Goal: Task Accomplishment & Management: Use online tool/utility

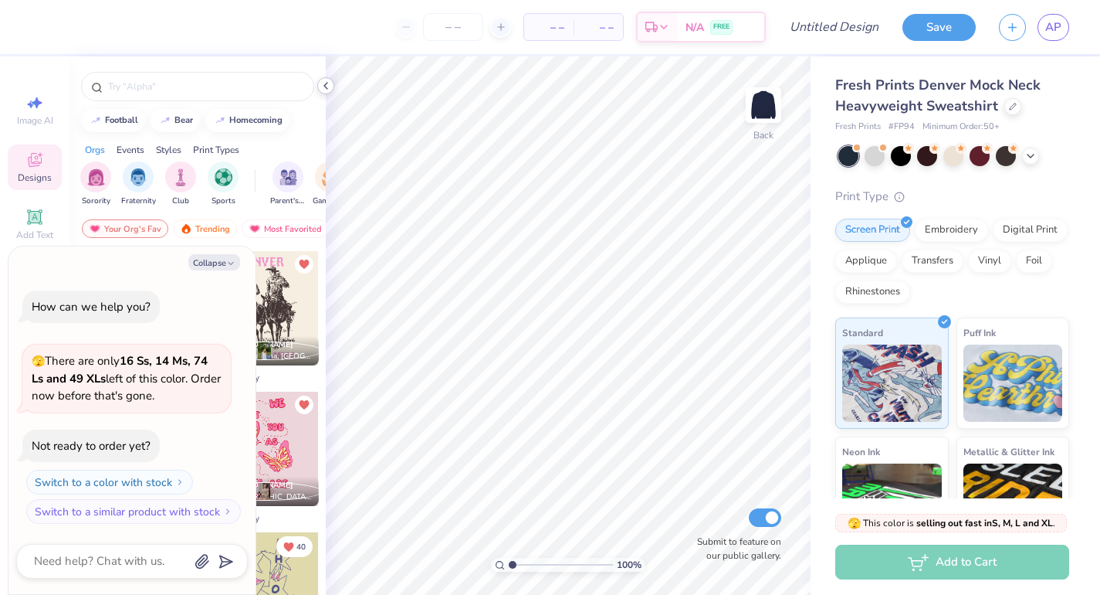
click at [325, 89] on icon at bounding box center [326, 86] width 12 height 12
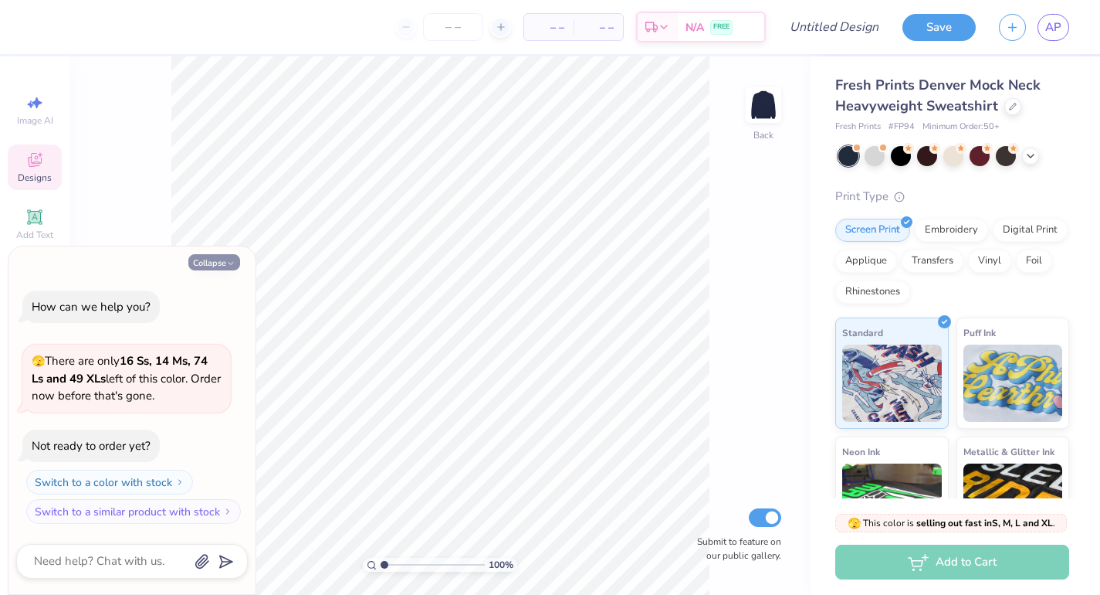
click at [212, 266] on button "Collapse" at bounding box center [214, 262] width 52 height 16
type textarea "x"
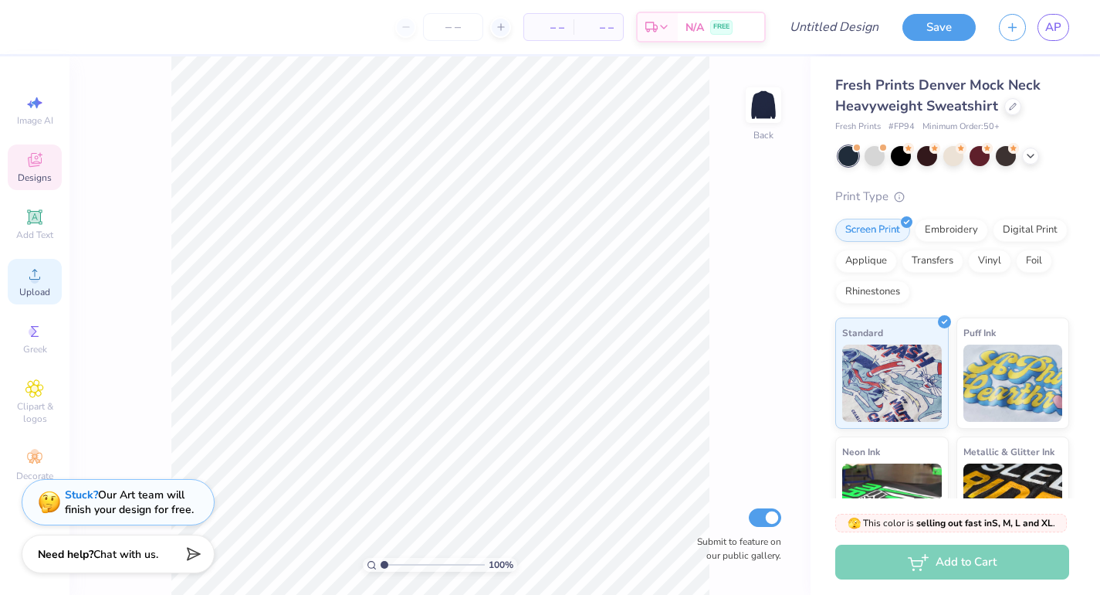
click at [34, 278] on circle at bounding box center [34, 279] width 8 height 8
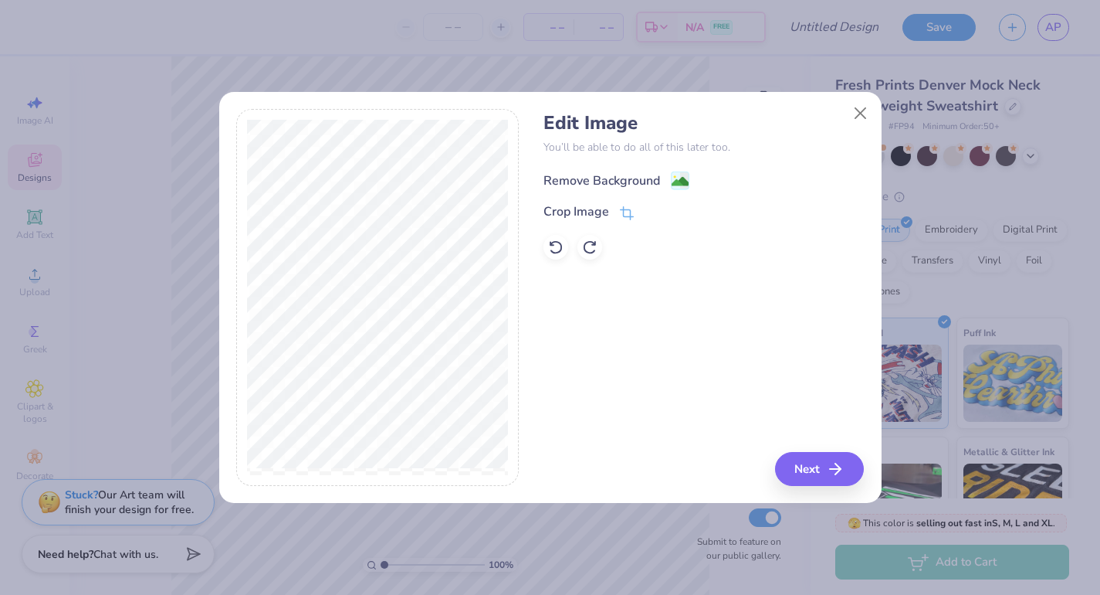
click at [597, 178] on div "Remove Background" at bounding box center [602, 180] width 117 height 19
click at [826, 471] on button "Next" at bounding box center [822, 469] width 89 height 34
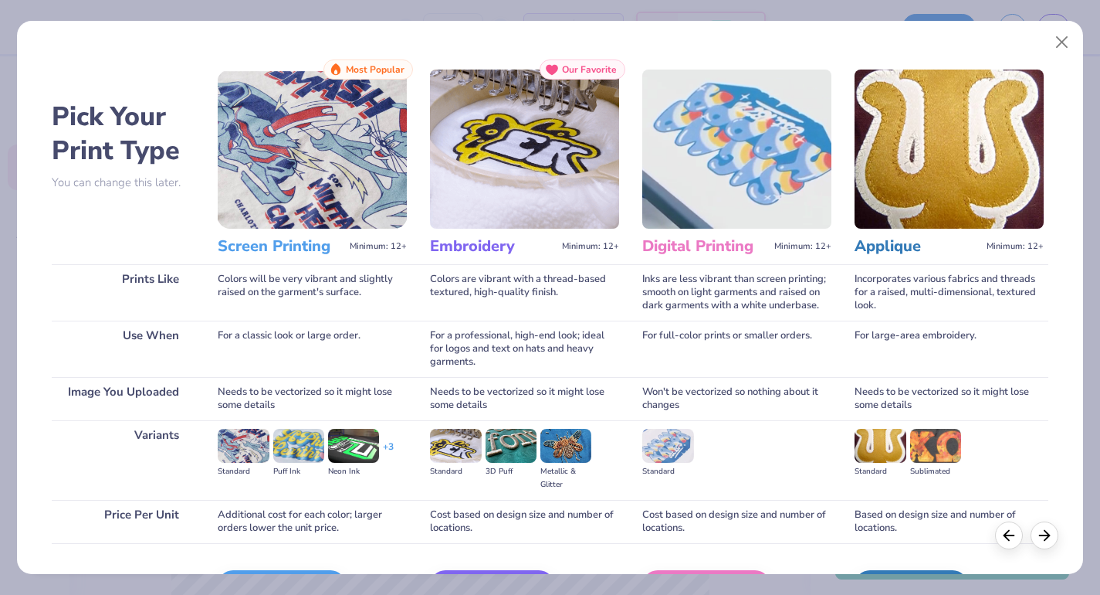
scroll to position [98, 0]
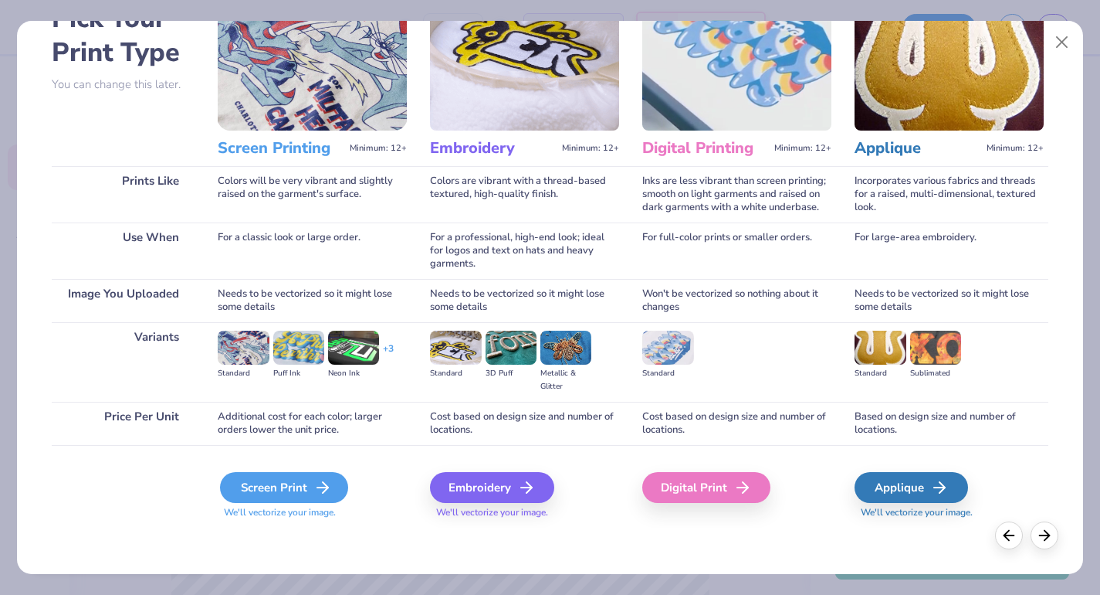
click at [285, 485] on div "Screen Print" at bounding box center [284, 487] width 128 height 31
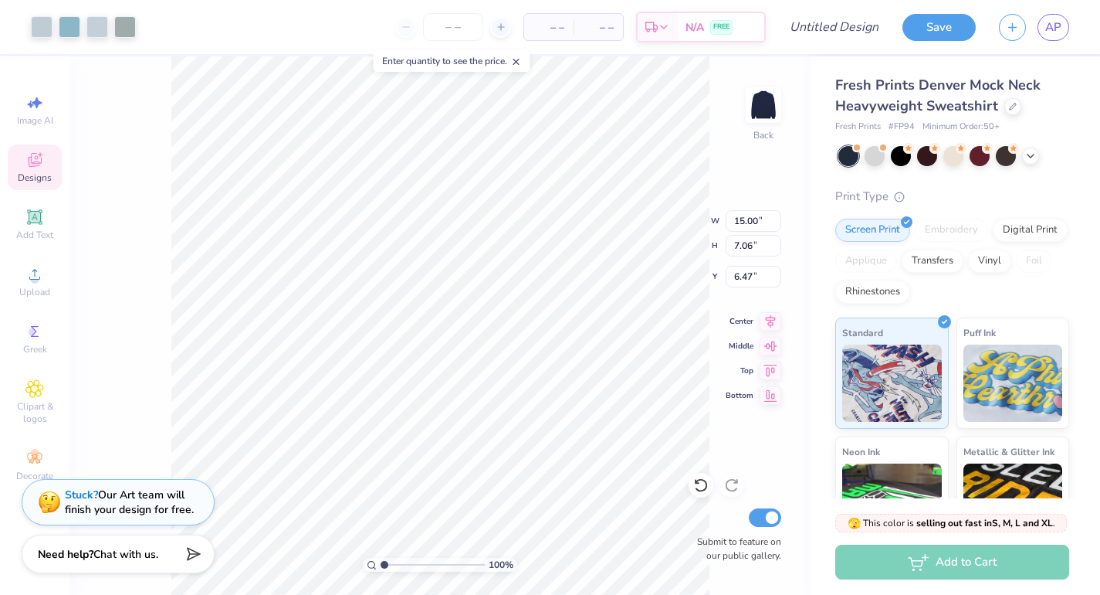
type input "3.00"
type input "11.48"
type input "5.41"
type input "1.62"
click at [993, 260] on div "Vinyl" at bounding box center [989, 258] width 43 height 23
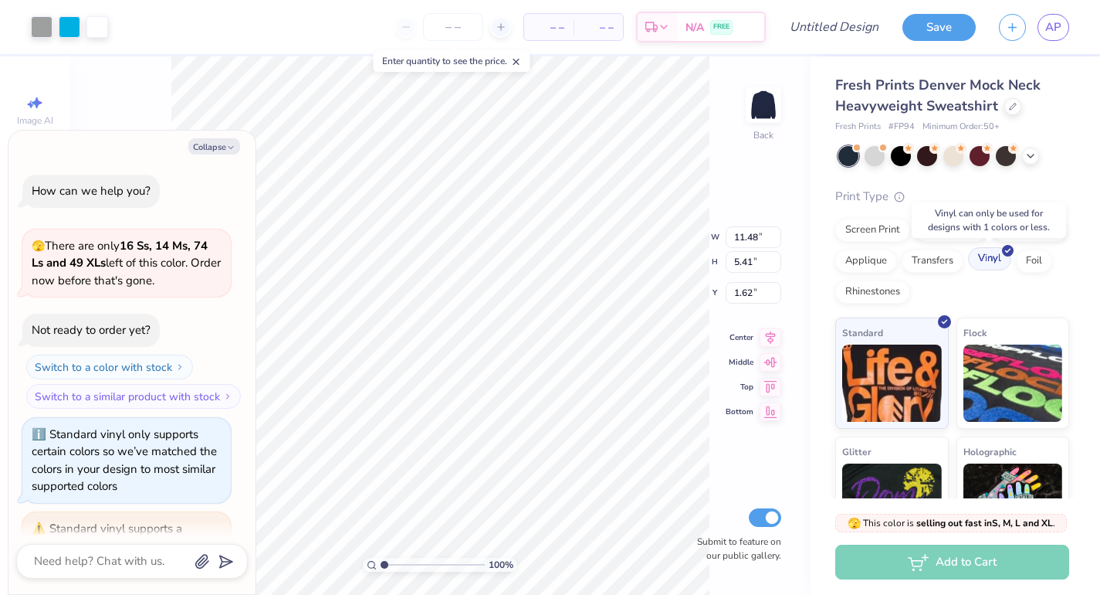
scroll to position [285, 0]
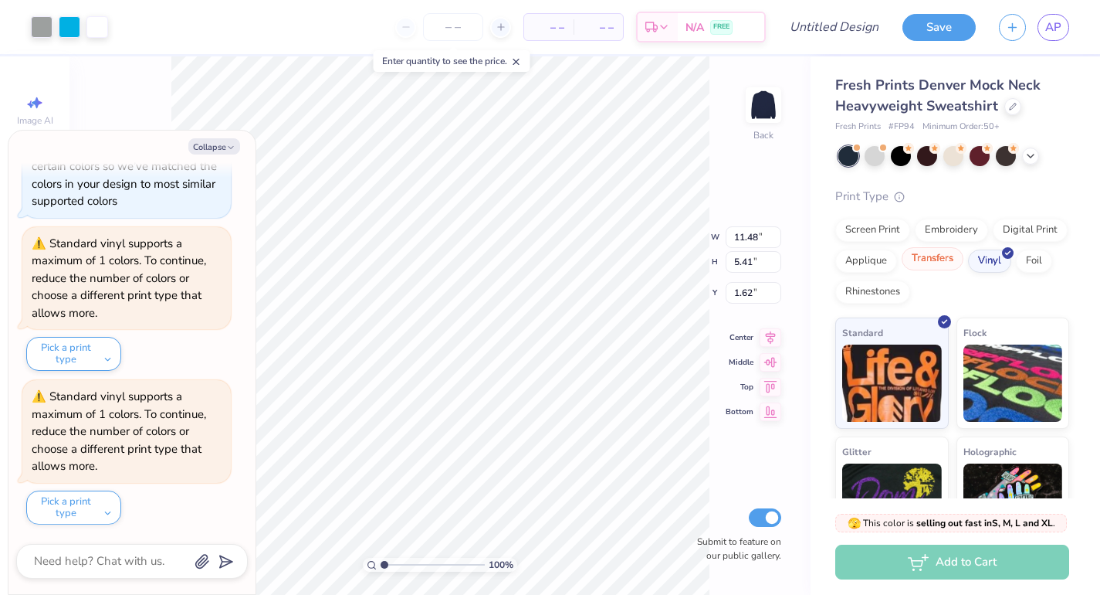
click at [922, 262] on div "Transfers" at bounding box center [933, 258] width 62 height 23
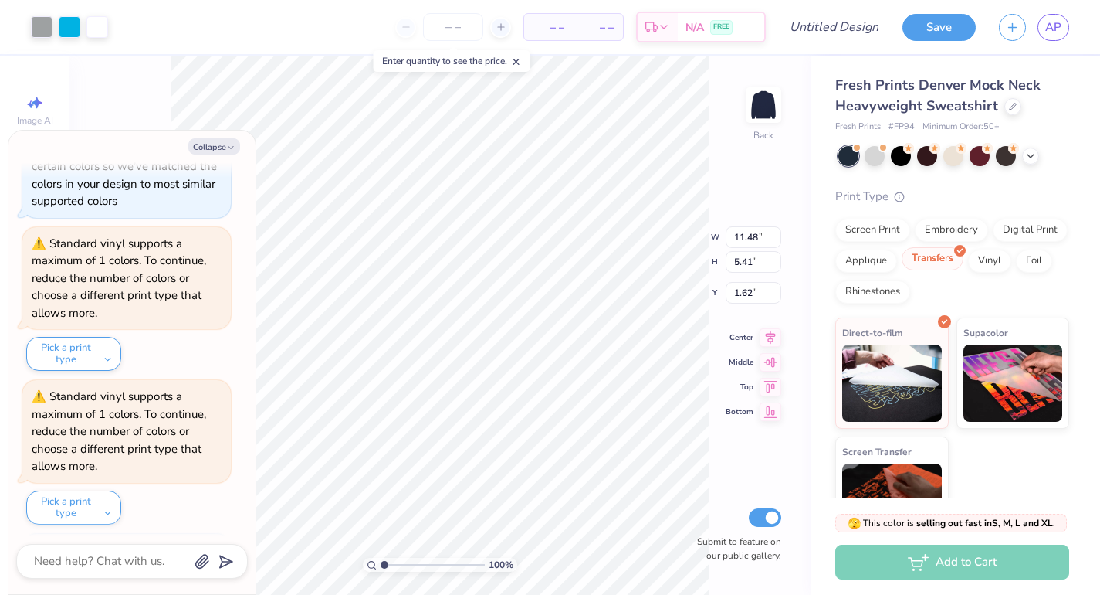
scroll to position [379, 0]
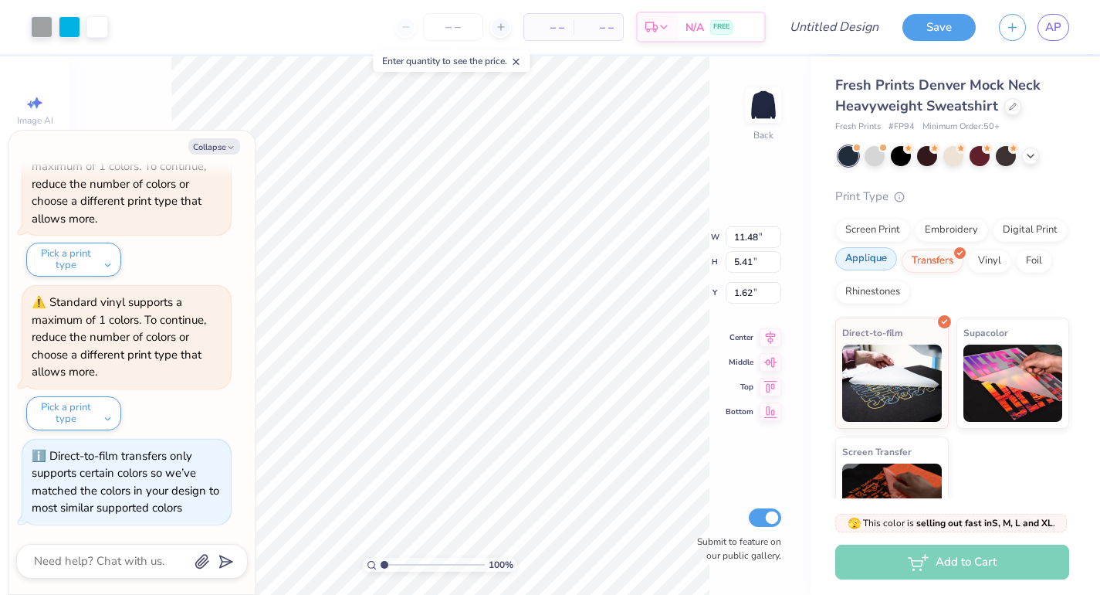
click at [886, 261] on div "Applique" at bounding box center [866, 258] width 62 height 23
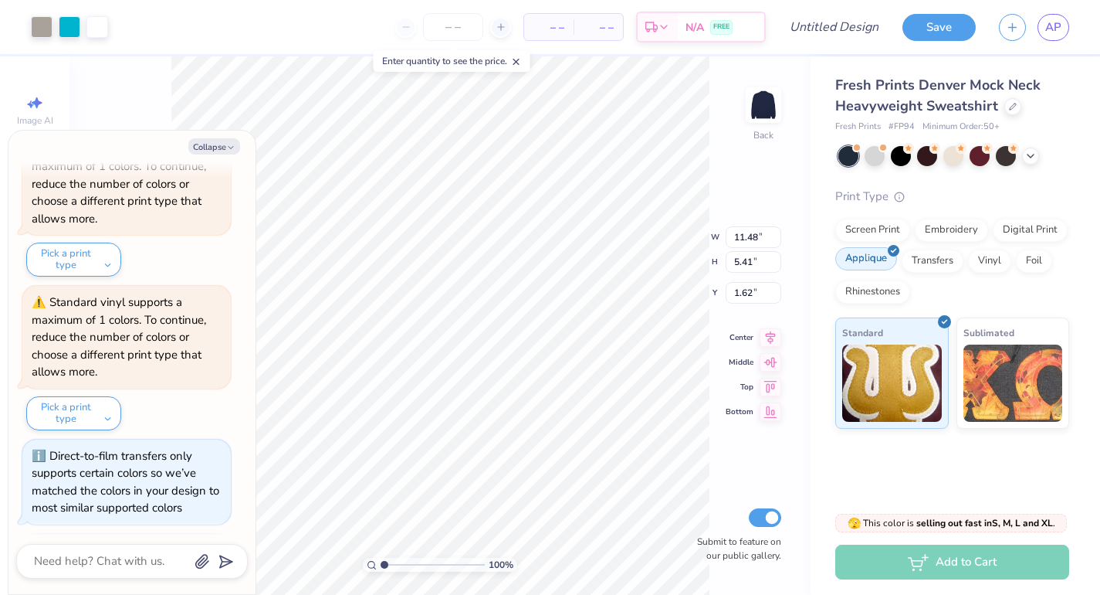
scroll to position [473, 0]
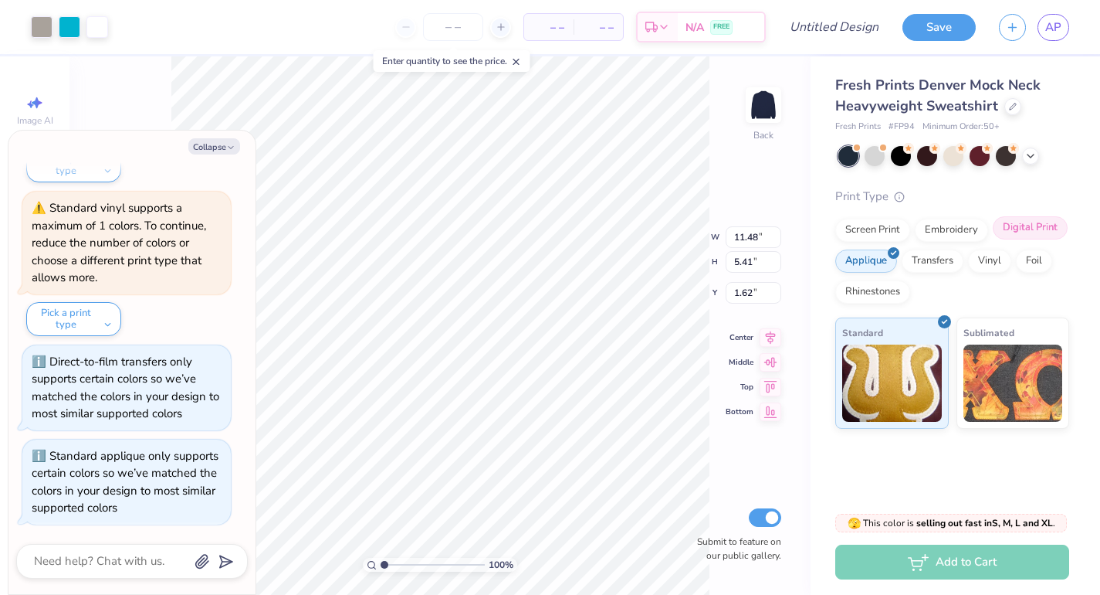
click at [1027, 229] on div "Digital Print" at bounding box center [1030, 227] width 75 height 23
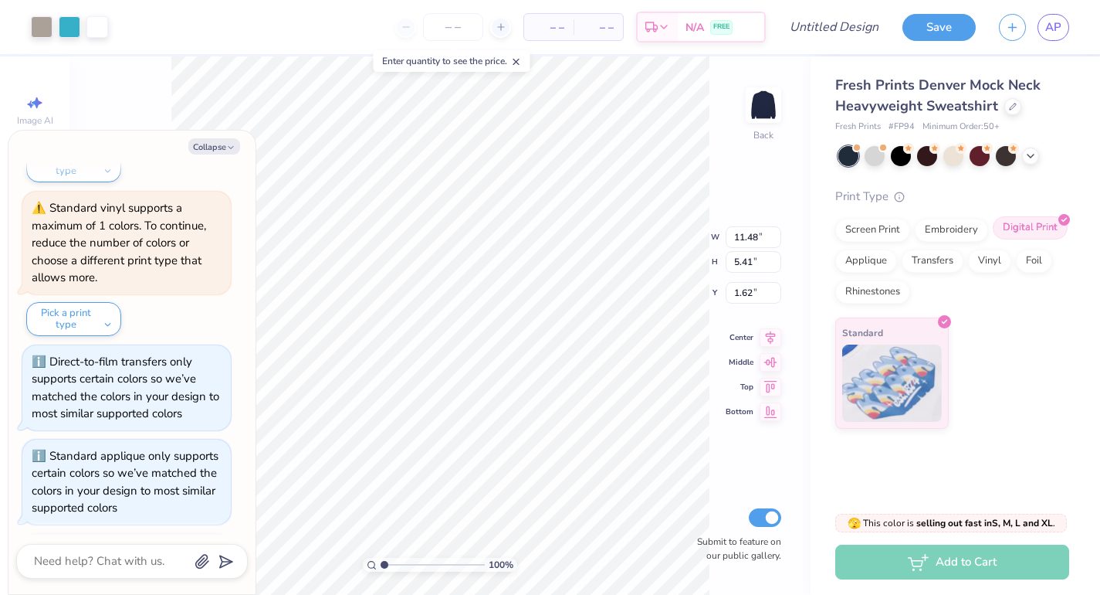
scroll to position [568, 0]
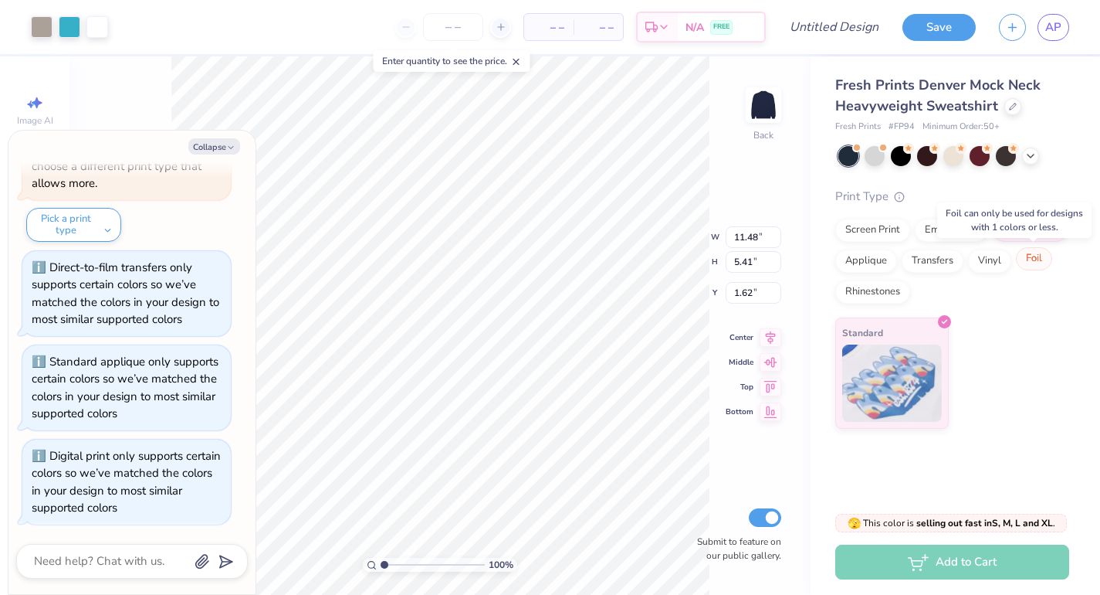
click at [1024, 258] on div "Foil" at bounding box center [1034, 258] width 36 height 23
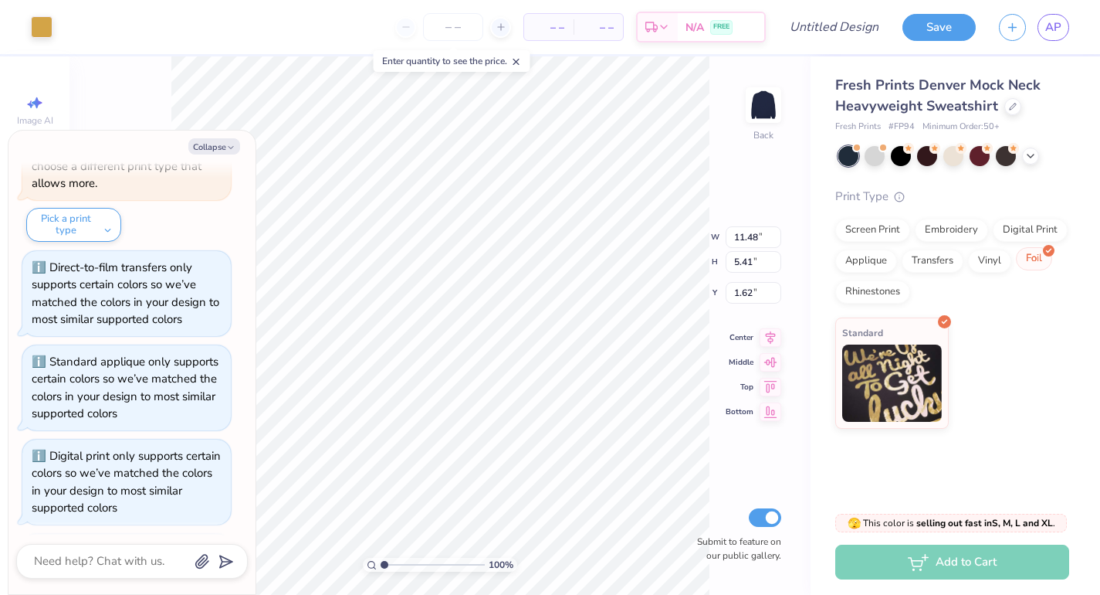
scroll to position [815, 0]
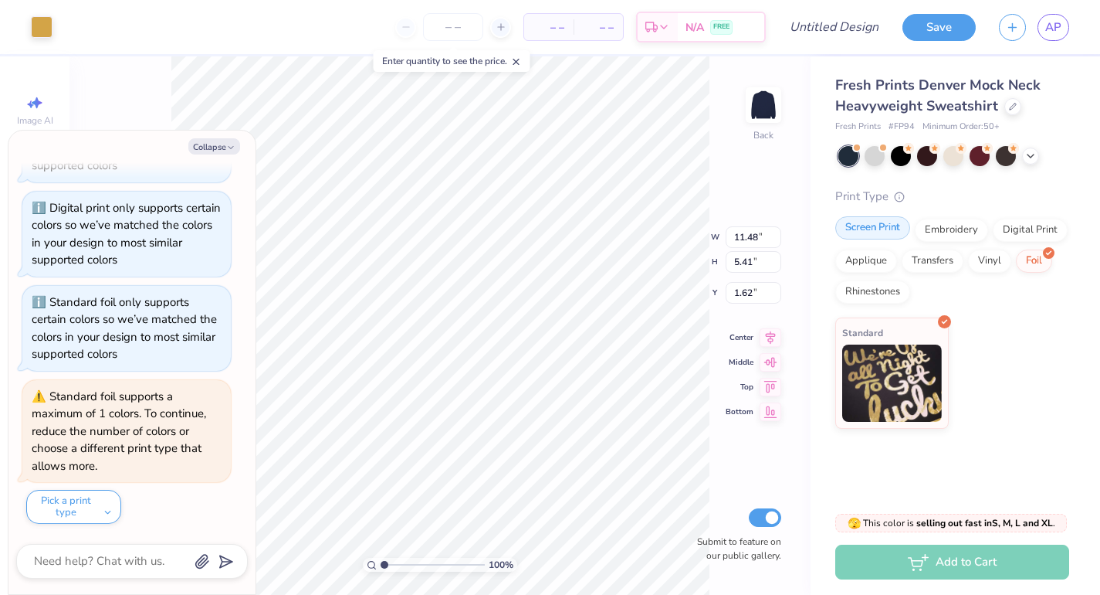
click at [889, 229] on div "Screen Print" at bounding box center [872, 227] width 75 height 23
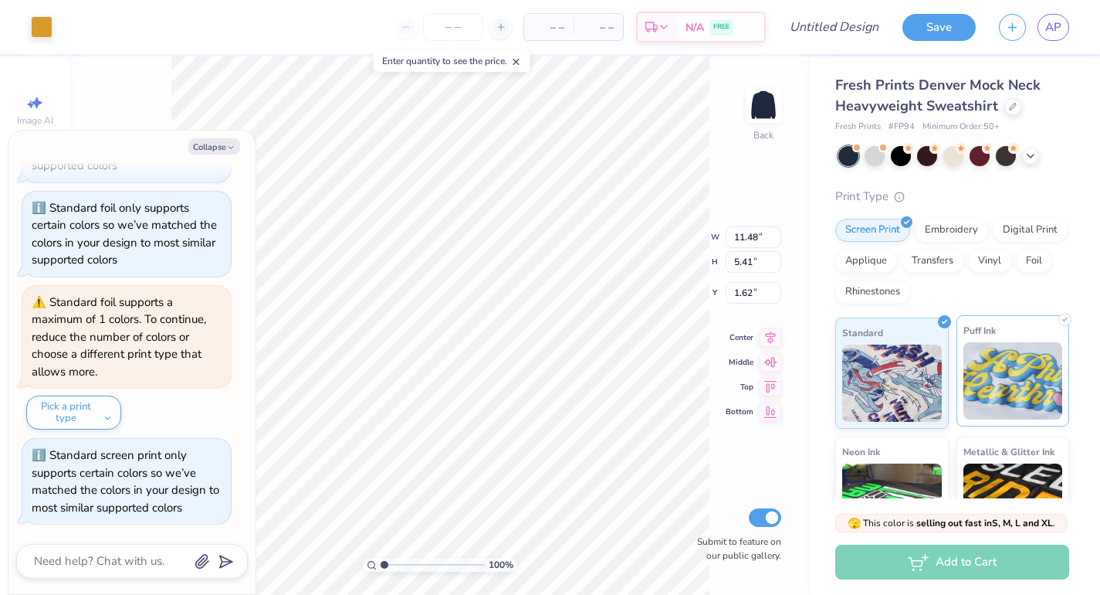
click at [1025, 399] on img at bounding box center [1014, 380] width 100 height 77
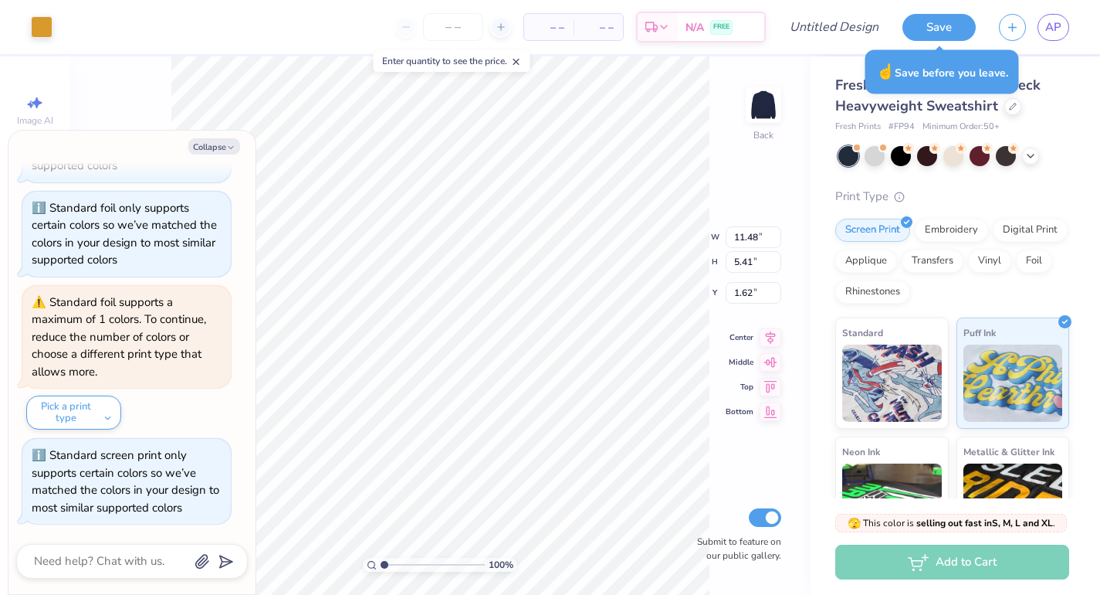
click at [1044, 286] on div "Screen Print Embroidery Digital Print Applique Transfers Vinyl Foil Rhinestones" at bounding box center [952, 261] width 234 height 85
click at [228, 151] on icon "button" at bounding box center [230, 147] width 9 height 9
type textarea "x"
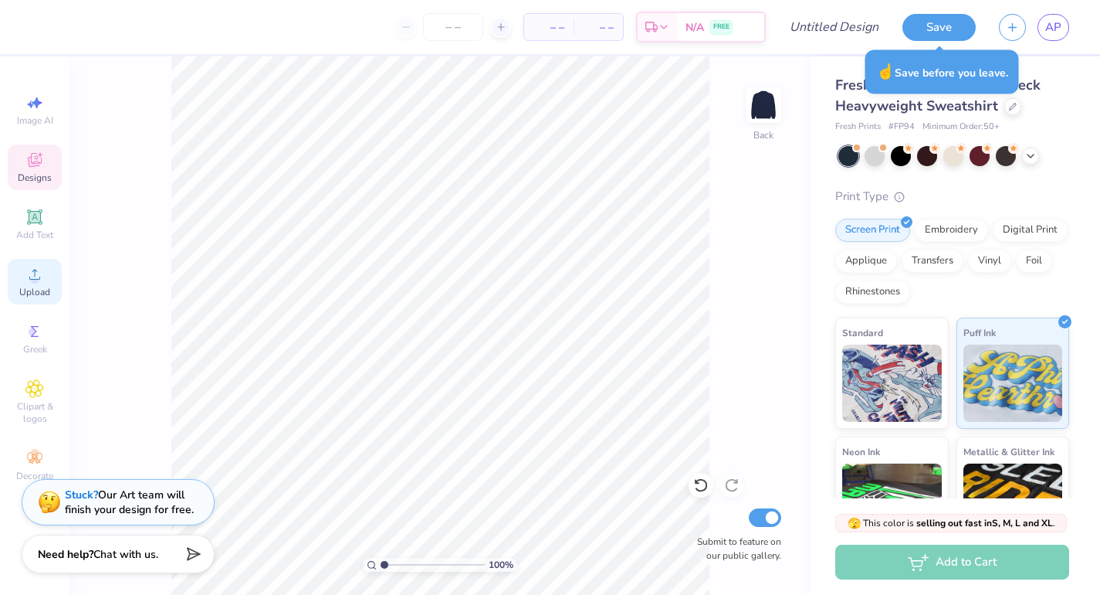
click at [41, 281] on icon at bounding box center [34, 274] width 19 height 19
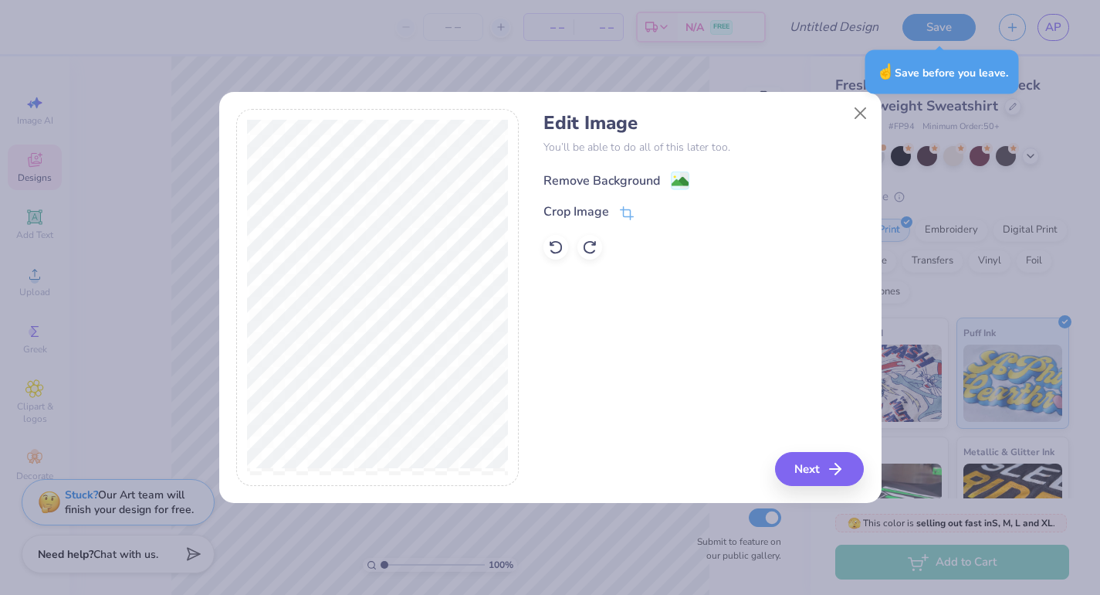
click at [642, 178] on div "Remove Background" at bounding box center [602, 180] width 117 height 19
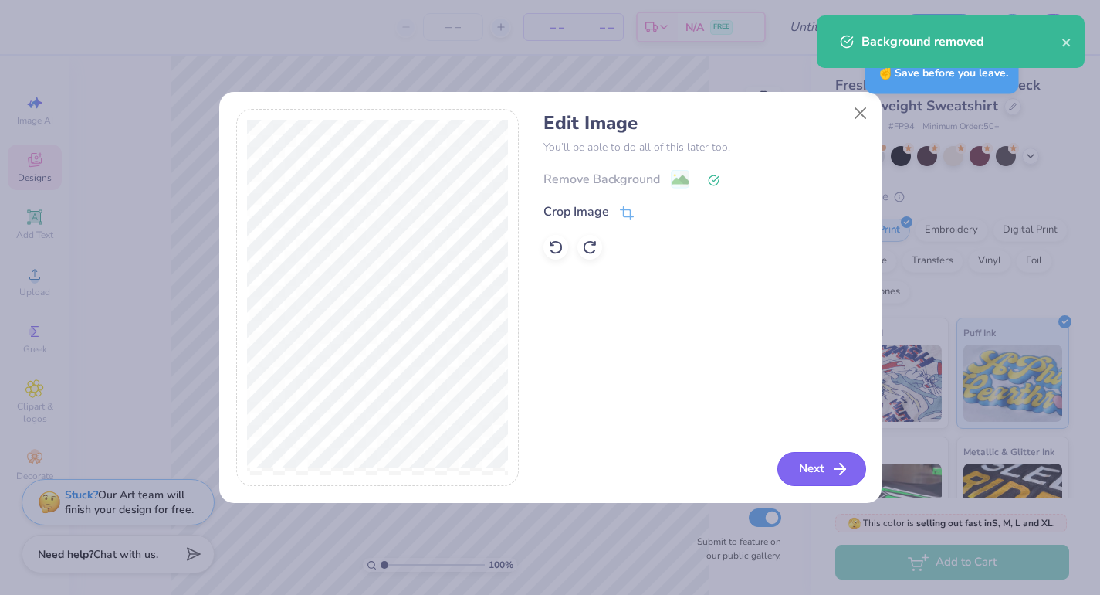
click at [831, 482] on button "Next" at bounding box center [822, 469] width 89 height 34
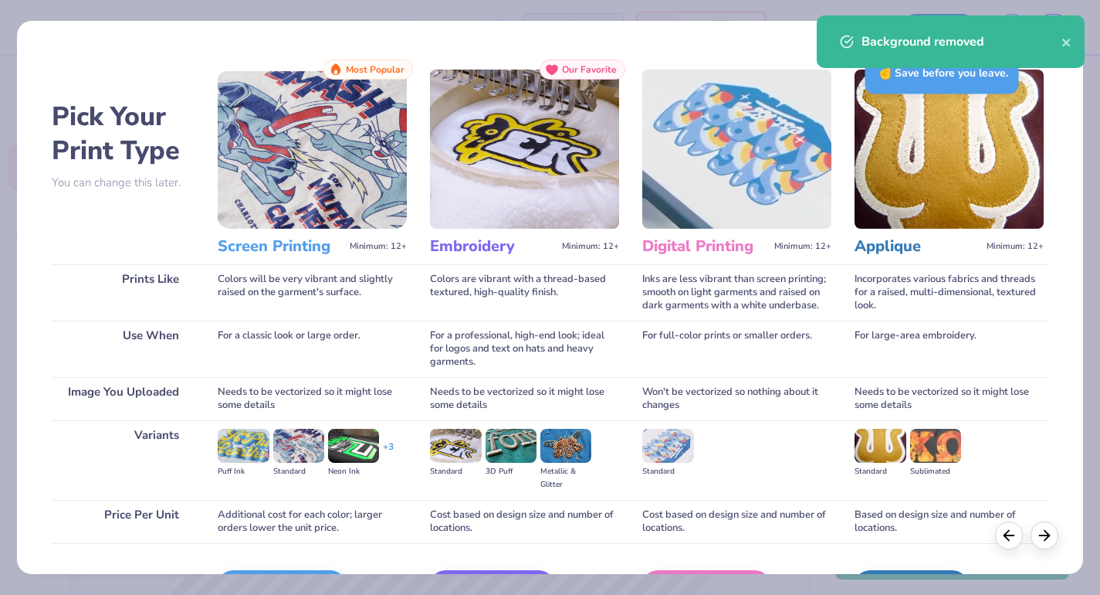
scroll to position [98, 0]
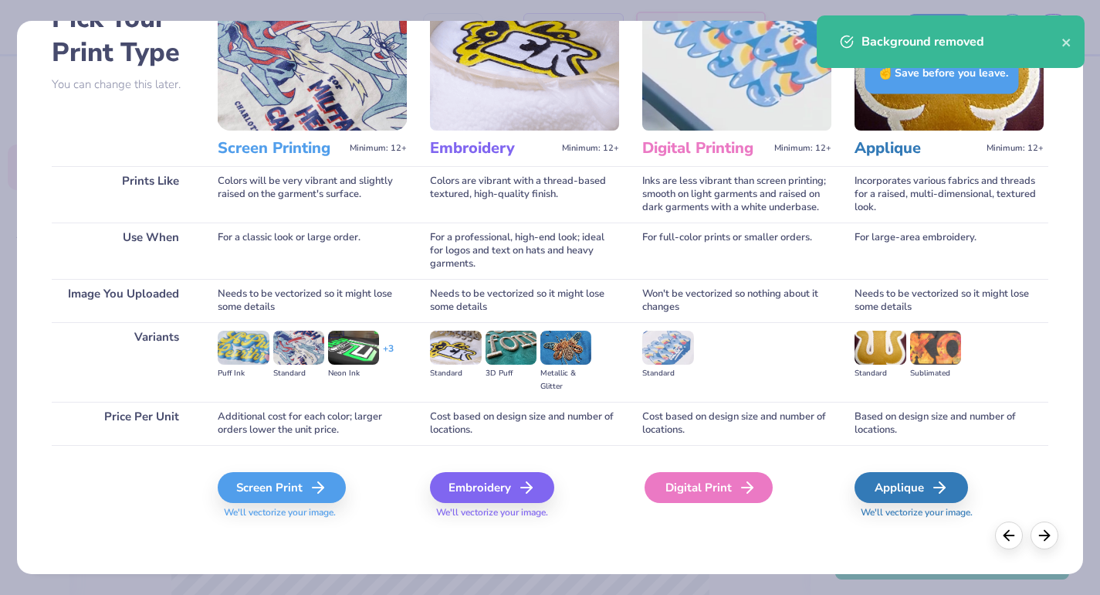
click at [744, 487] on line at bounding box center [747, 487] width 11 height 0
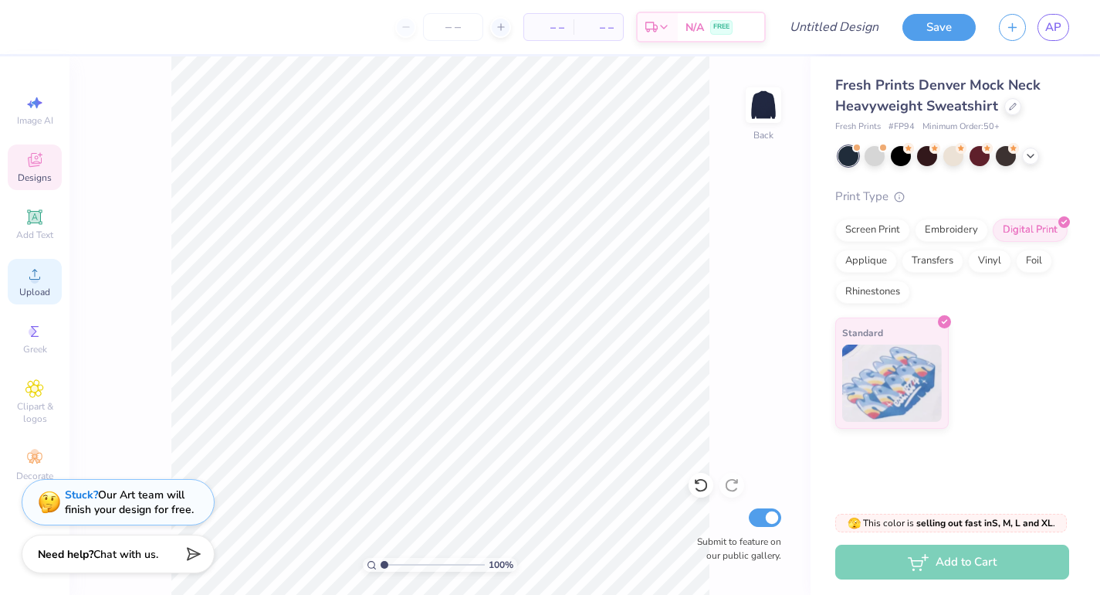
click at [43, 276] on icon at bounding box center [34, 274] width 19 height 19
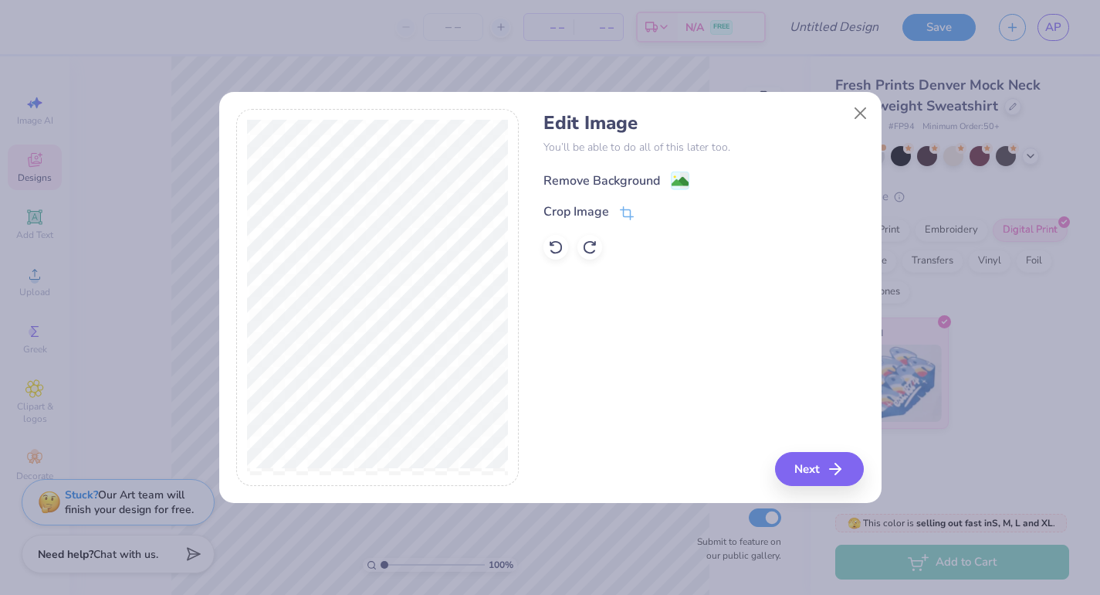
click at [608, 175] on div "Remove Background" at bounding box center [602, 180] width 117 height 19
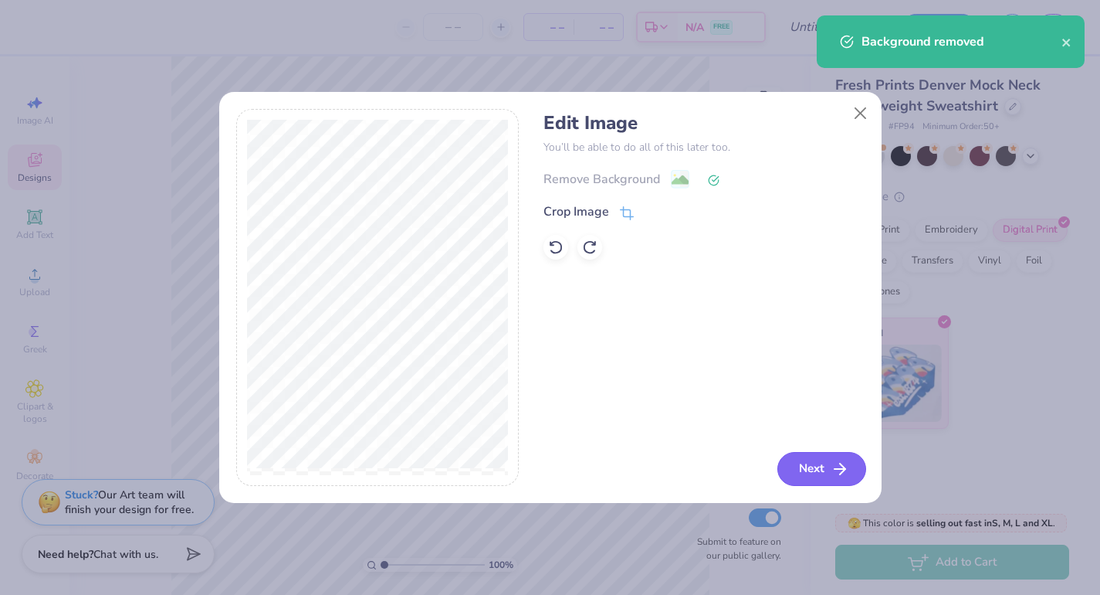
click at [819, 467] on button "Next" at bounding box center [822, 469] width 89 height 34
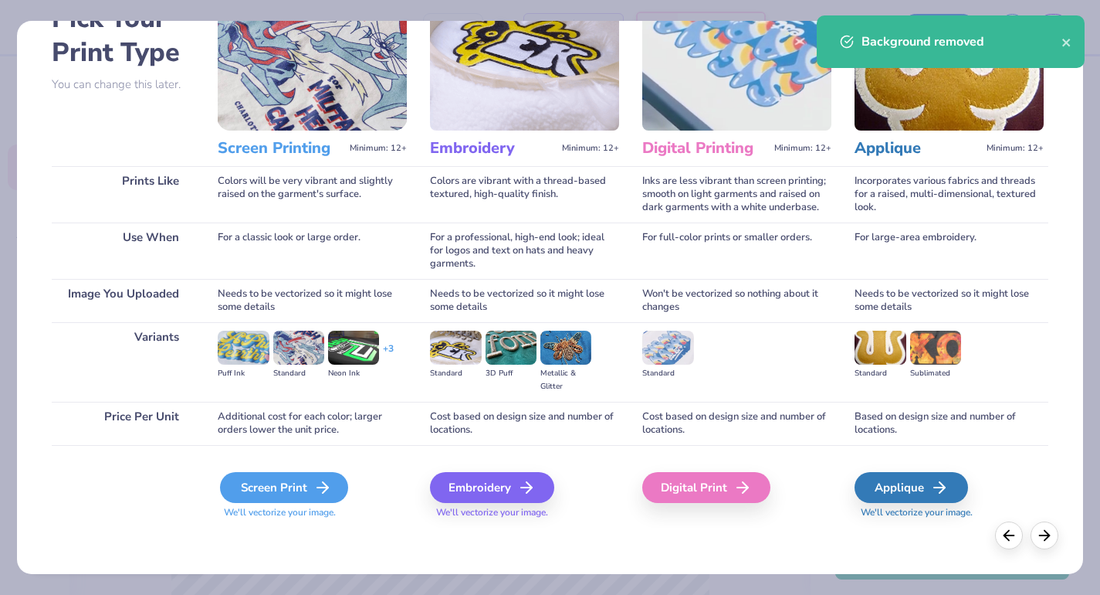
click at [313, 481] on icon at bounding box center [322, 487] width 19 height 19
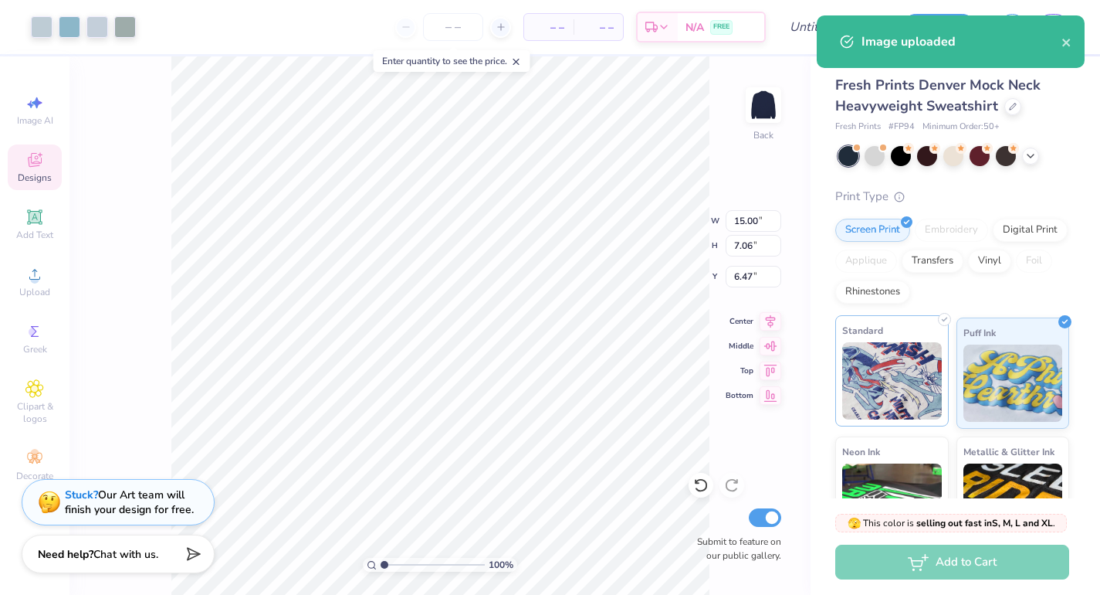
type input "1.82"
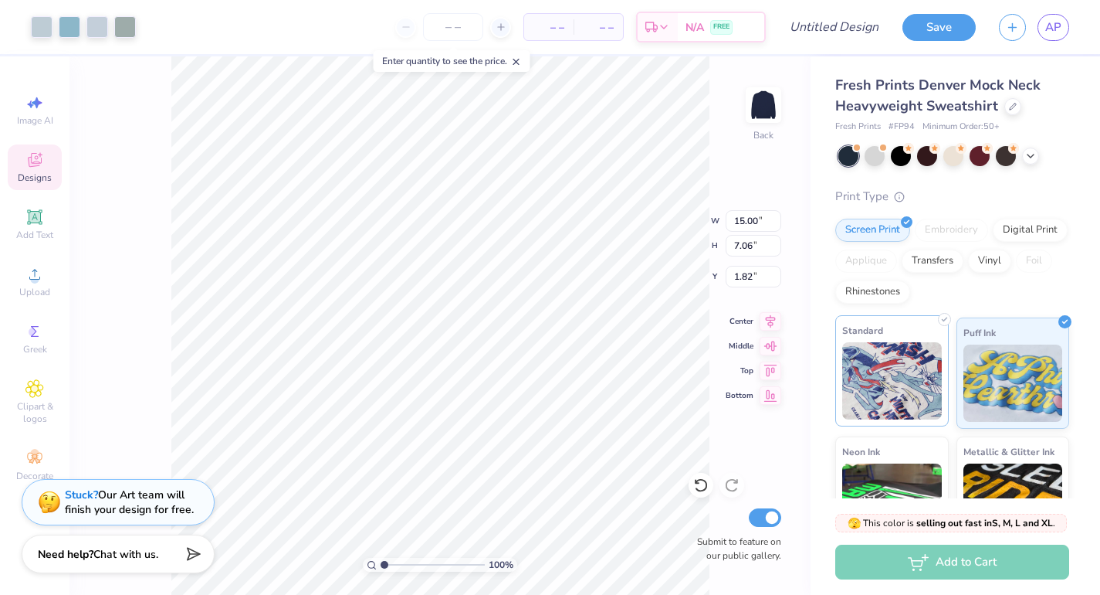
type input "12.70"
type input "5.98"
type input "1.83"
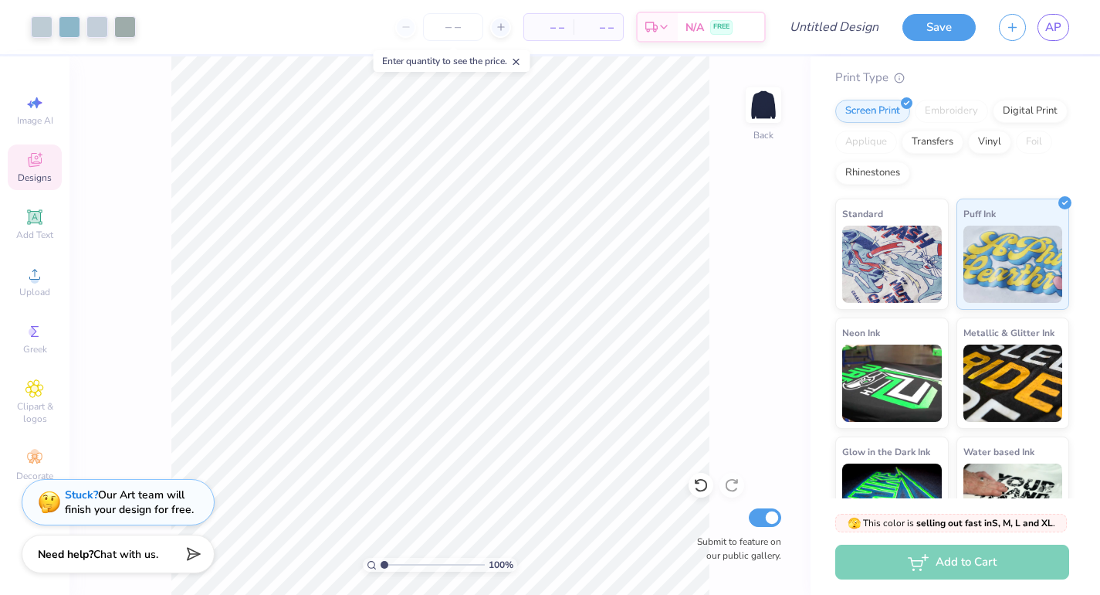
scroll to position [168, 0]
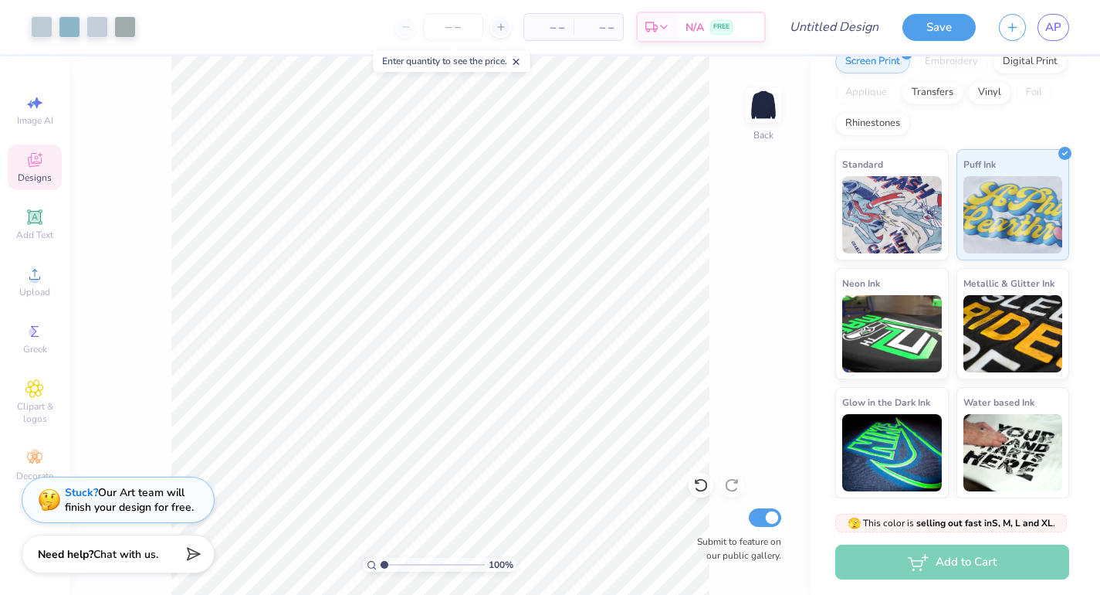
click at [89, 498] on strong "Stuck?" at bounding box center [81, 492] width 33 height 15
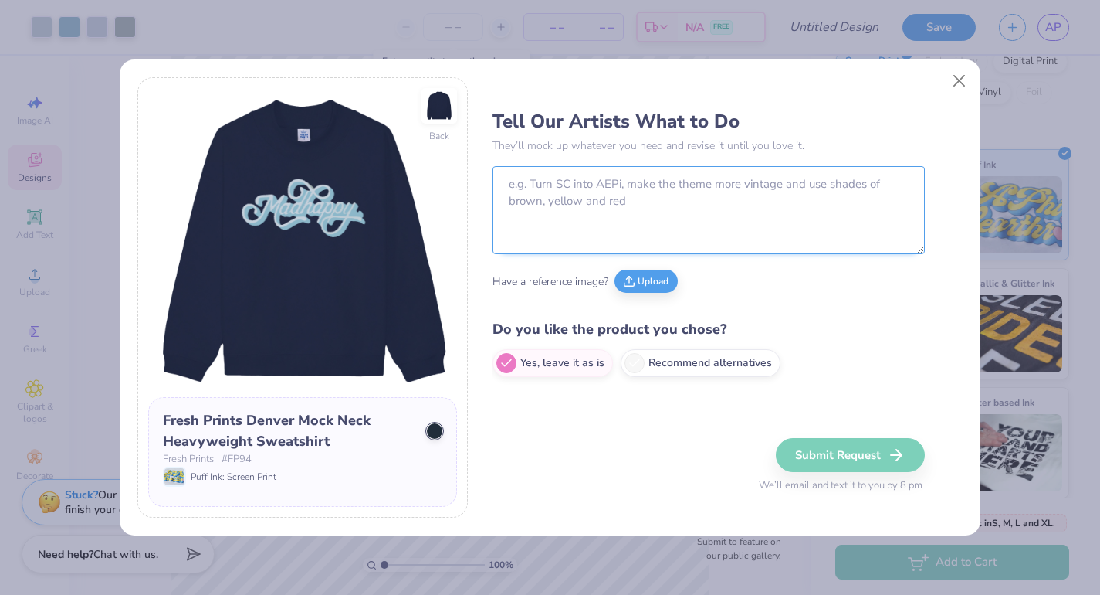
click at [584, 186] on textarea at bounding box center [709, 210] width 432 height 88
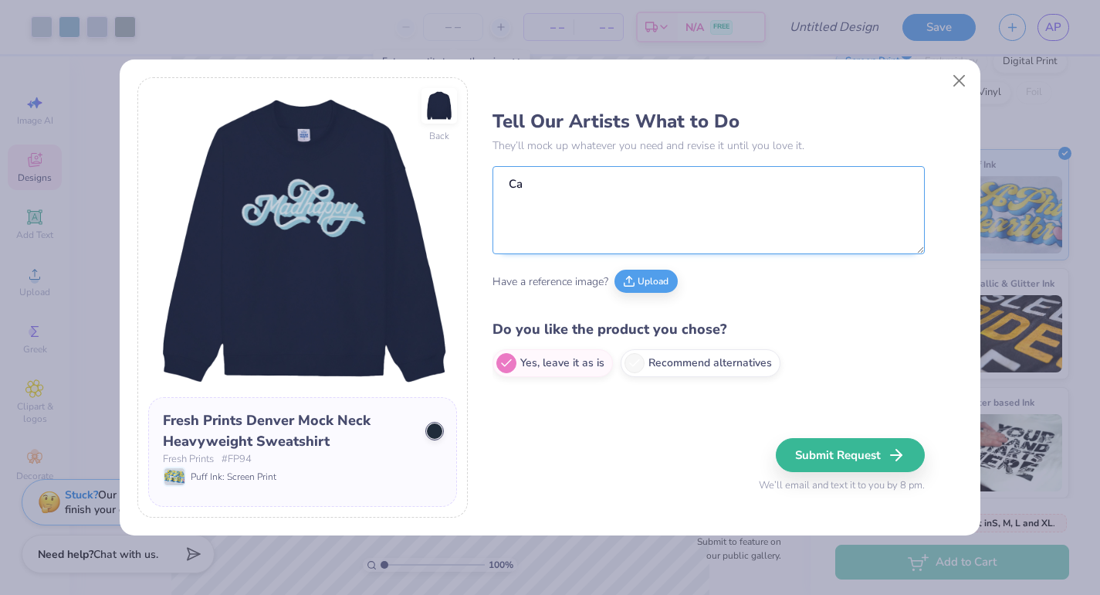
type textarea "C"
click at [632, 185] on textarea "turn "mad happy" into Pi Phi" at bounding box center [709, 210] width 432 height 88
click at [630, 185] on textarea "turn "mad happy" into Pi Phi" at bounding box center [709, 210] width 432 height 88
click at [666, 184] on textarea "turn "mad happy" into "Pi Phi" at bounding box center [709, 210] width 432 height 88
type textarea "turn "mad happy" into "Pi Phi" - keep same font and cohesive vibe"
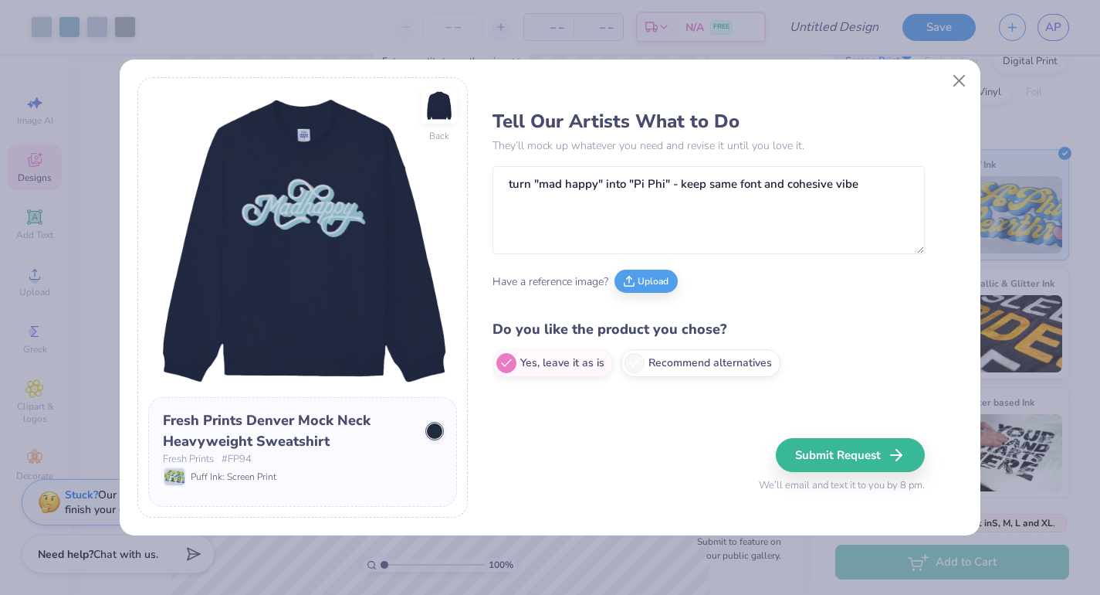
click at [610, 310] on div "Tell Our Artists What to Do They’ll mock up whatever you need and revise it unt…" at bounding box center [709, 243] width 432 height 283
click at [823, 457] on button "Submit Request" at bounding box center [852, 455] width 149 height 34
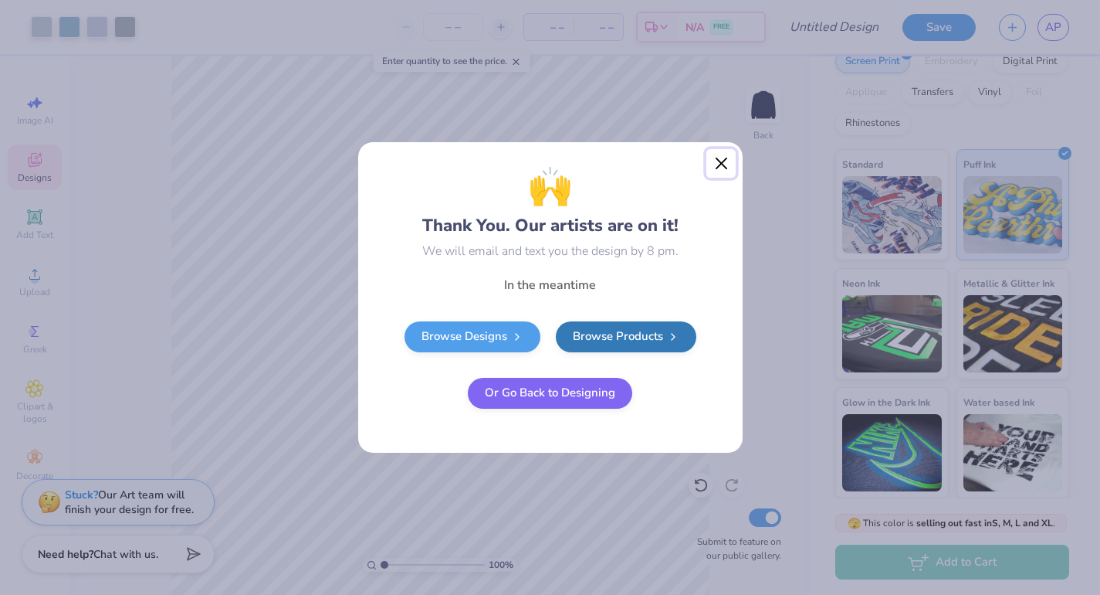
click at [722, 160] on button "Close" at bounding box center [720, 163] width 29 height 29
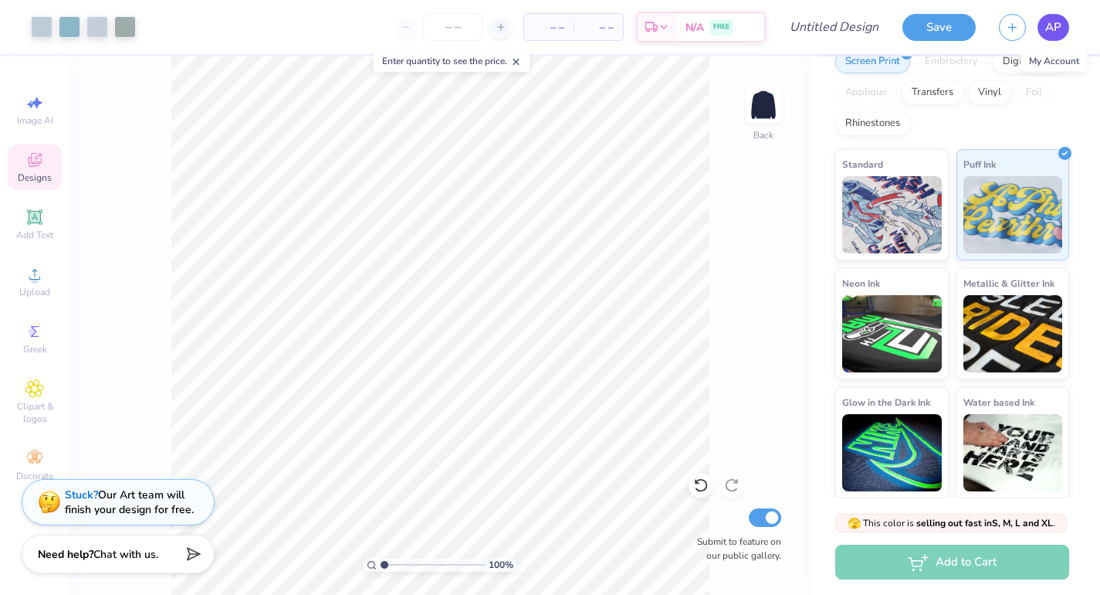
click at [1055, 34] on span "AP" at bounding box center [1053, 28] width 16 height 18
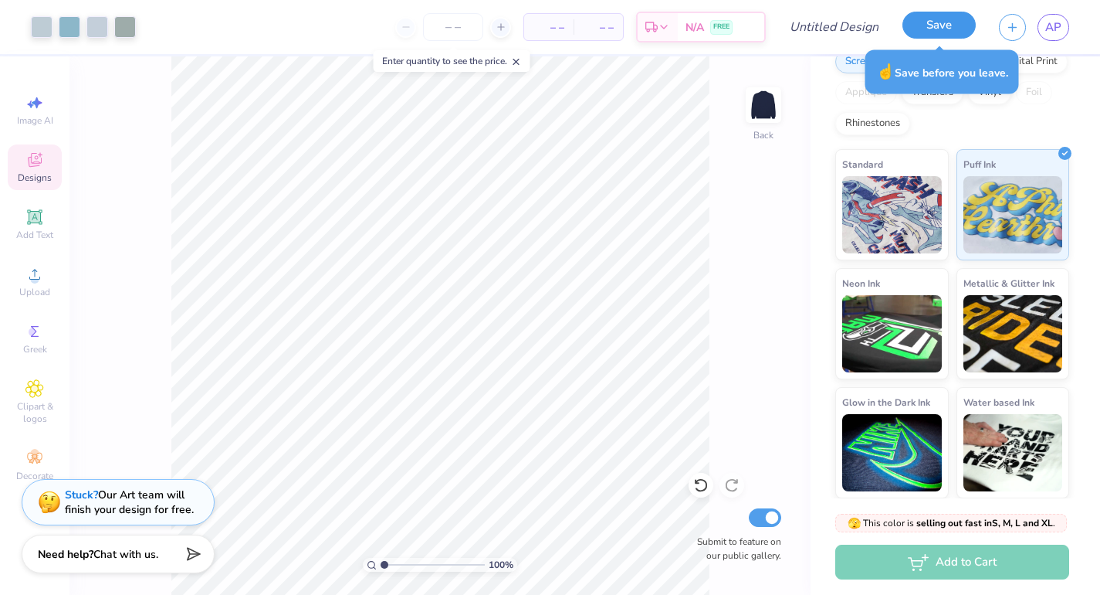
click at [935, 24] on button "Save" at bounding box center [939, 25] width 73 height 27
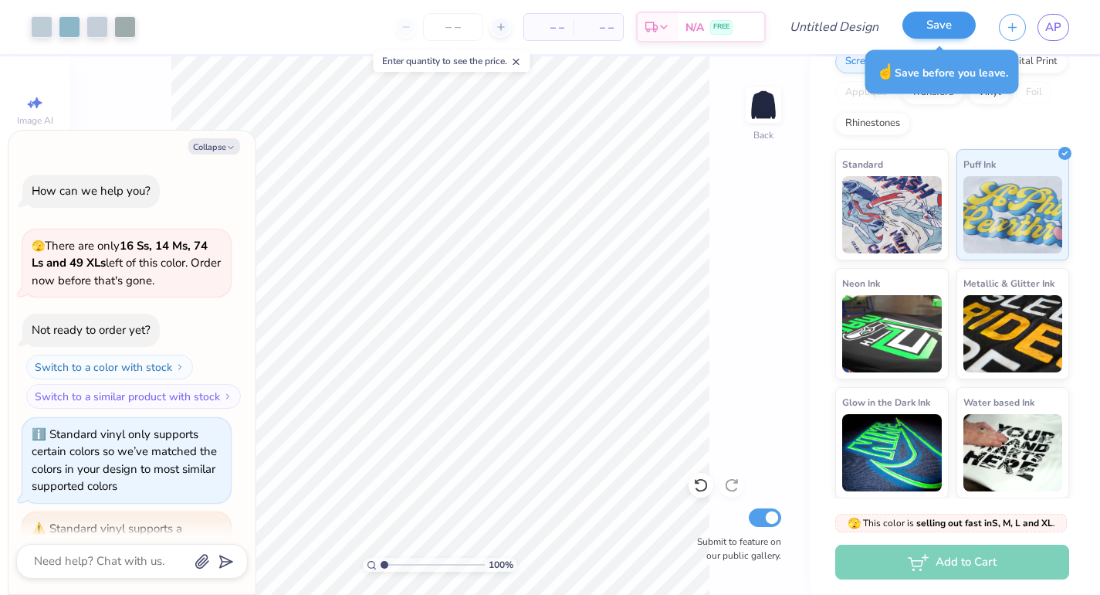
scroll to position [951, 0]
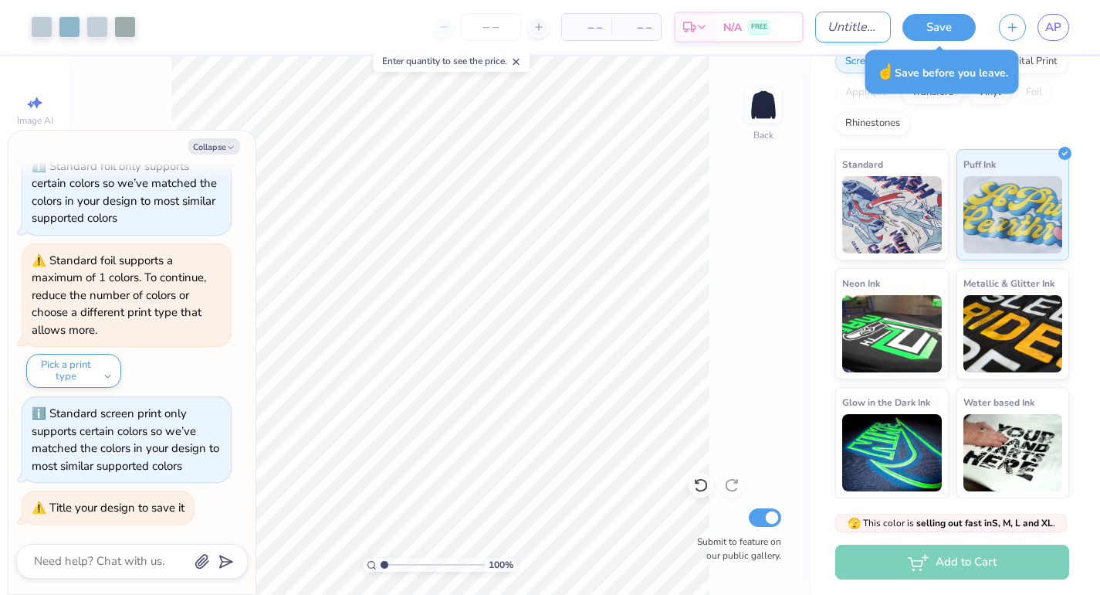
type textarea "x"
click at [832, 32] on input "Design Title" at bounding box center [853, 27] width 76 height 31
type input "p"
type textarea "x"
type input "pi"
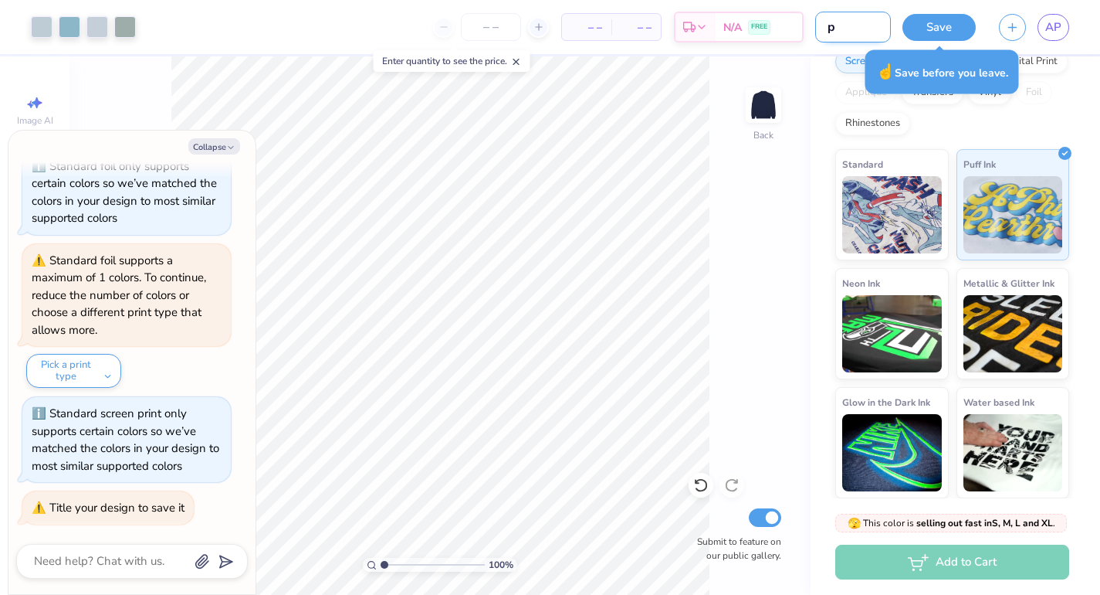
type textarea "x"
type input "pih"
type textarea "x"
type input "pihp"
type textarea "x"
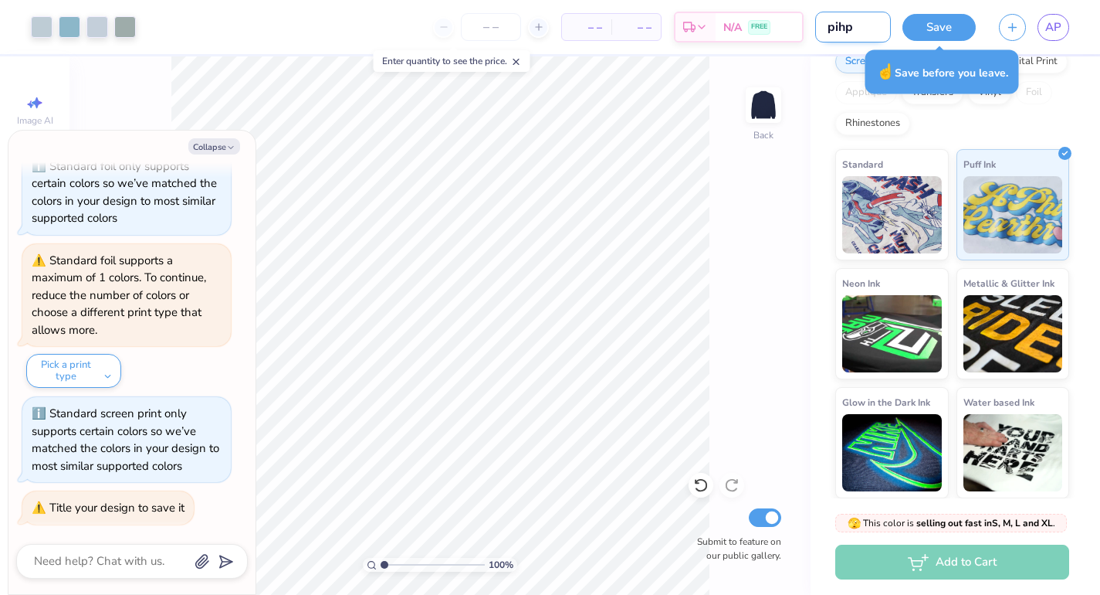
type input "pih"
type textarea "x"
type input "pi"
type textarea "x"
type input "pih"
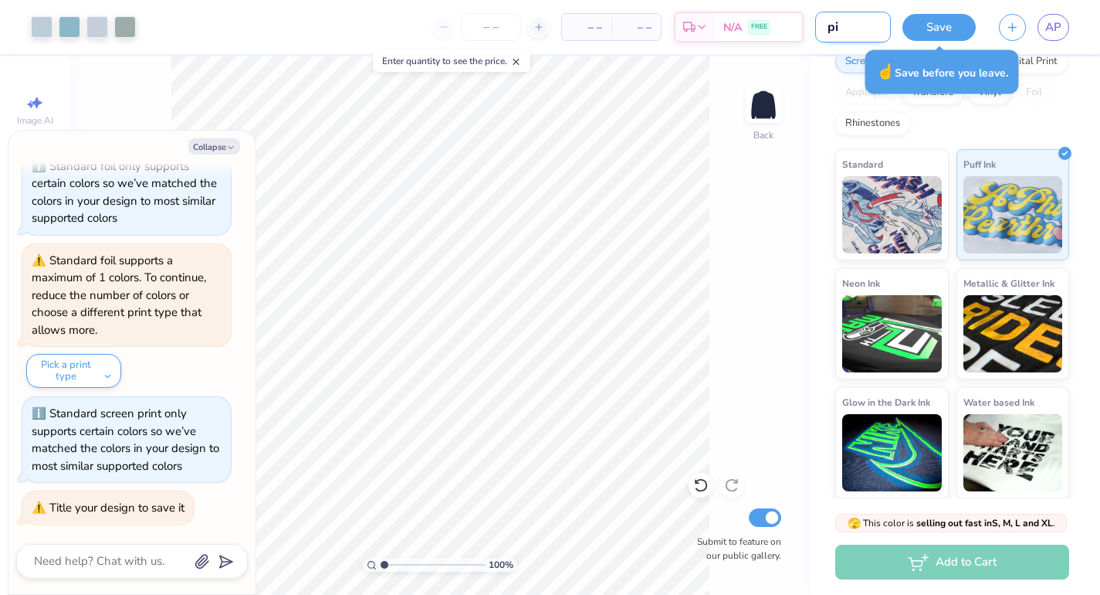
type textarea "x"
type input "pi"
type textarea "x"
type input "pip"
type textarea "x"
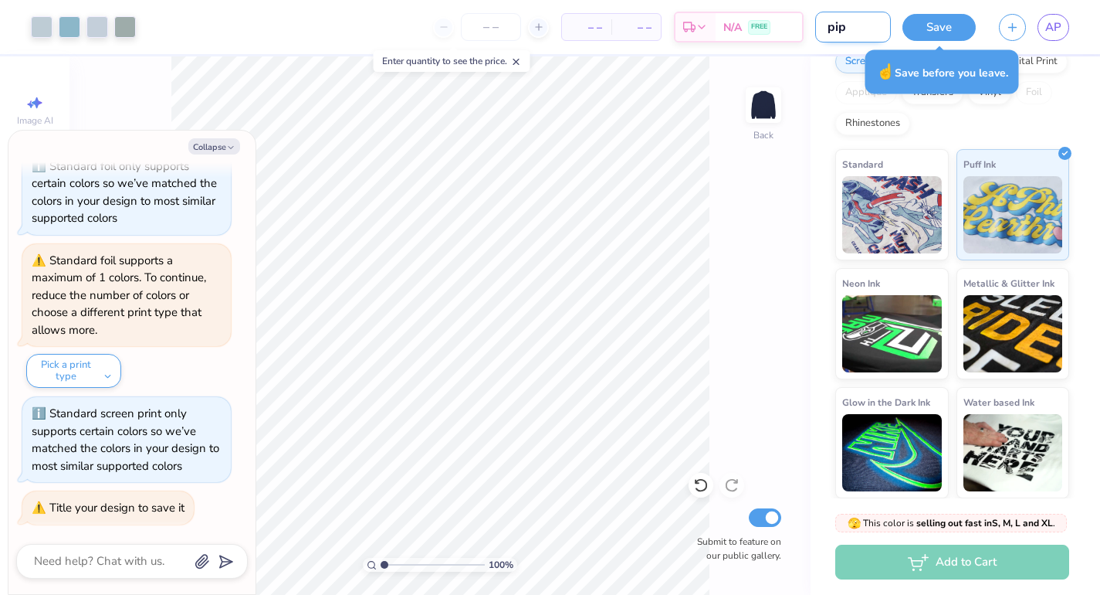
type input "piph"
type textarea "x"
type input "piphi"
type textarea "x"
type input "piphi"
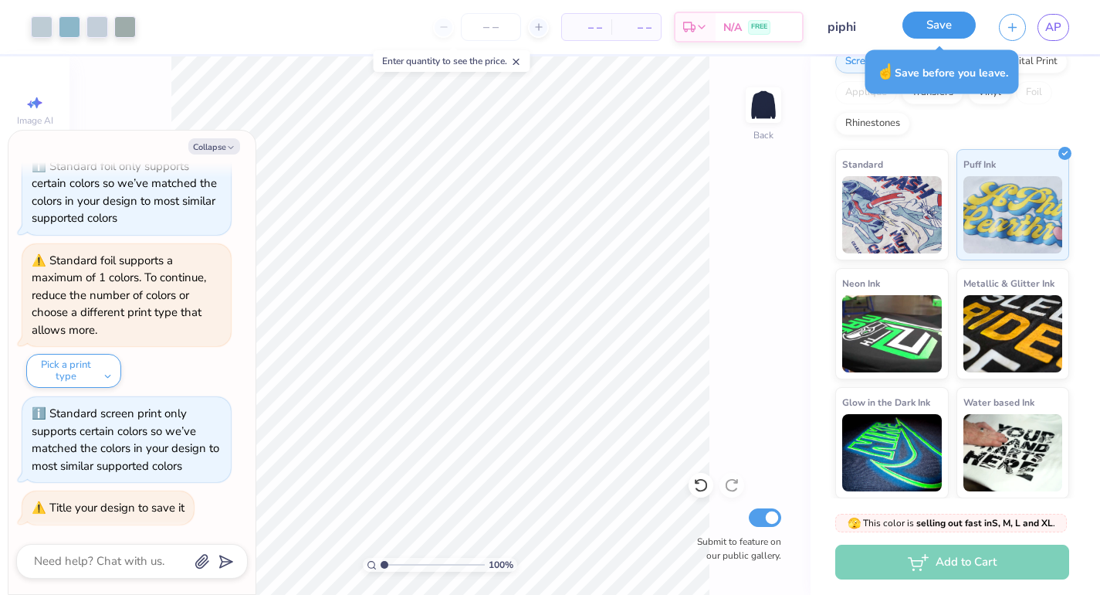
click at [941, 28] on button "Save" at bounding box center [939, 25] width 73 height 27
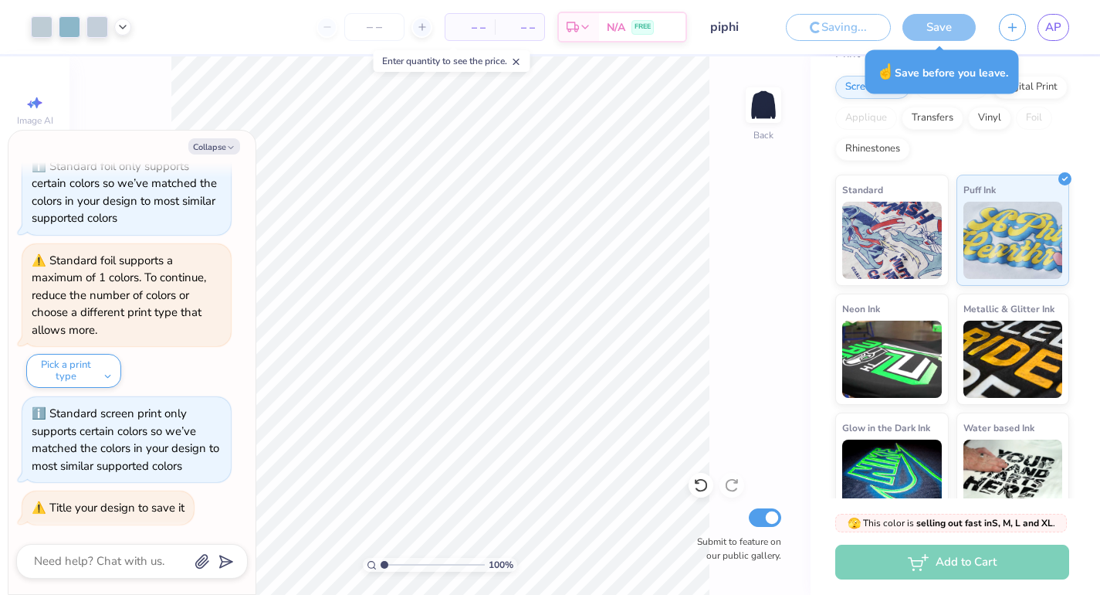
scroll to position [194, 0]
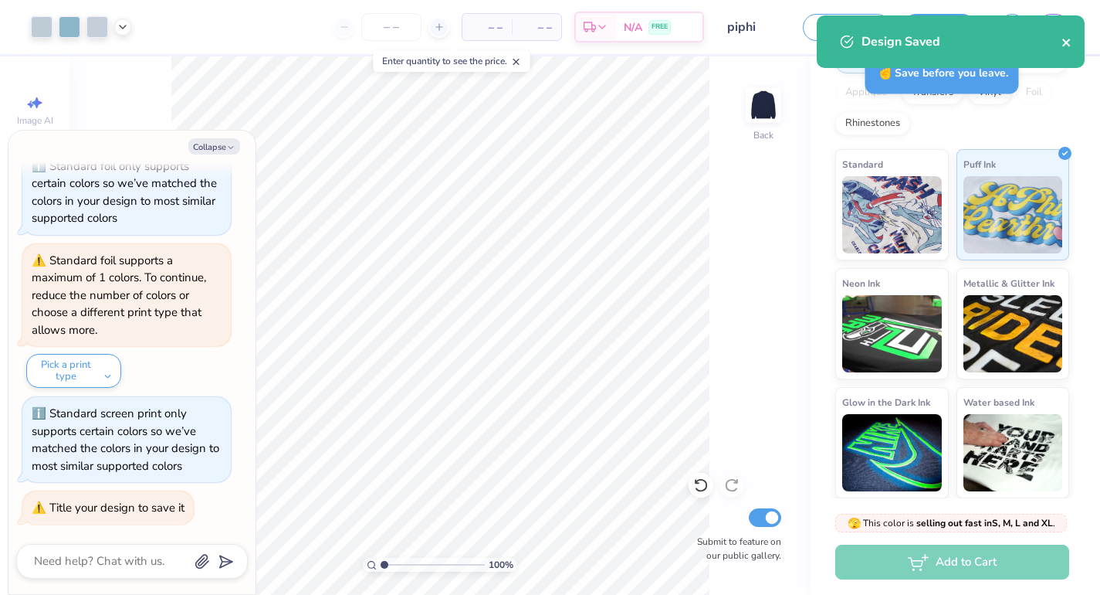
click at [1069, 46] on icon "close" at bounding box center [1067, 42] width 11 height 12
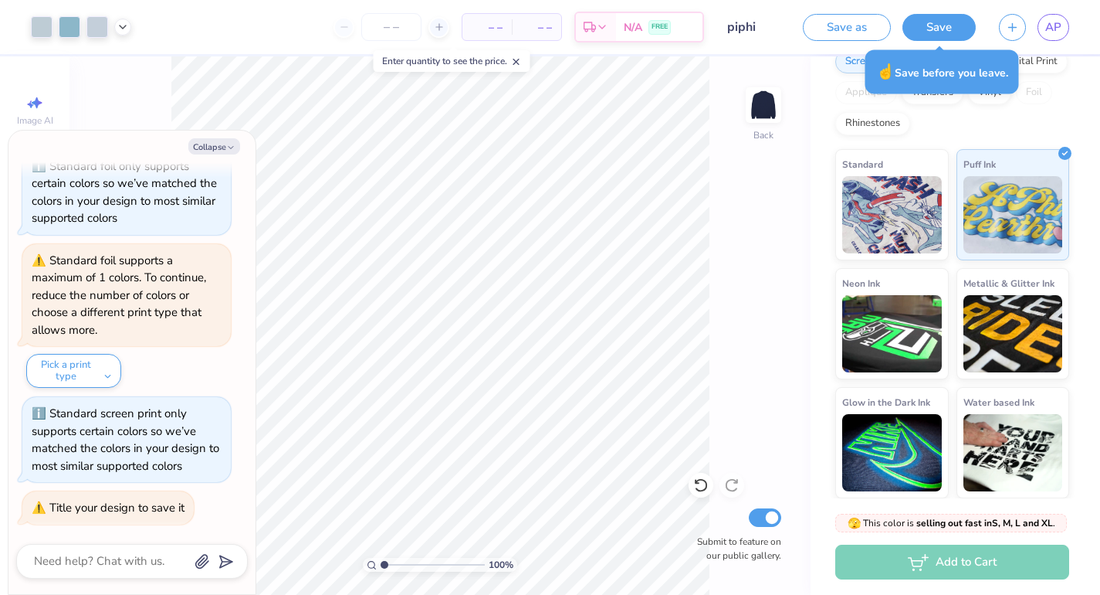
click at [1050, 19] on div "Design Saved" at bounding box center [951, 15] width 274 height 6
type textarea "x"
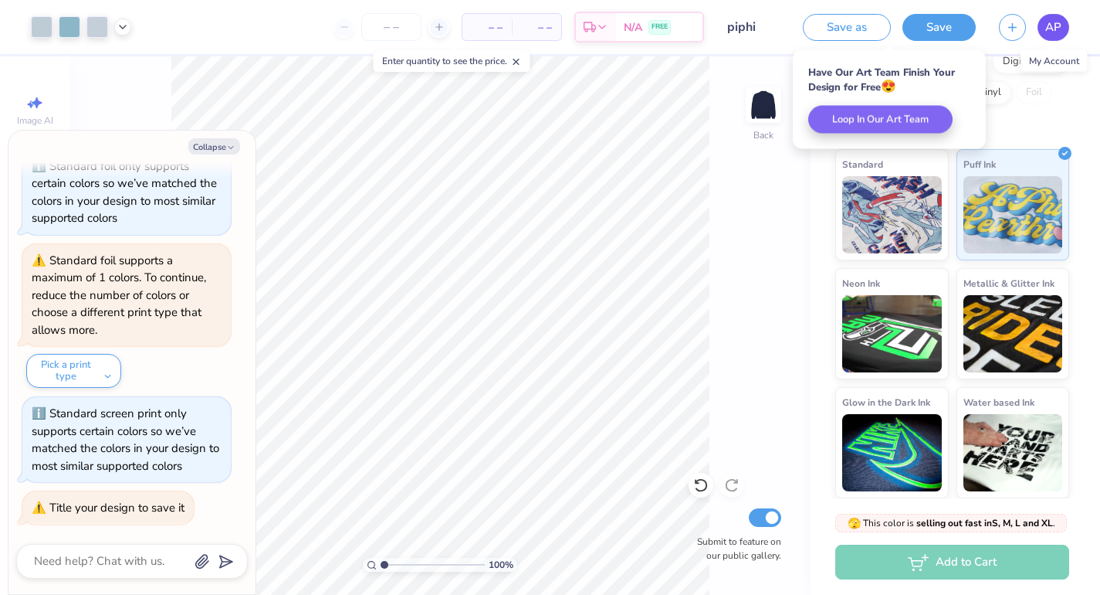
click at [1055, 33] on span "AP" at bounding box center [1053, 28] width 16 height 18
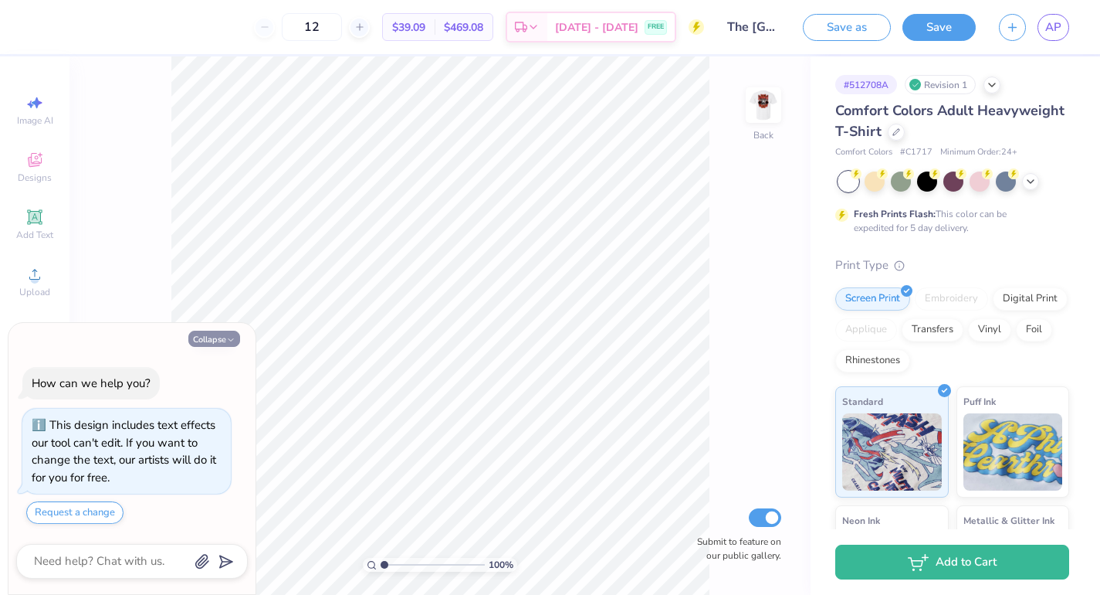
click at [197, 339] on button "Collapse" at bounding box center [214, 338] width 52 height 16
type textarea "x"
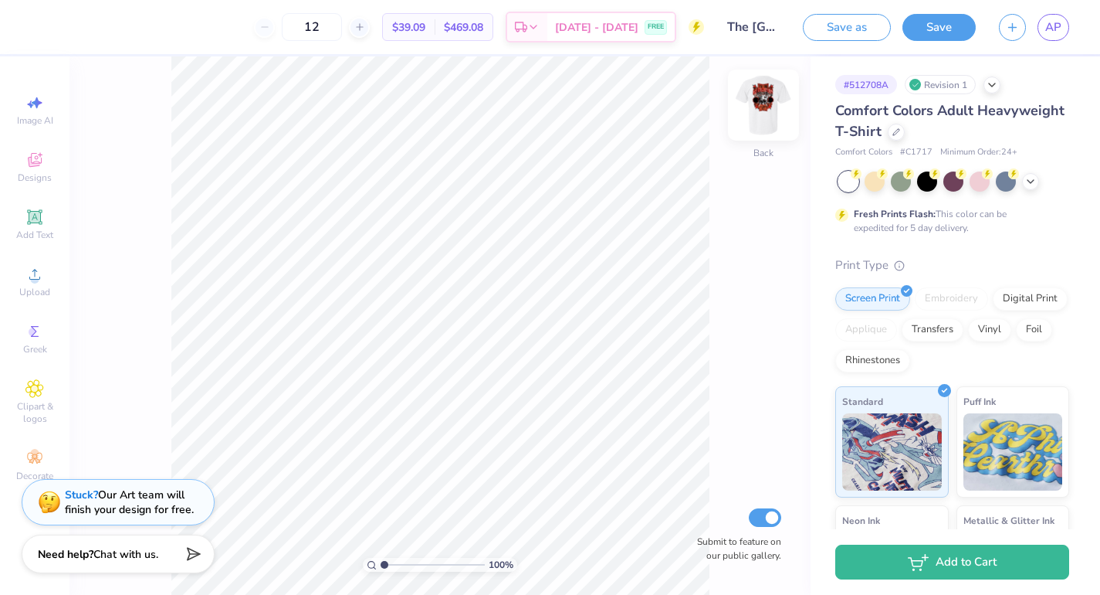
click at [761, 102] on img at bounding box center [764, 105] width 62 height 62
click at [39, 29] on div at bounding box center [42, 26] width 22 height 22
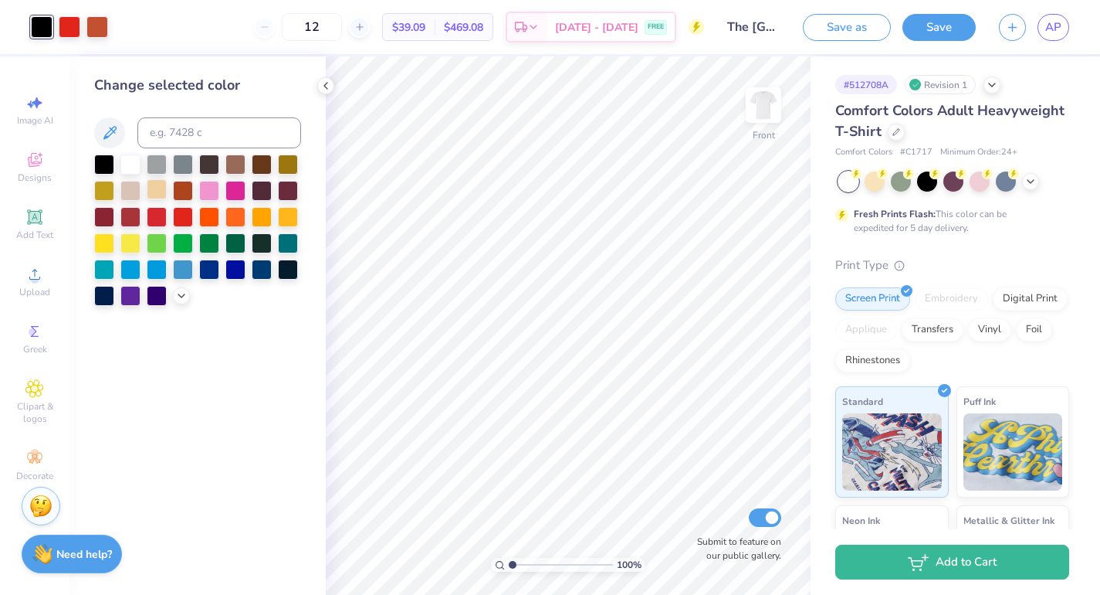
click at [156, 190] on div at bounding box center [157, 189] width 20 height 20
click at [130, 190] on div at bounding box center [130, 189] width 20 height 20
click at [180, 299] on icon at bounding box center [181, 294] width 12 height 12
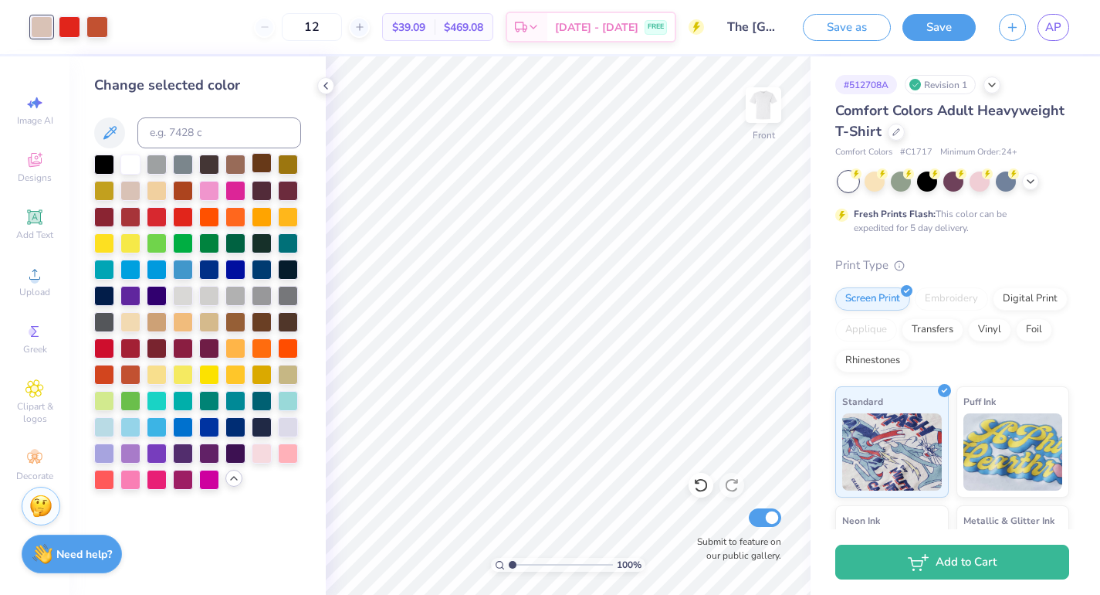
click at [261, 167] on div at bounding box center [262, 163] width 20 height 20
click at [66, 26] on div at bounding box center [70, 26] width 22 height 22
click at [158, 188] on div at bounding box center [157, 189] width 20 height 20
click at [132, 192] on div at bounding box center [130, 189] width 20 height 20
click at [202, 317] on div at bounding box center [209, 320] width 20 height 20
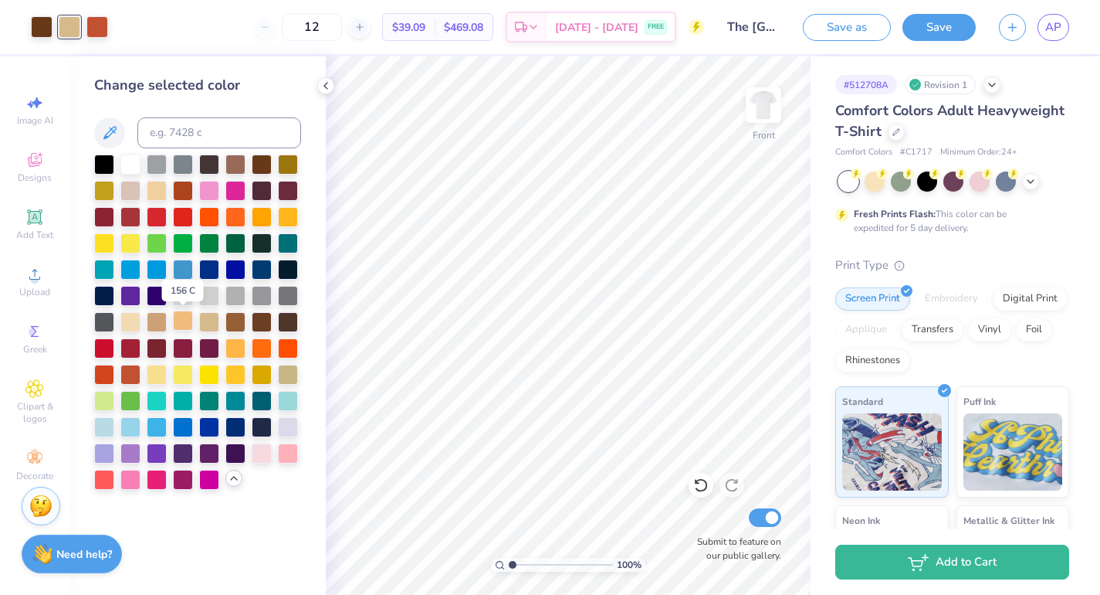
click at [182, 319] on div at bounding box center [183, 320] width 20 height 20
click at [158, 321] on div at bounding box center [157, 320] width 20 height 20
click at [126, 323] on div at bounding box center [130, 320] width 20 height 20
click at [927, 34] on button "Save" at bounding box center [939, 25] width 73 height 27
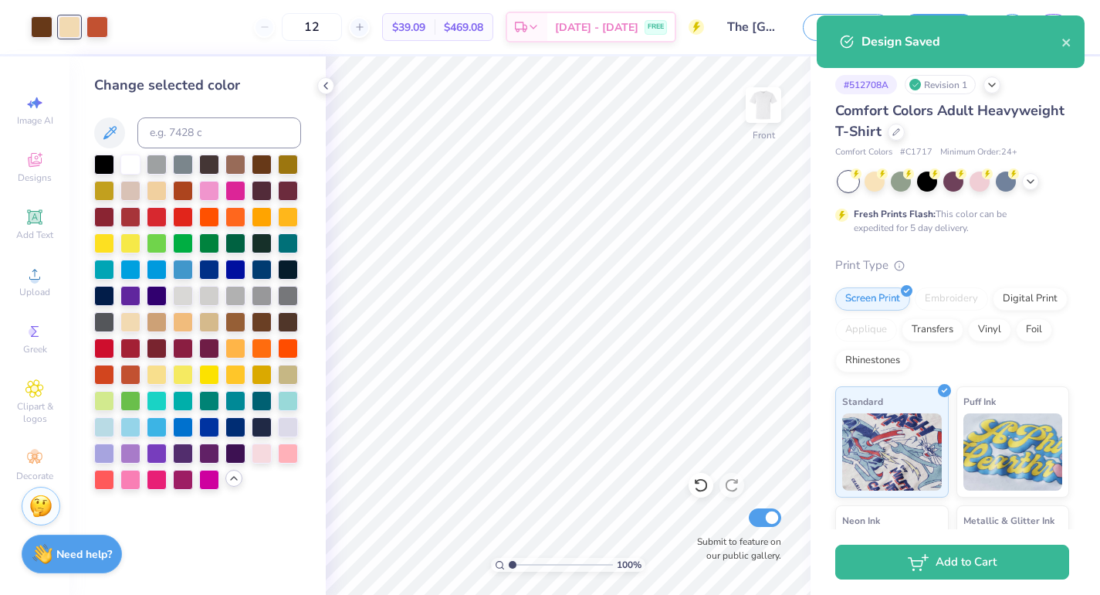
click at [1075, 46] on div "Design Saved" at bounding box center [951, 41] width 268 height 53
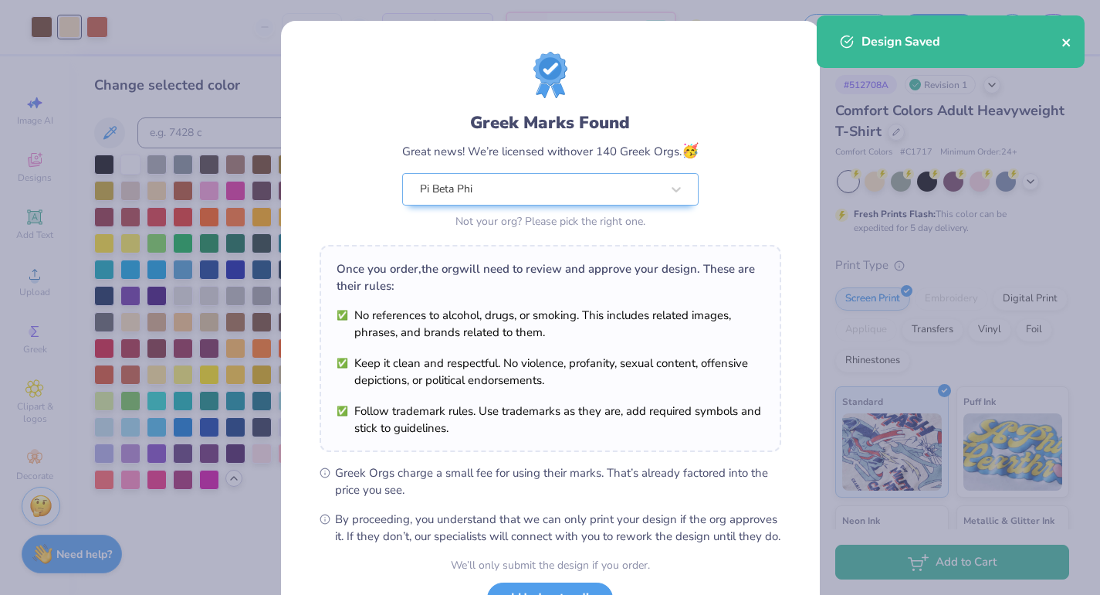
click at [1070, 46] on icon "close" at bounding box center [1067, 42] width 11 height 12
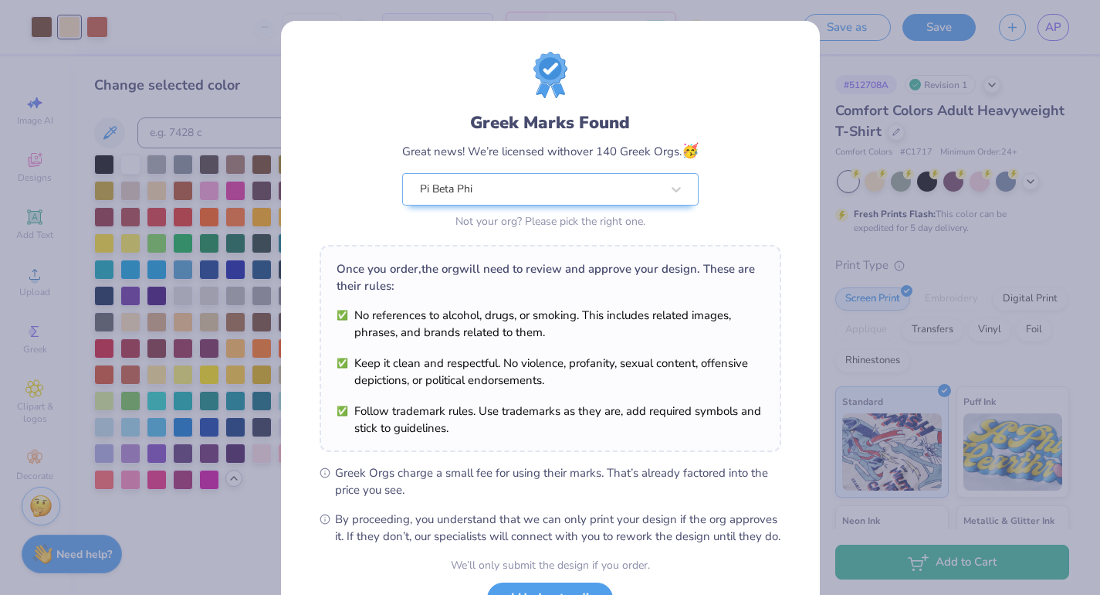
scroll to position [128, 0]
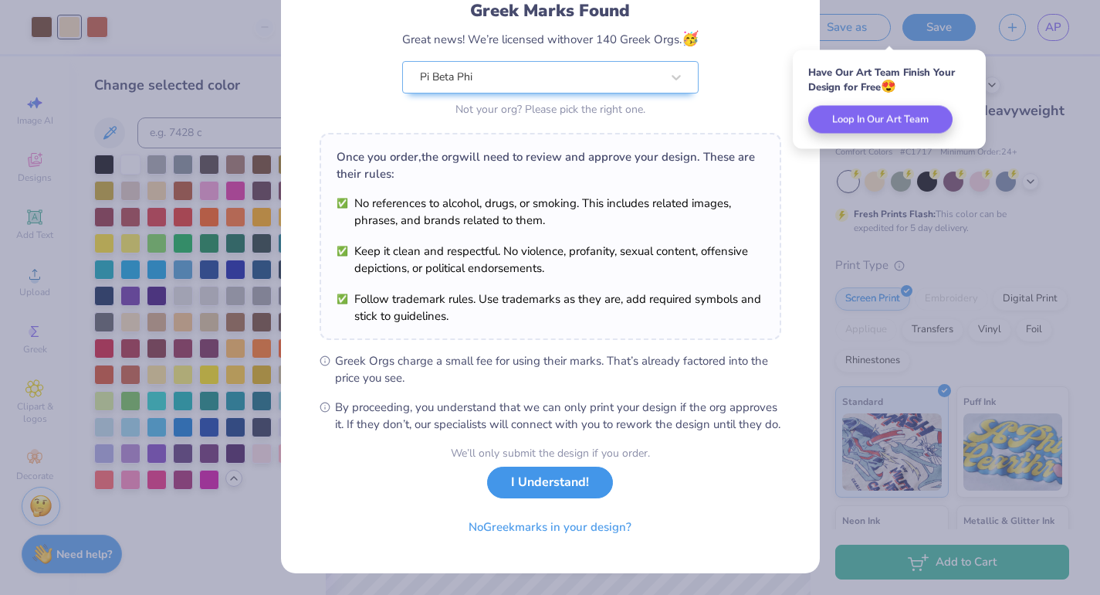
click at [527, 484] on button "I Understand!" at bounding box center [550, 482] width 126 height 32
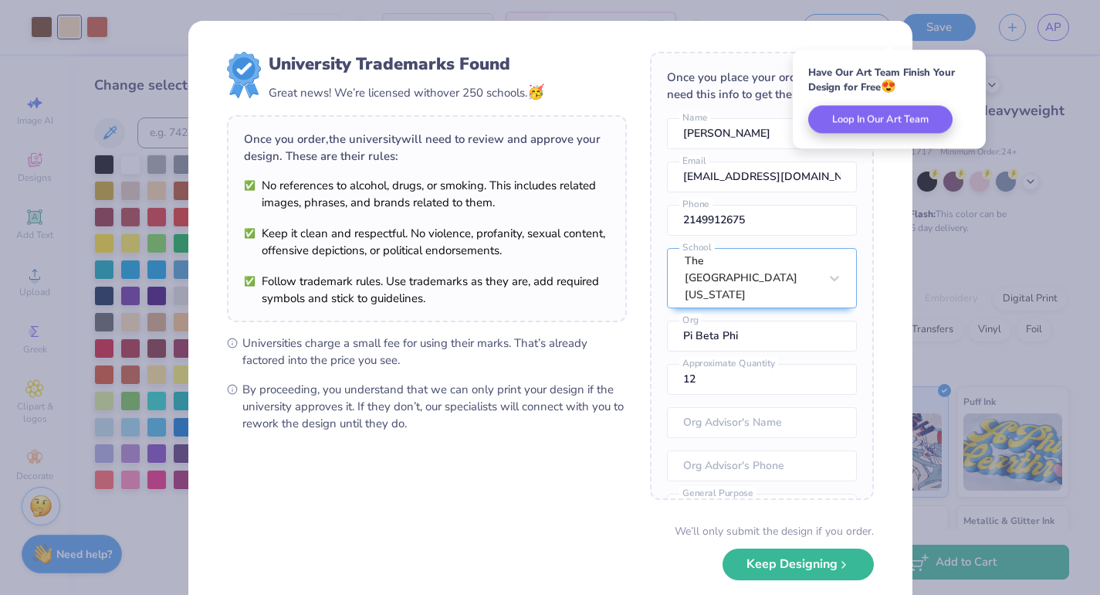
scroll to position [77, 0]
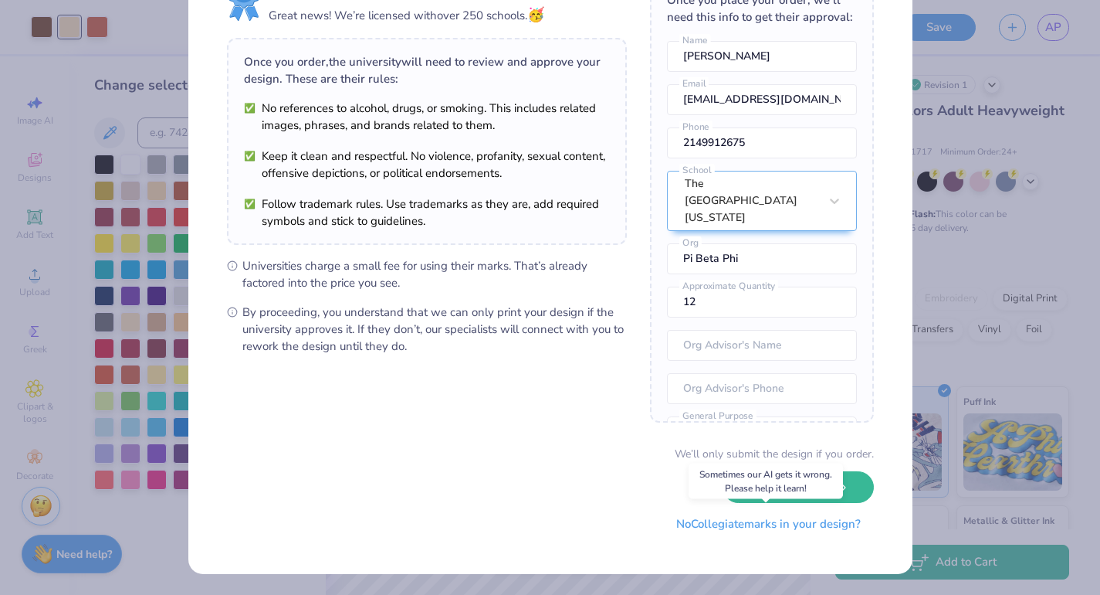
click at [764, 531] on button "No Collegiate marks in your design?" at bounding box center [768, 524] width 211 height 32
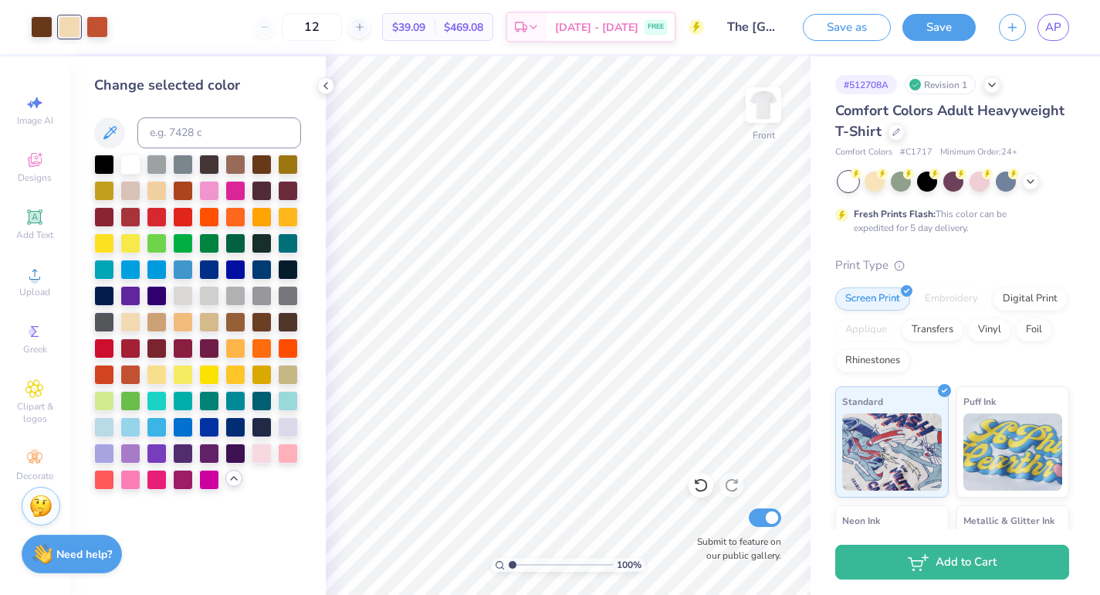
scroll to position [0, 0]
click at [1046, 20] on span "AP" at bounding box center [1053, 28] width 16 height 18
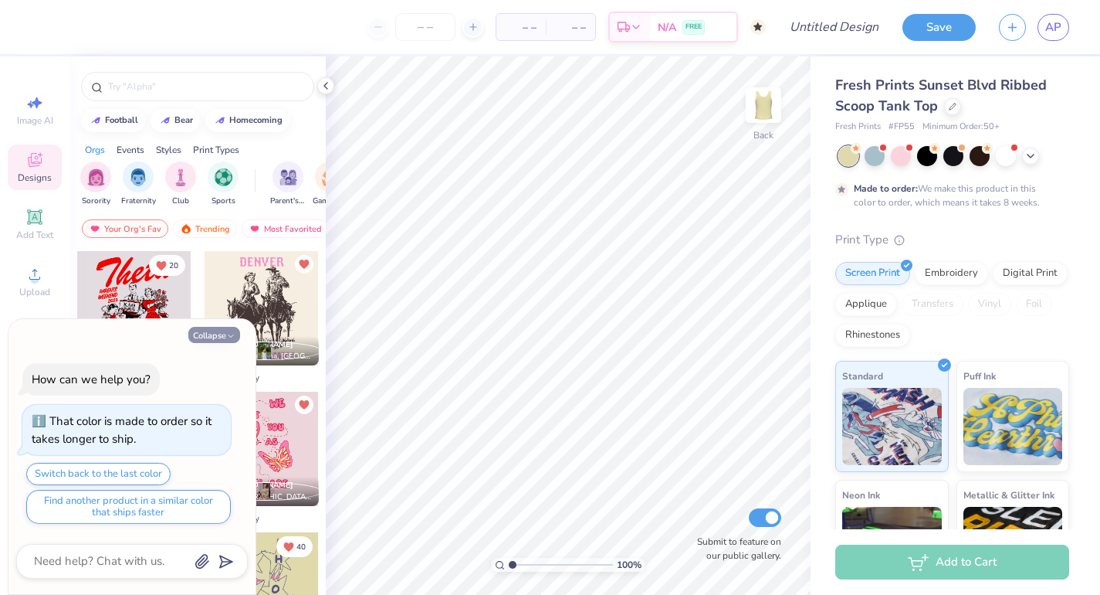
click at [218, 330] on button "Collapse" at bounding box center [214, 335] width 52 height 16
type textarea "x"
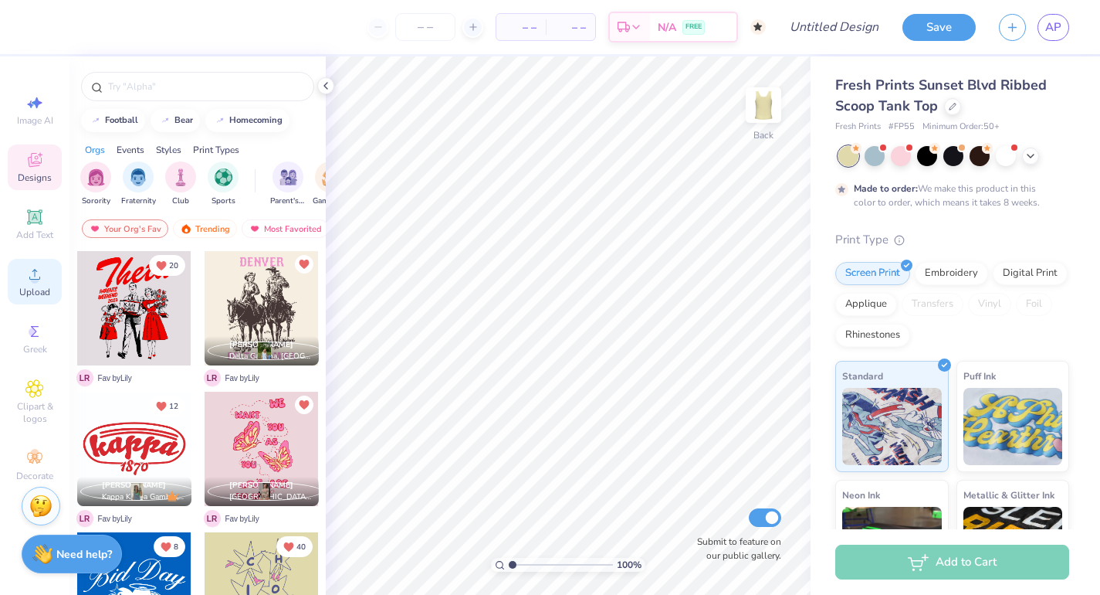
click at [32, 277] on circle at bounding box center [34, 279] width 8 height 8
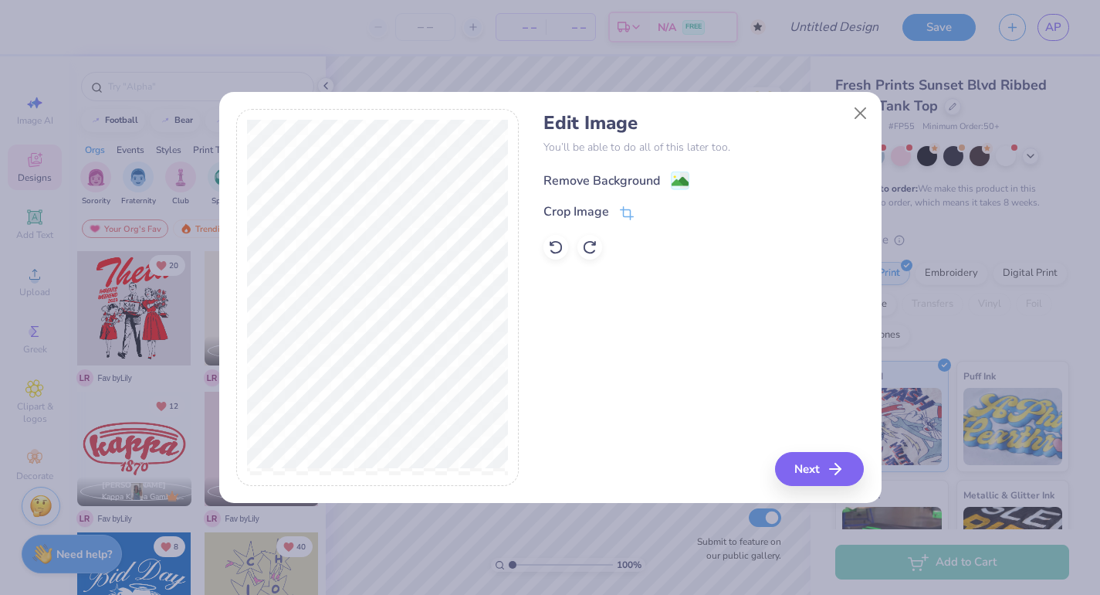
click at [576, 183] on div "Remove Background" at bounding box center [602, 180] width 117 height 19
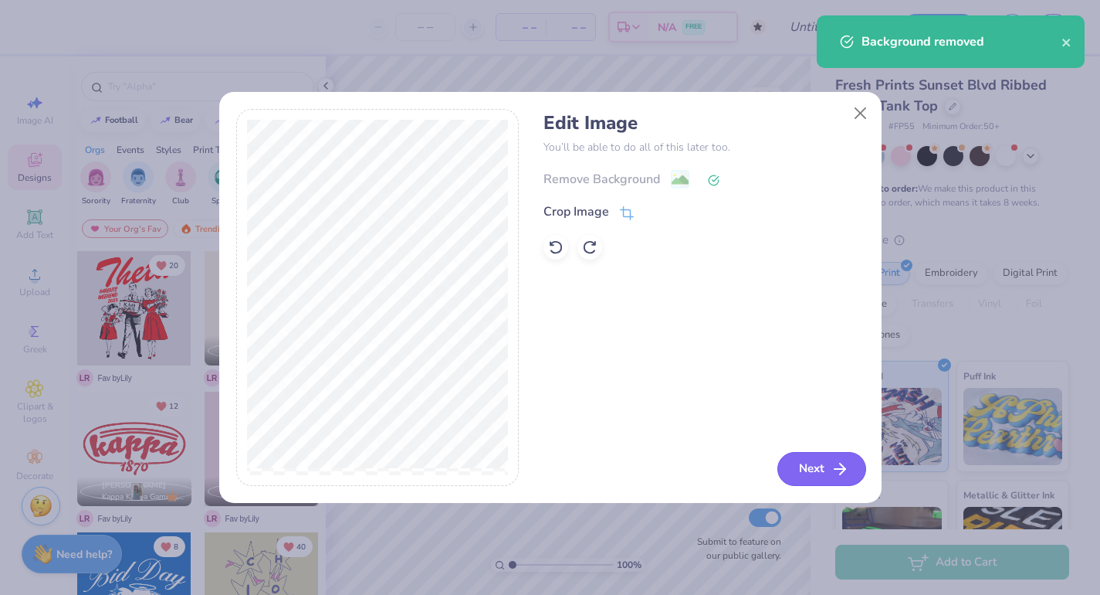
click at [825, 473] on button "Next" at bounding box center [822, 469] width 89 height 34
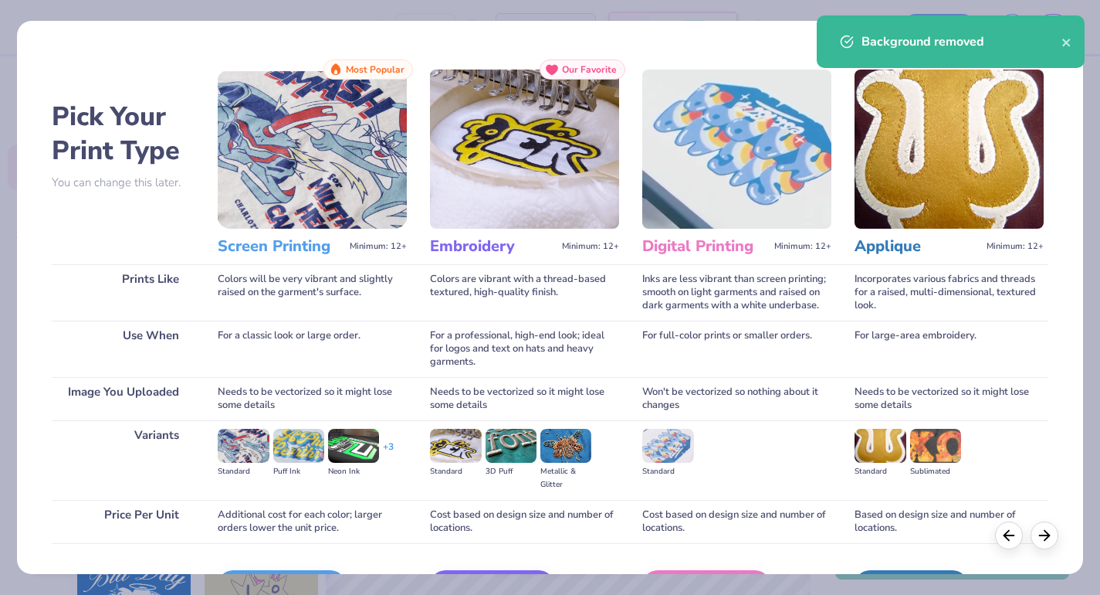
scroll to position [98, 0]
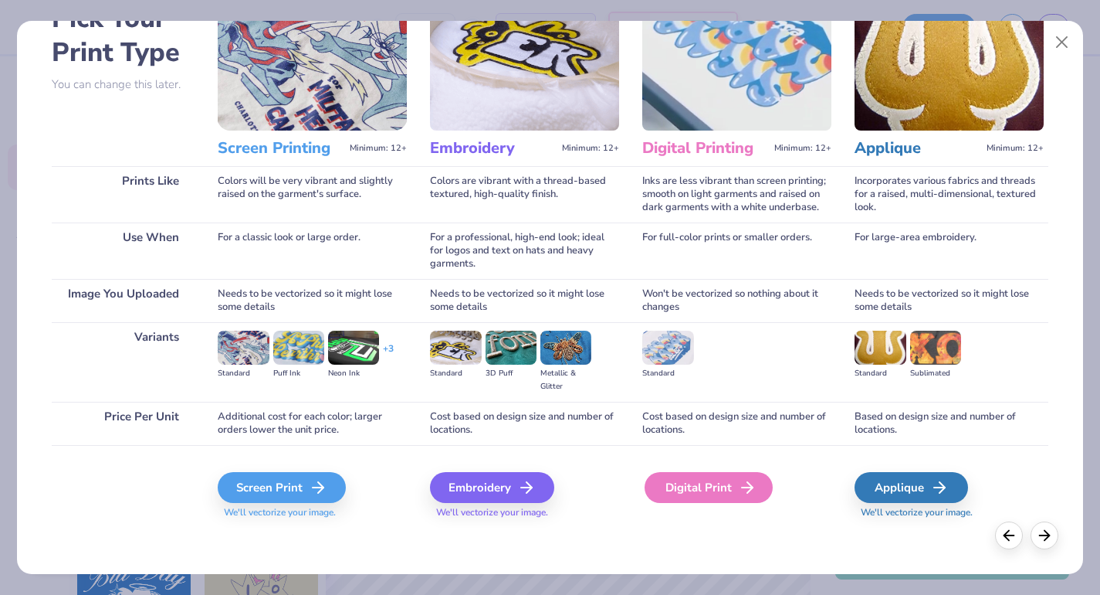
click at [700, 484] on div "Digital Print" at bounding box center [709, 487] width 128 height 31
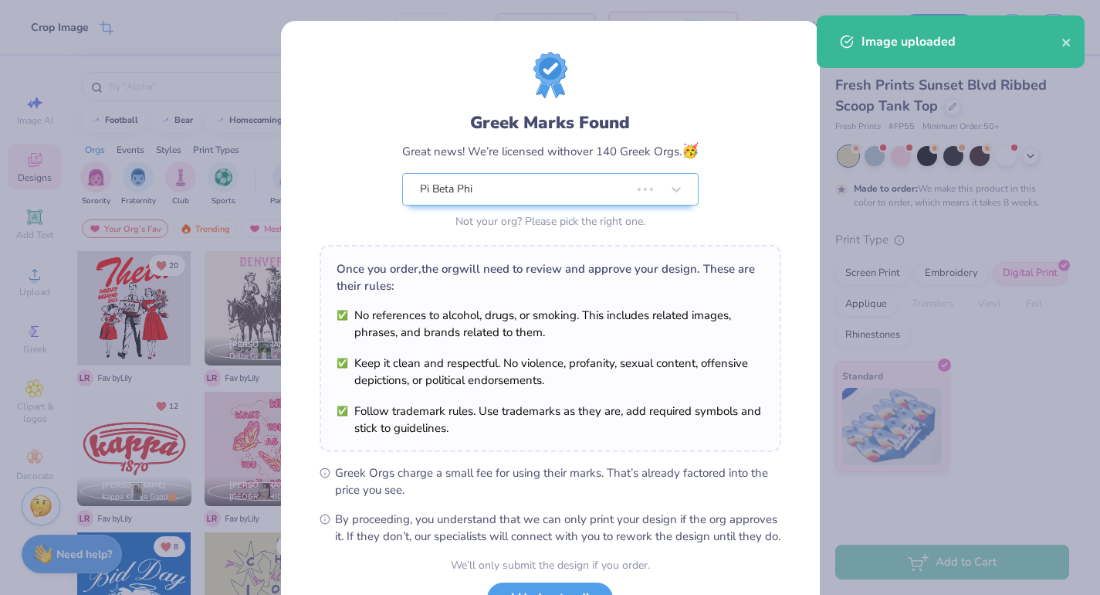
click at [610, 349] on body "Crop Image – – Per Item – – Total Est. Delivery N/A FREE Design Title Save AP I…" at bounding box center [550, 297] width 1100 height 595
type input "6.60"
type input "3.56"
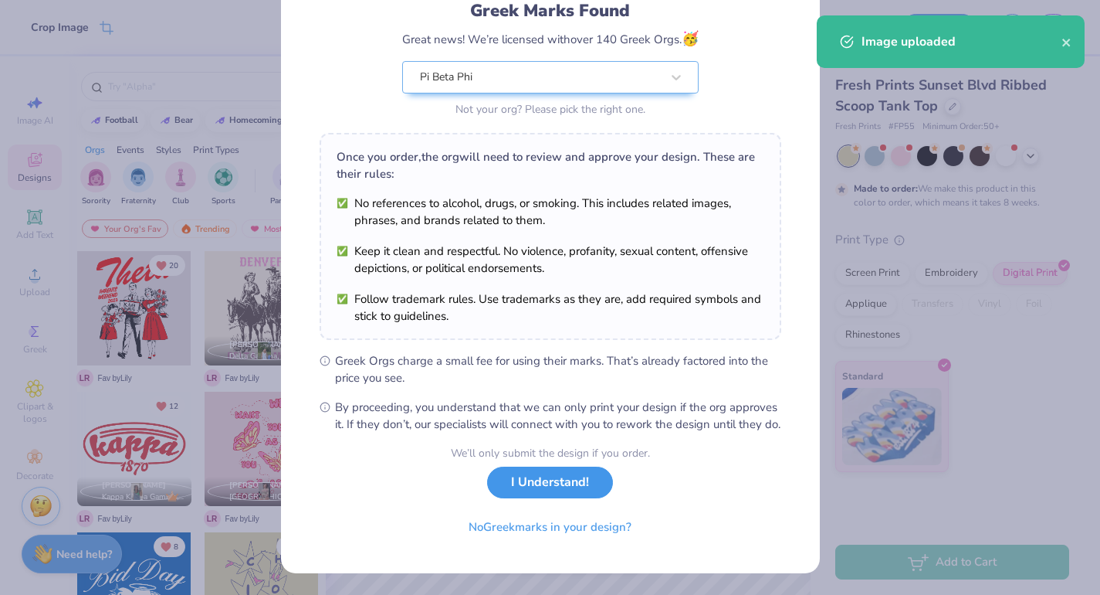
click at [569, 495] on button "I Understand!" at bounding box center [550, 482] width 126 height 32
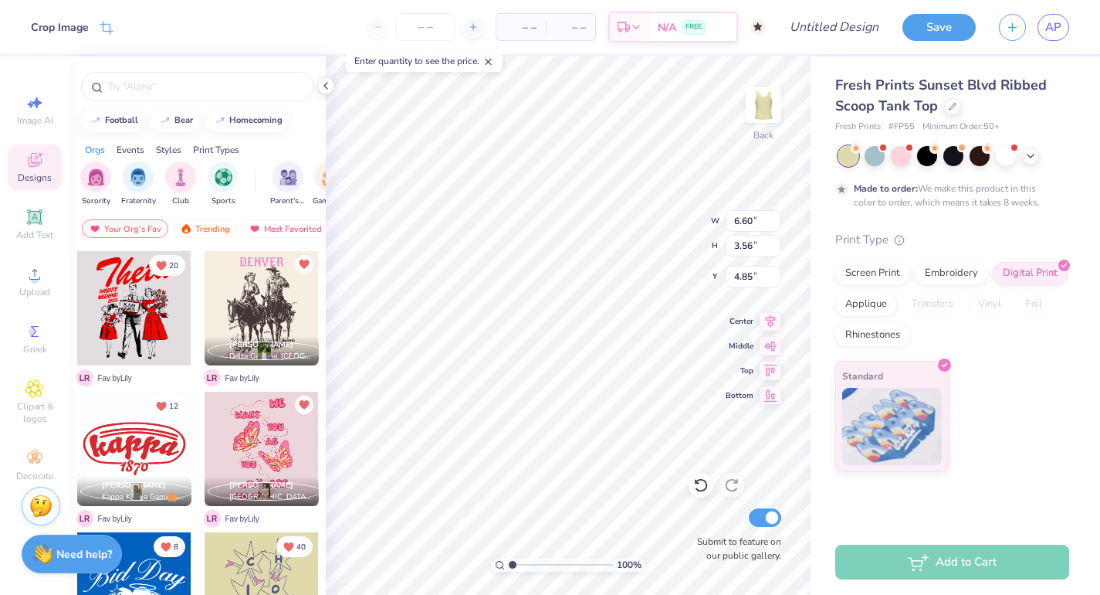
scroll to position [0, 0]
type input "0.57"
click at [1013, 158] on div at bounding box center [1006, 154] width 20 height 20
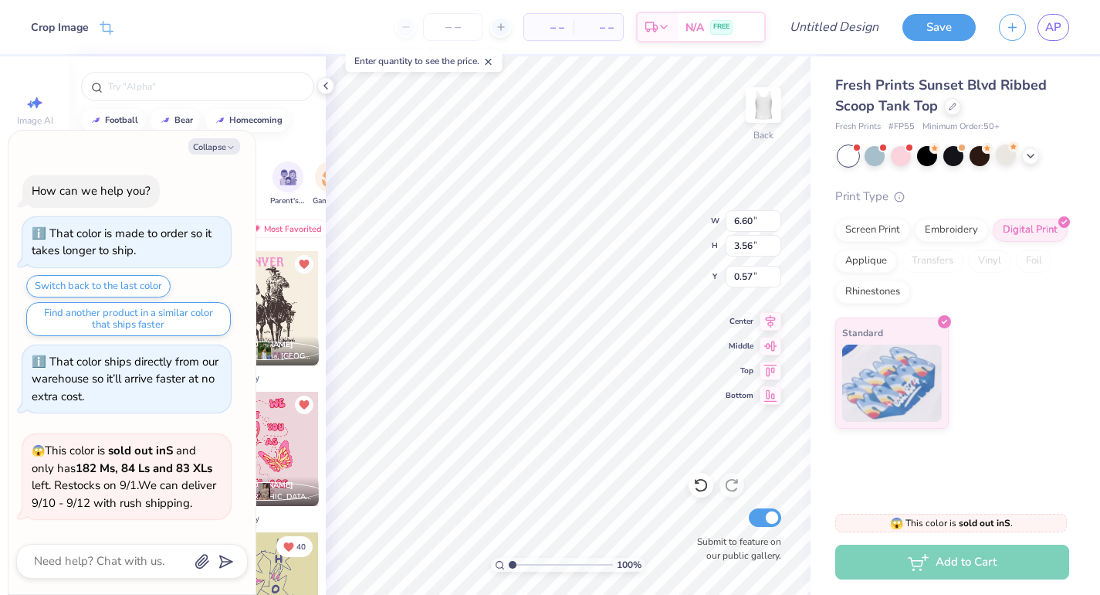
scroll to position [325, 0]
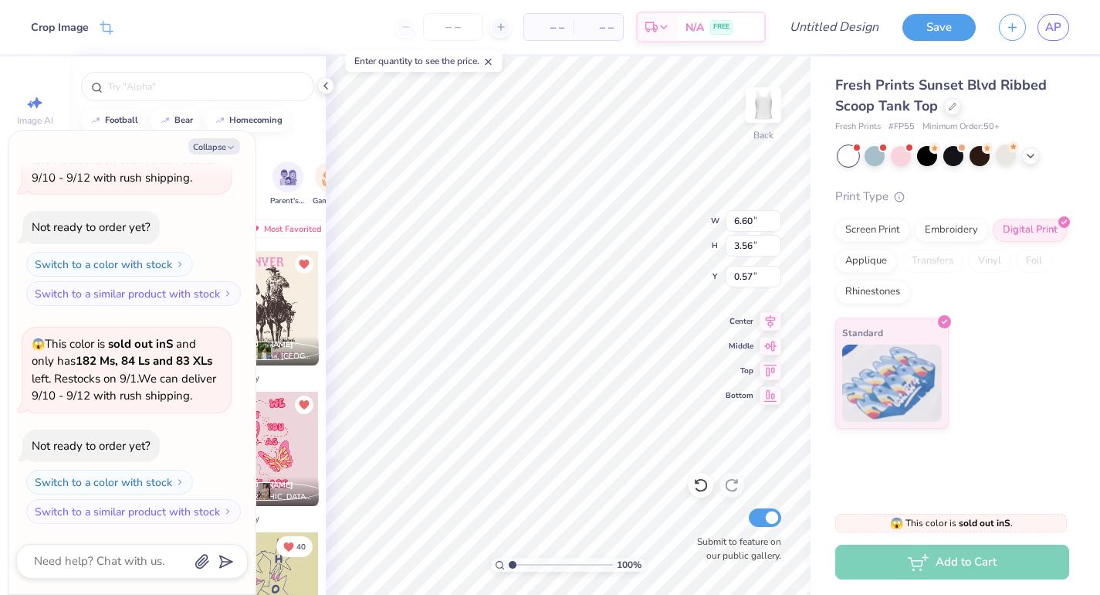
type textarea "x"
type input "0.88"
click at [954, 107] on icon at bounding box center [953, 105] width 8 height 8
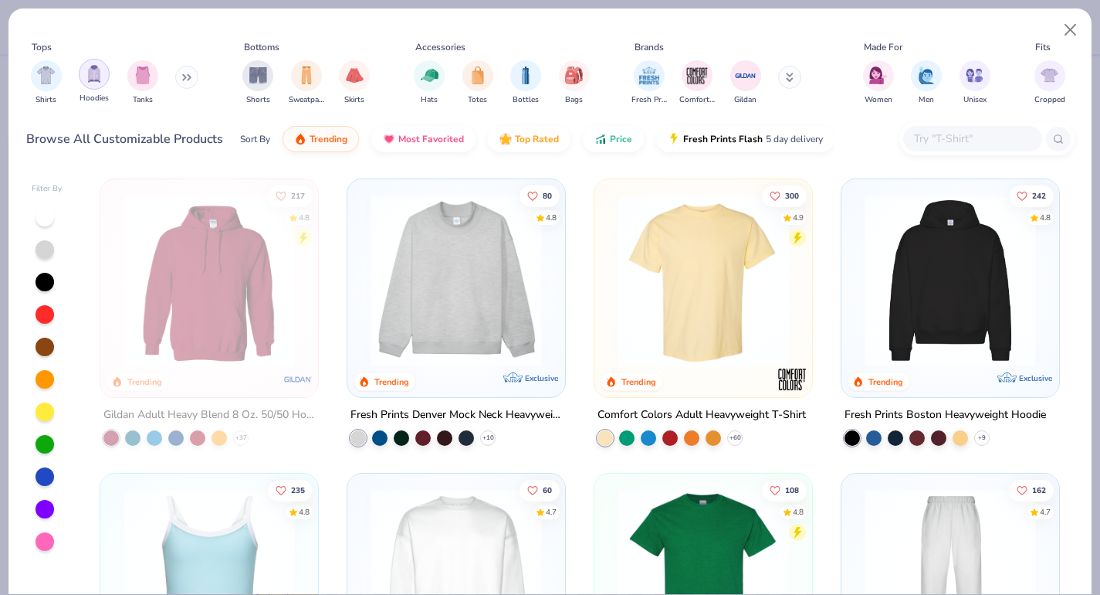
click at [98, 78] on img "filter for Hoodies" at bounding box center [94, 74] width 17 height 18
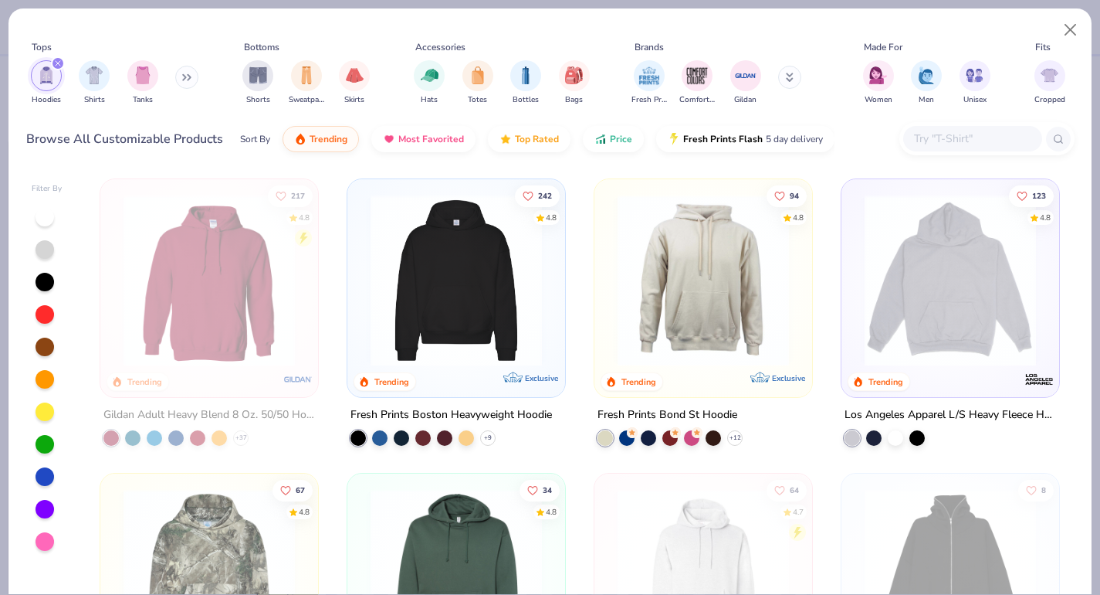
click at [57, 63] on icon "filter for Hoodies" at bounding box center [58, 63] width 5 height 5
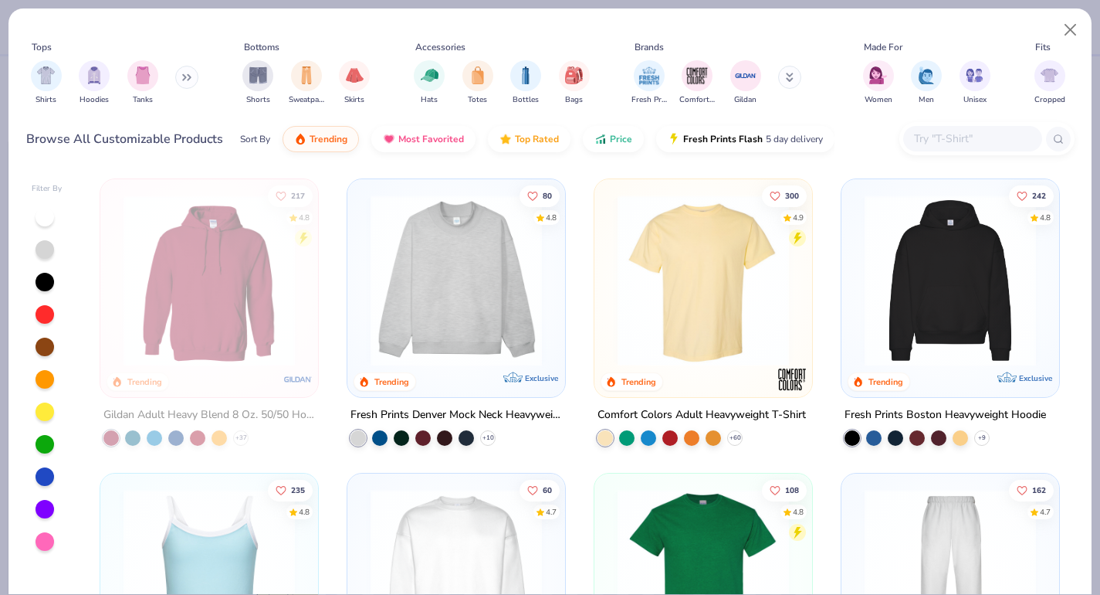
click at [186, 86] on button at bounding box center [186, 77] width 23 height 23
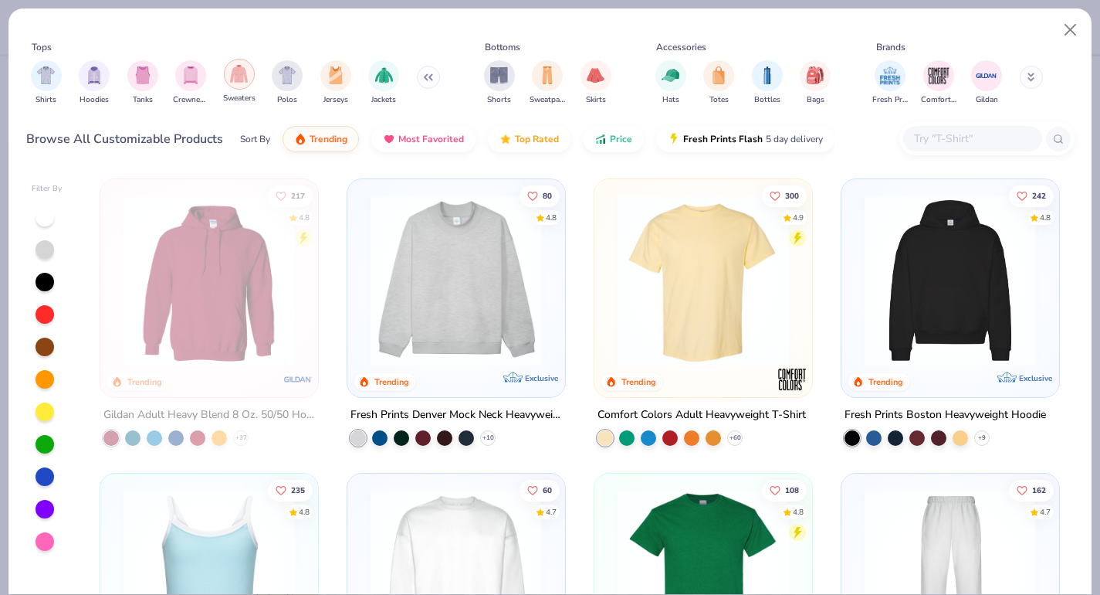
click at [234, 83] on div "filter for Sweaters" at bounding box center [239, 74] width 31 height 31
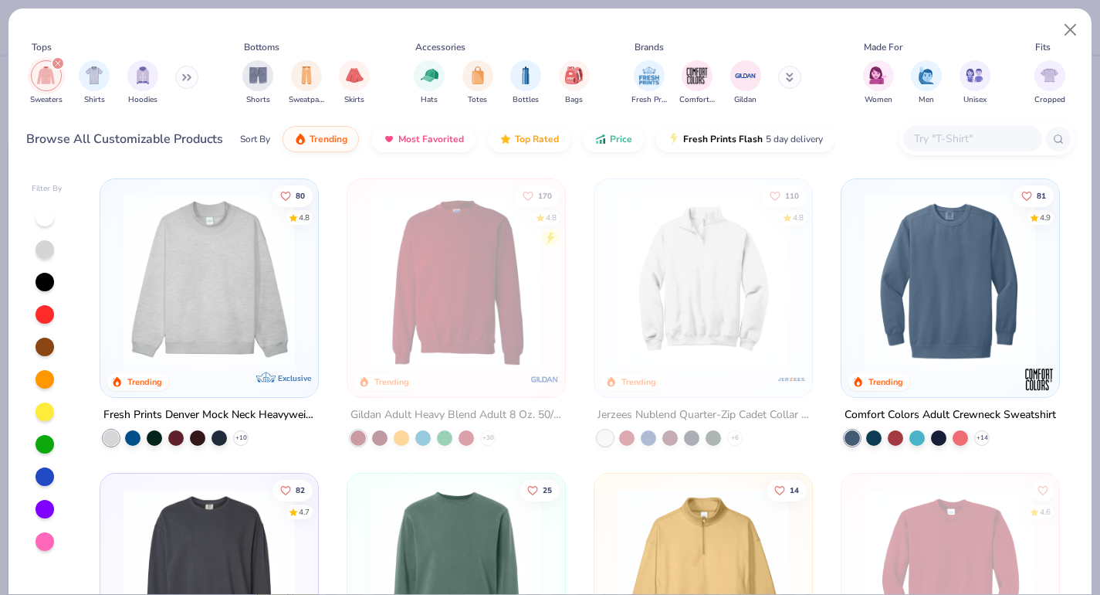
click at [59, 65] on icon "filter for Sweaters" at bounding box center [58, 63] width 5 height 5
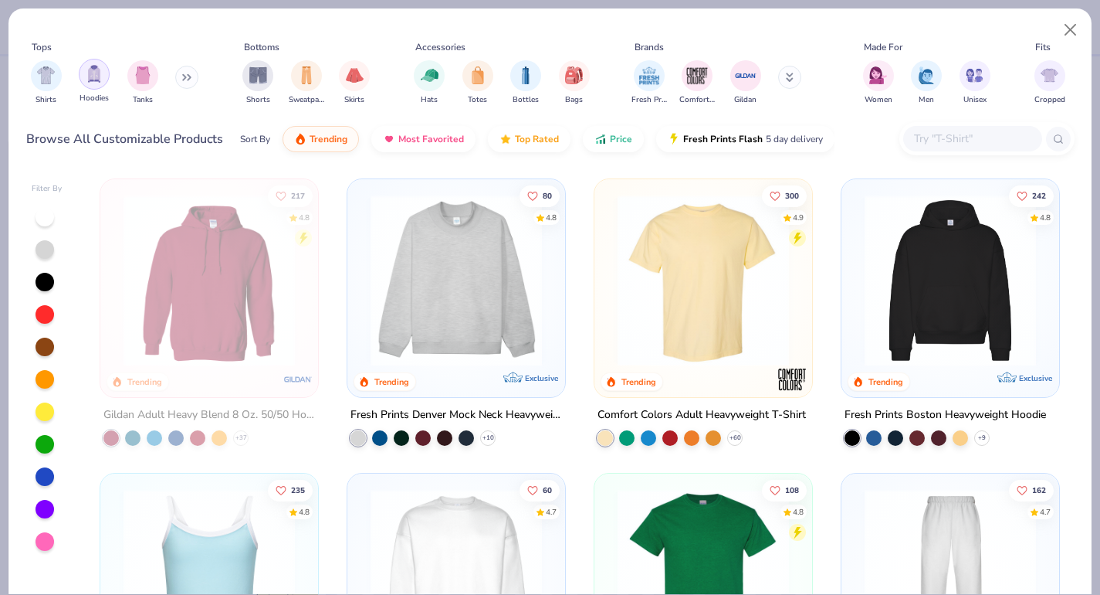
click at [89, 76] on img "filter for Hoodies" at bounding box center [94, 74] width 17 height 18
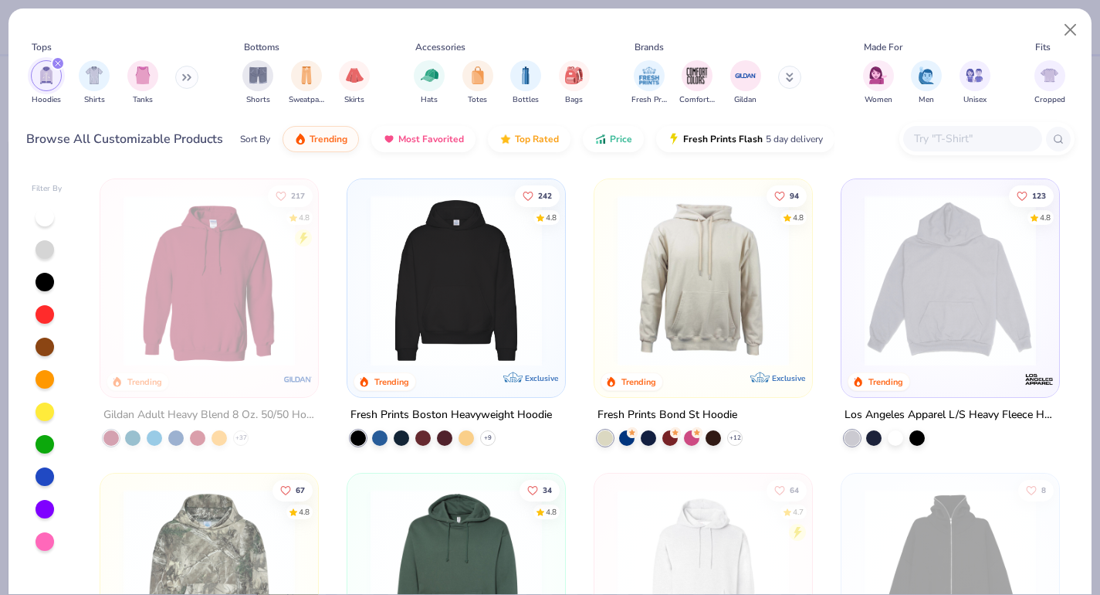
scroll to position [29, 0]
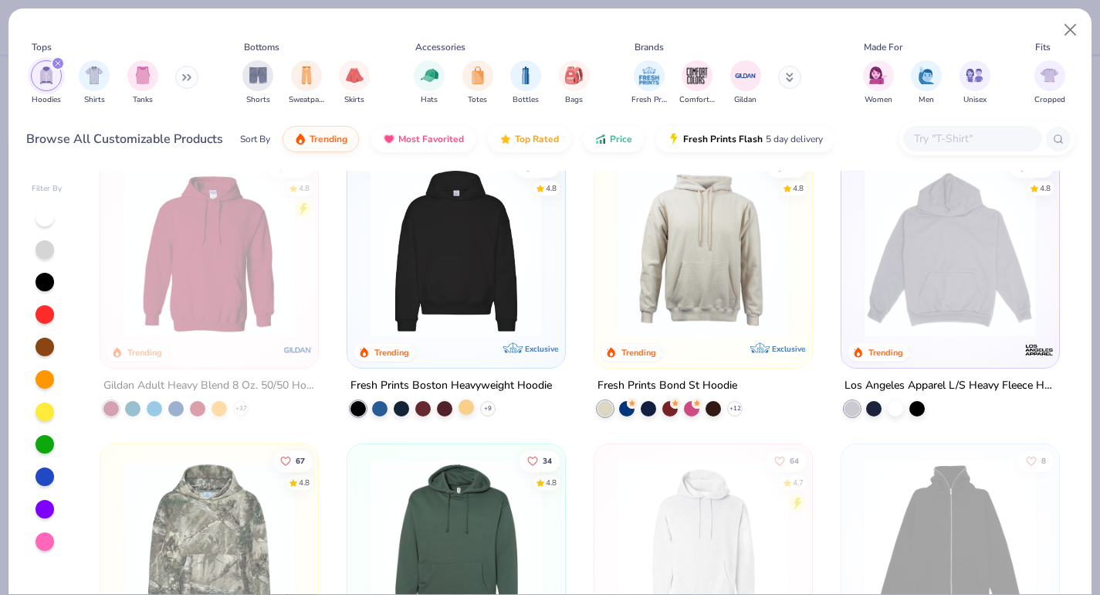
click at [467, 403] on div at bounding box center [466, 406] width 15 height 15
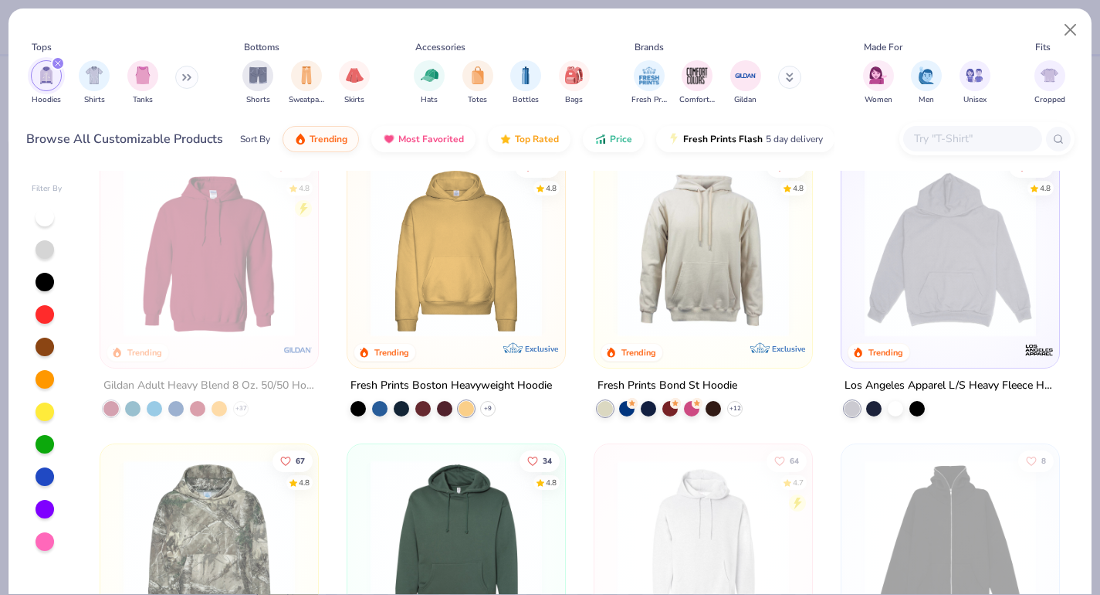
click at [457, 274] on img at bounding box center [456, 250] width 187 height 171
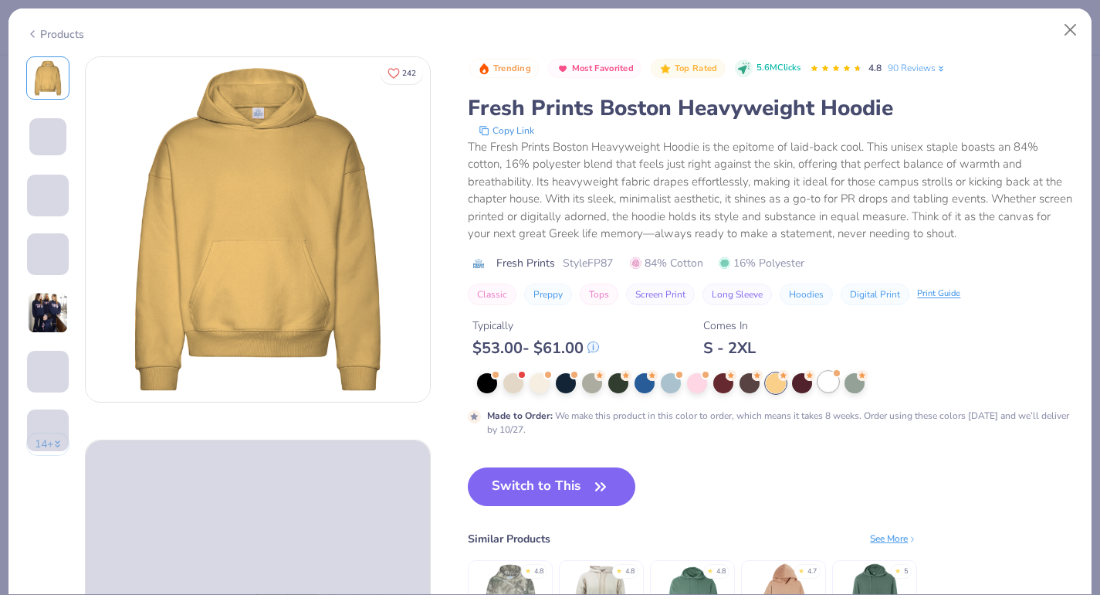
click at [829, 382] on div at bounding box center [828, 381] width 20 height 20
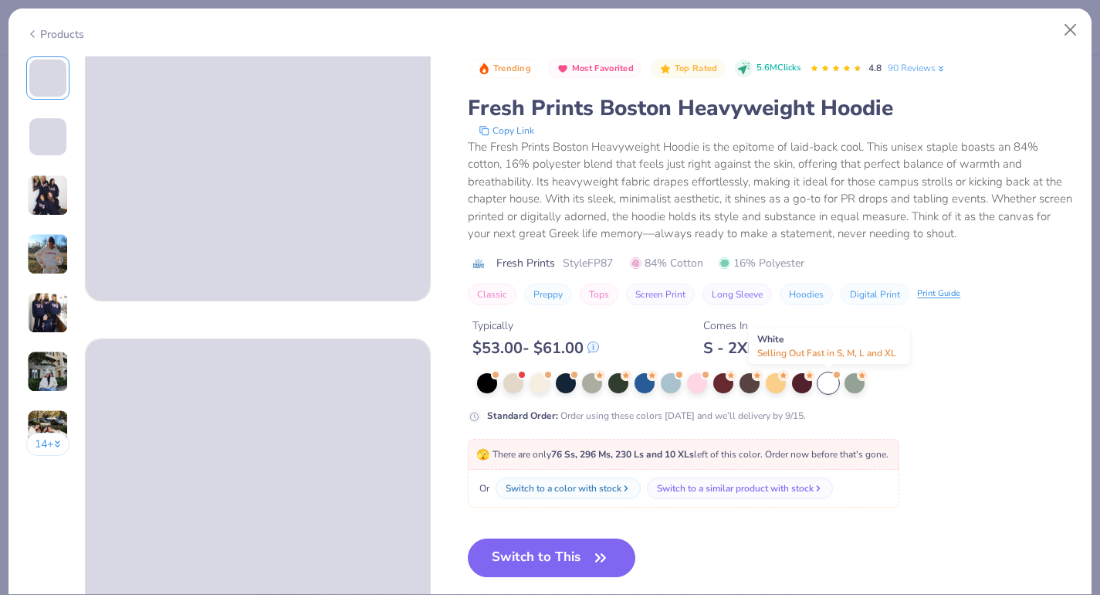
scroll to position [124, 0]
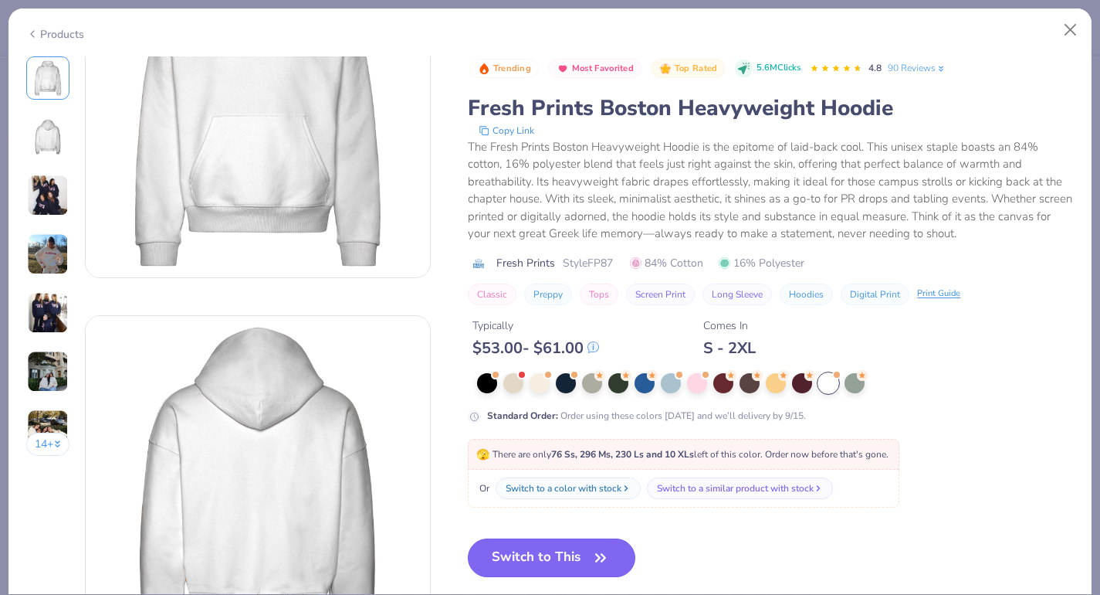
click at [565, 558] on button "Switch to This" at bounding box center [552, 557] width 168 height 39
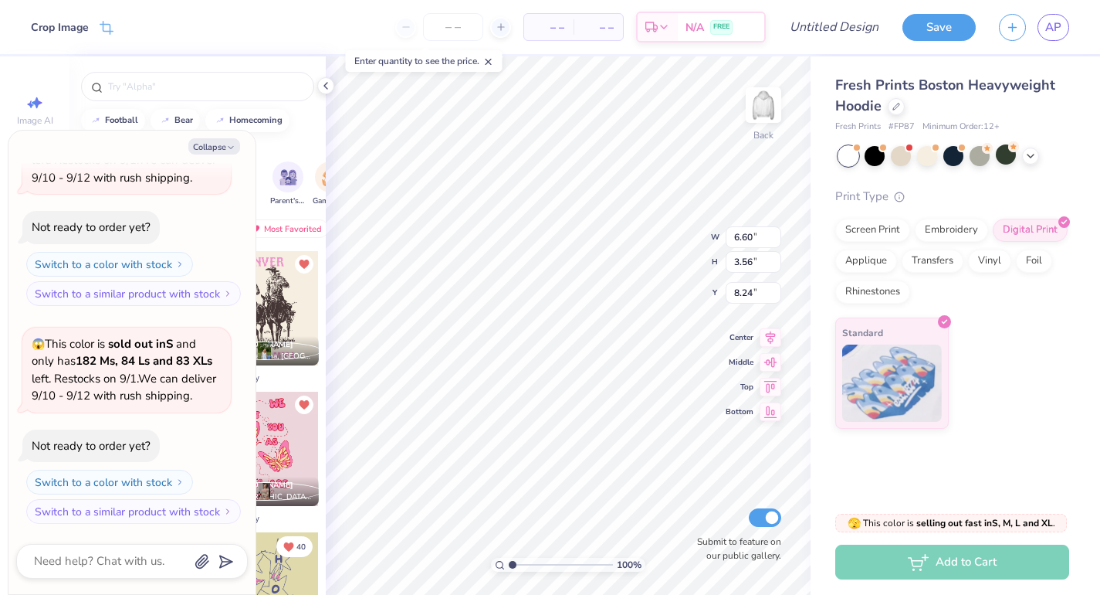
type textarea "x"
type input "11.06"
type input "5.97"
type input "5.83"
type textarea "x"
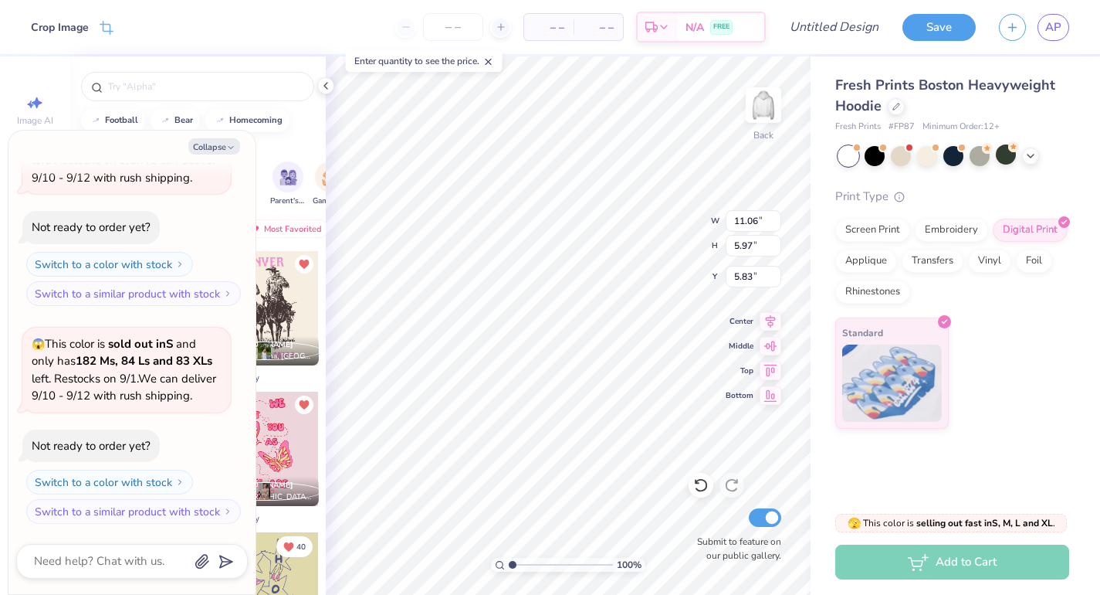
type input "3.00"
click at [328, 87] on icon at bounding box center [326, 86] width 12 height 12
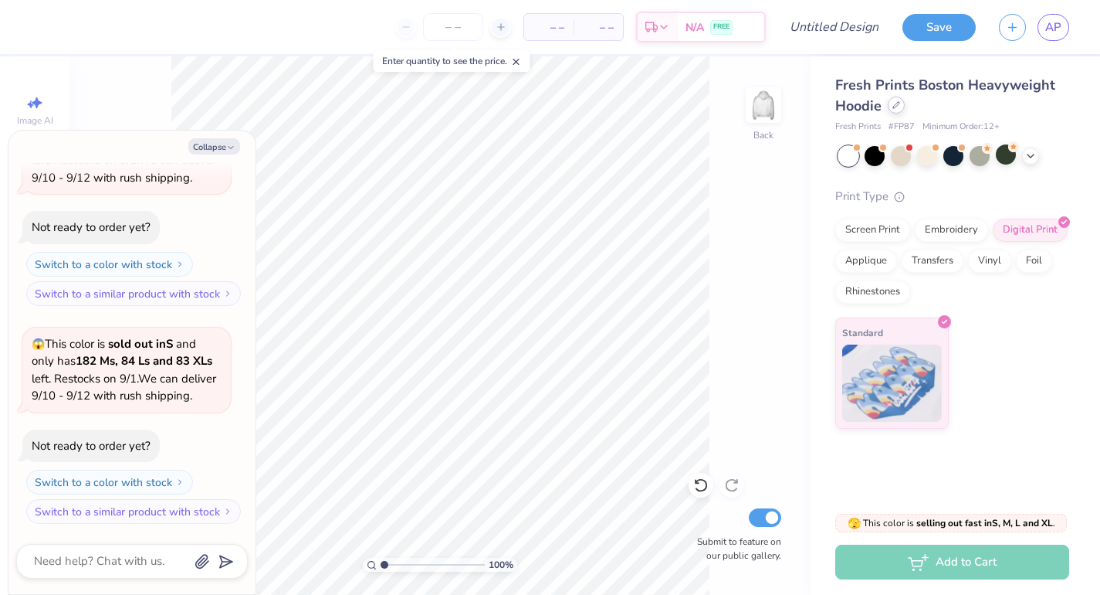
click at [896, 110] on div at bounding box center [896, 105] width 17 height 17
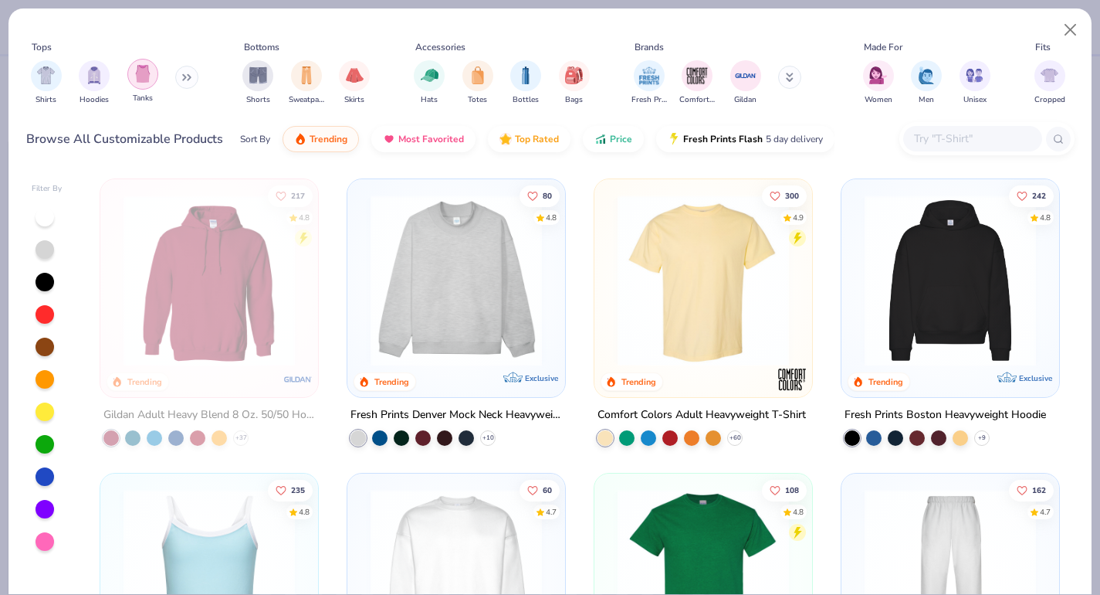
click at [149, 77] on img "filter for Tanks" at bounding box center [142, 74] width 17 height 18
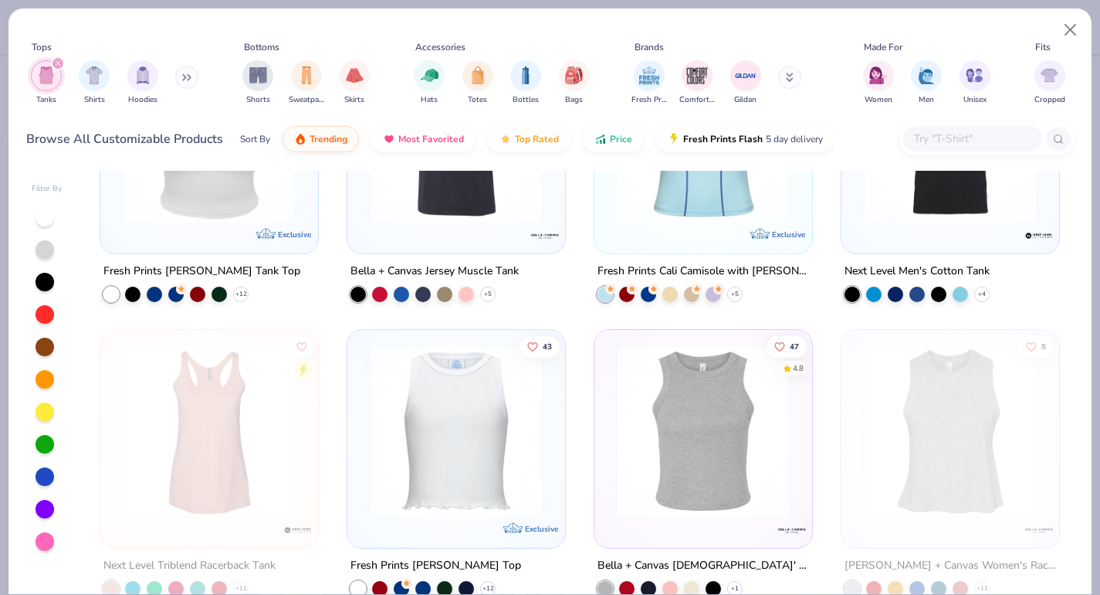
scroll to position [1072, 0]
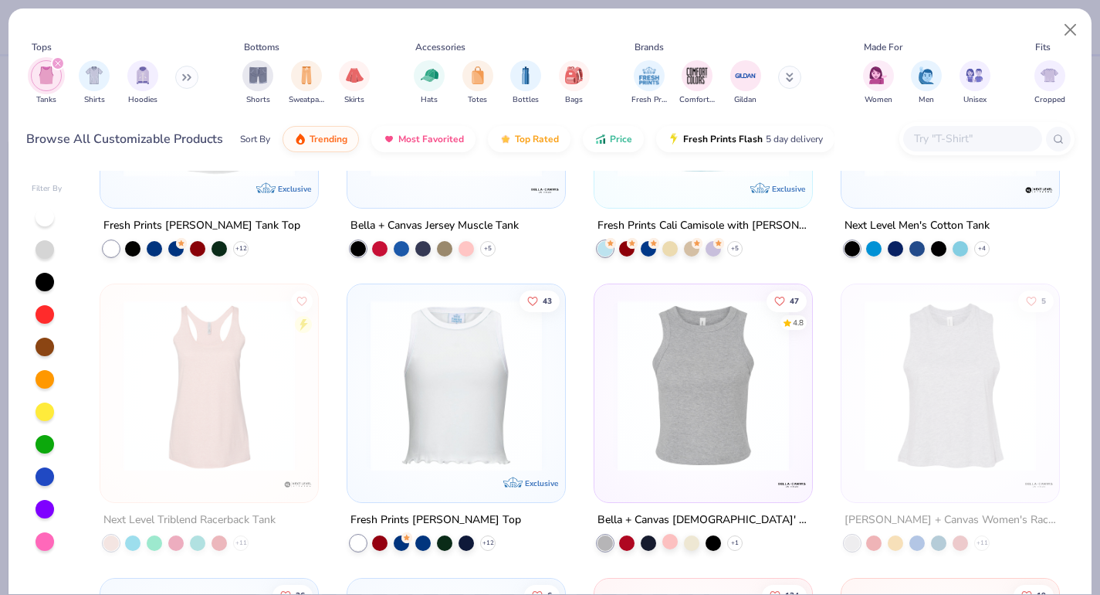
click at [677, 540] on div at bounding box center [669, 541] width 15 height 15
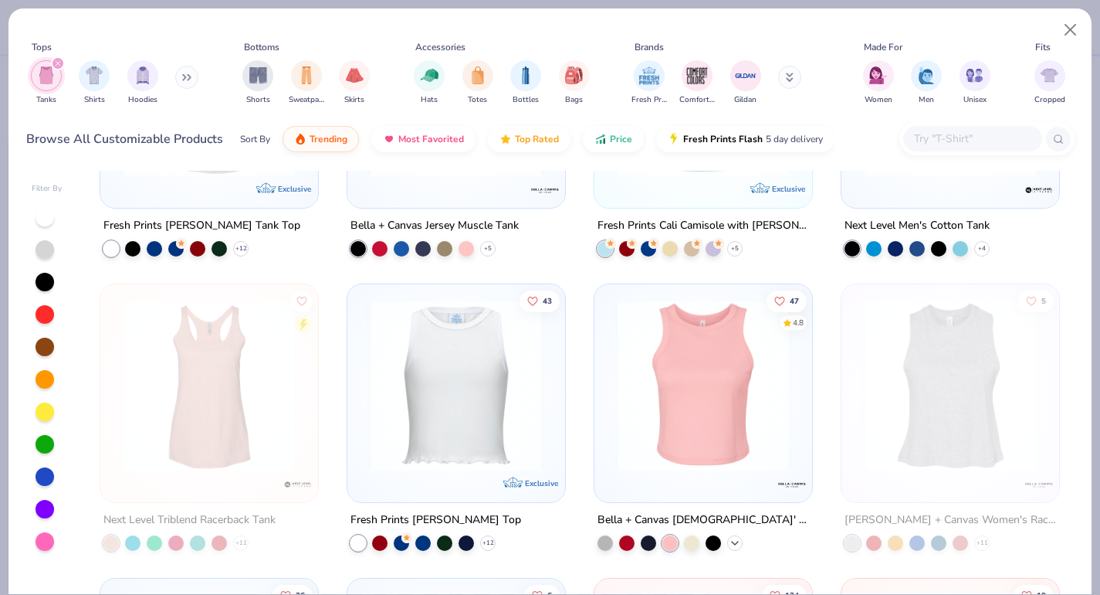
click at [737, 538] on icon at bounding box center [735, 543] width 12 height 12
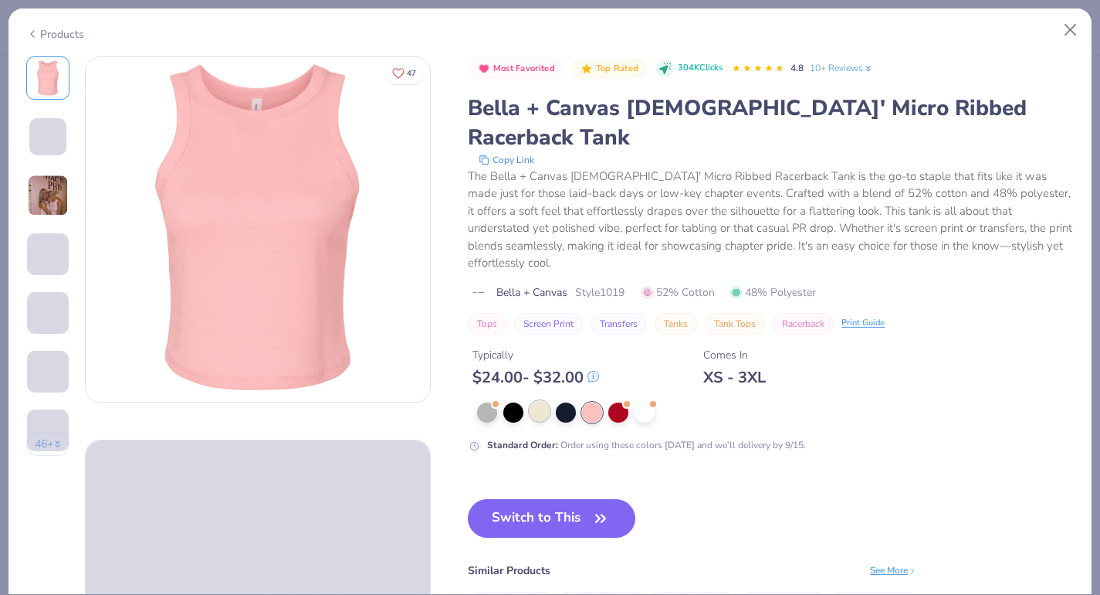
click at [530, 401] on div at bounding box center [540, 411] width 20 height 20
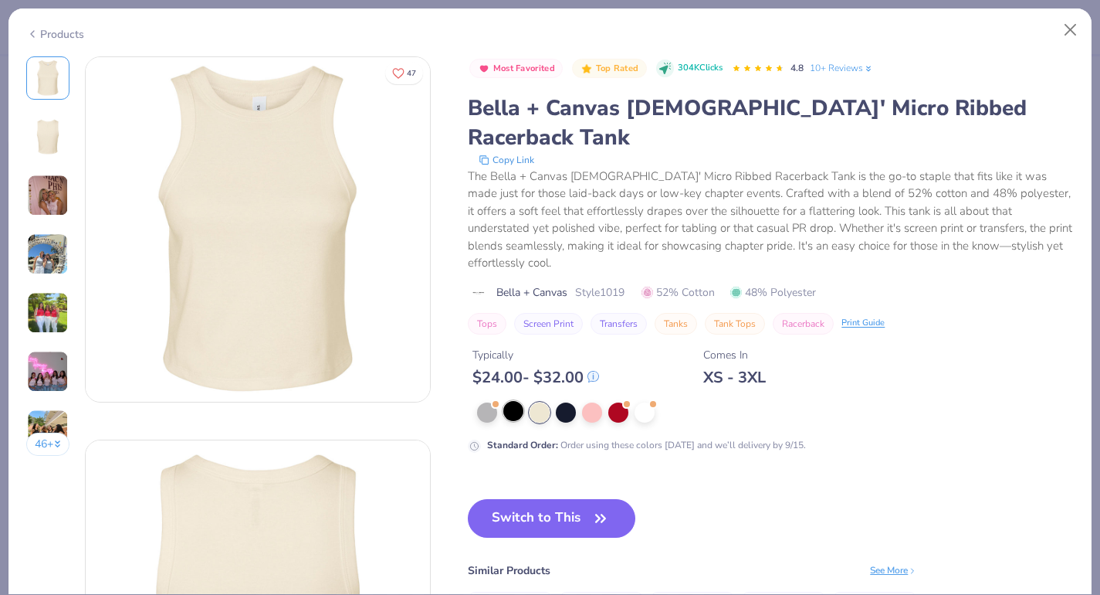
click at [510, 401] on div at bounding box center [513, 411] width 20 height 20
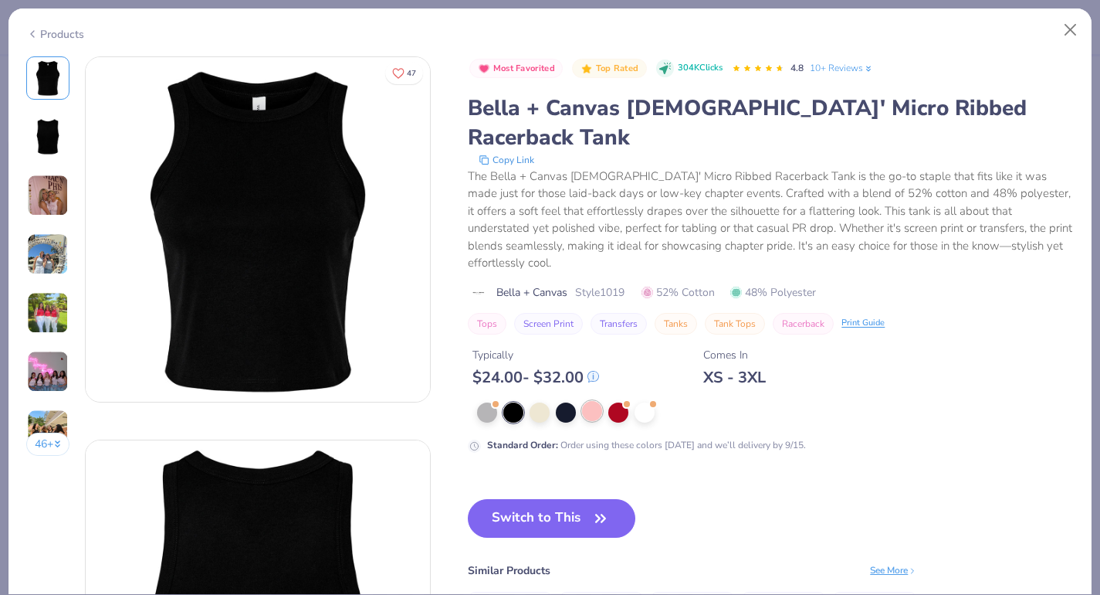
click at [591, 401] on div at bounding box center [592, 411] width 20 height 20
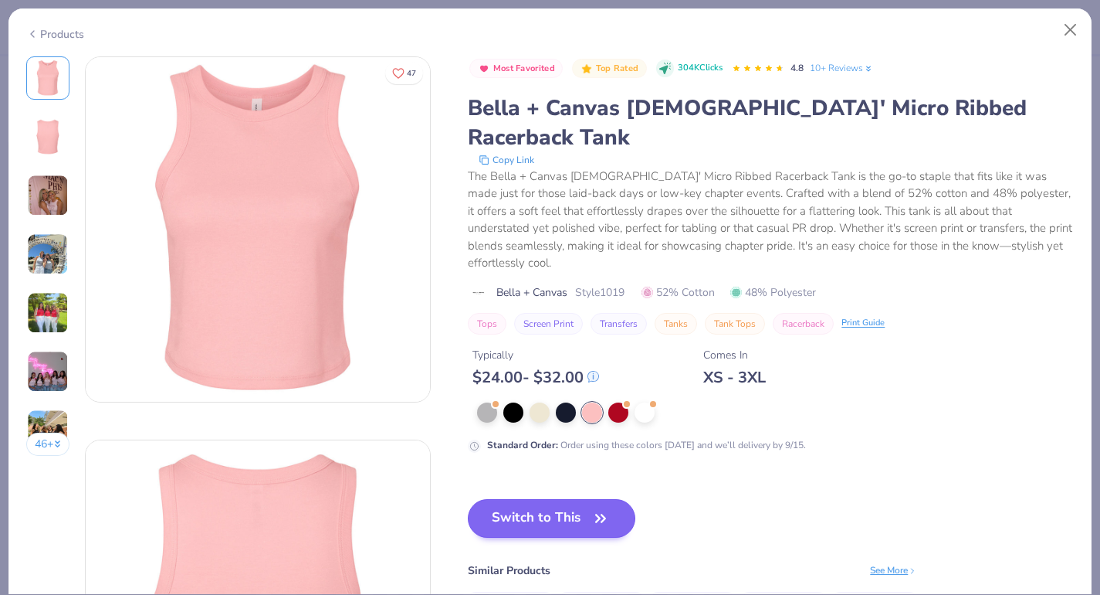
scroll to position [85, 0]
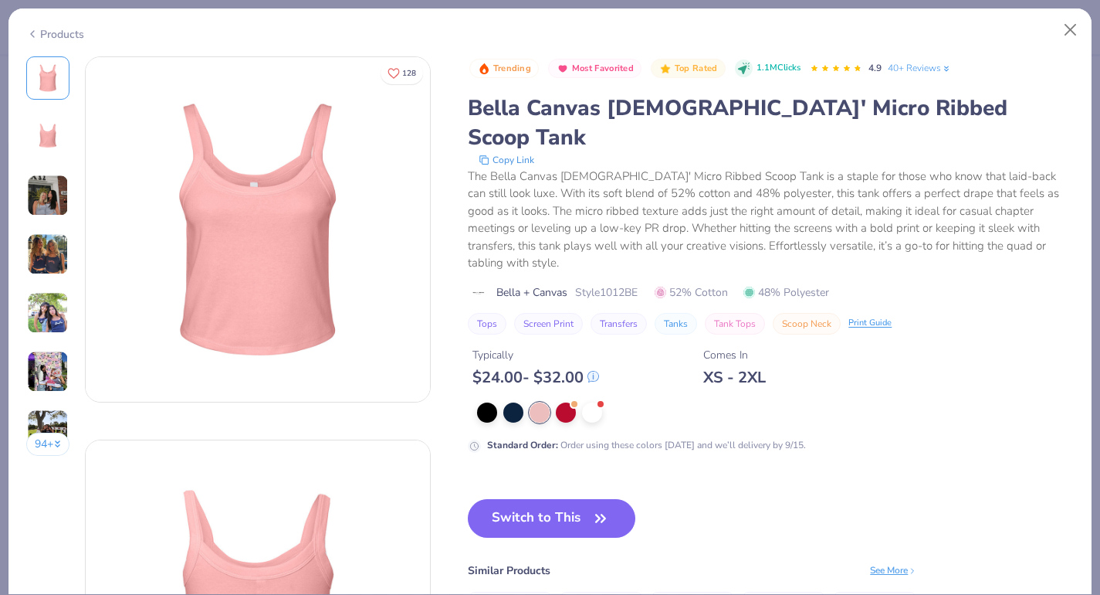
click at [44, 313] on img at bounding box center [48, 313] width 42 height 42
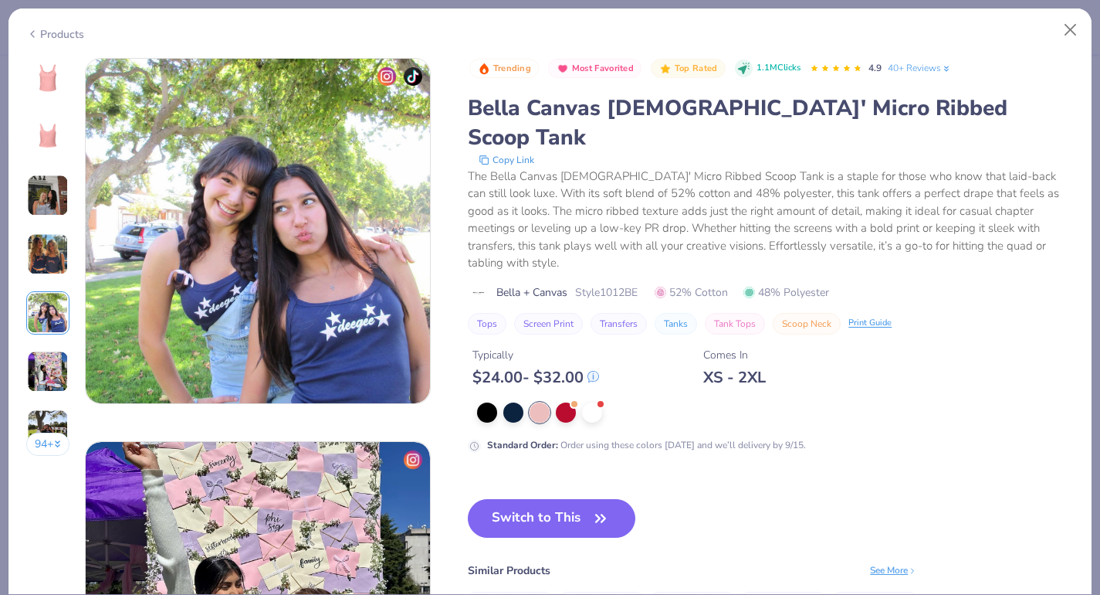
scroll to position [1532, 0]
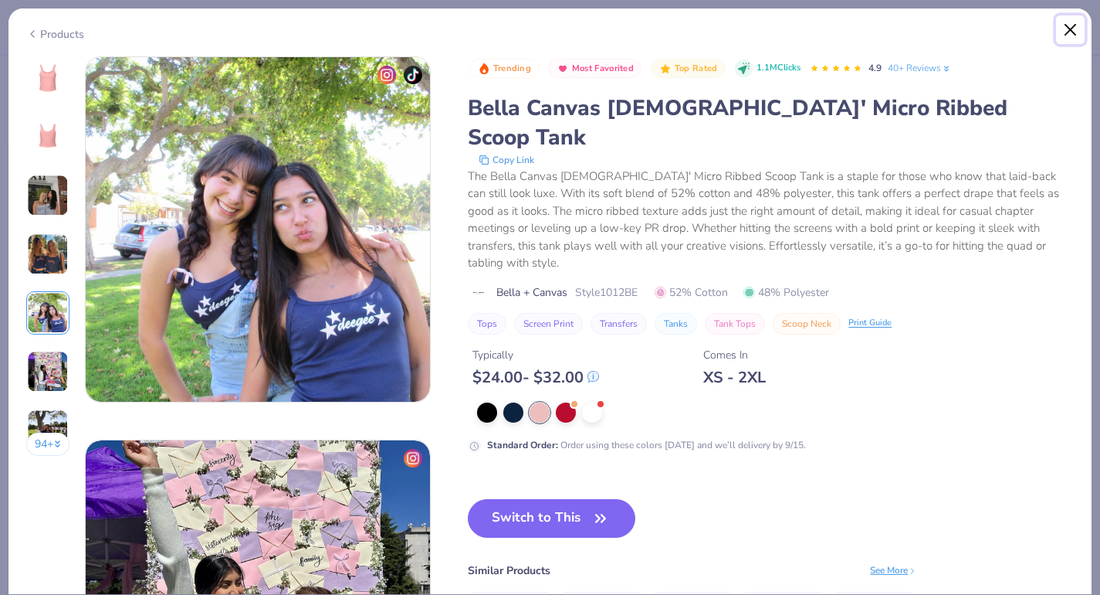
click at [1072, 31] on button "Close" at bounding box center [1070, 29] width 29 height 29
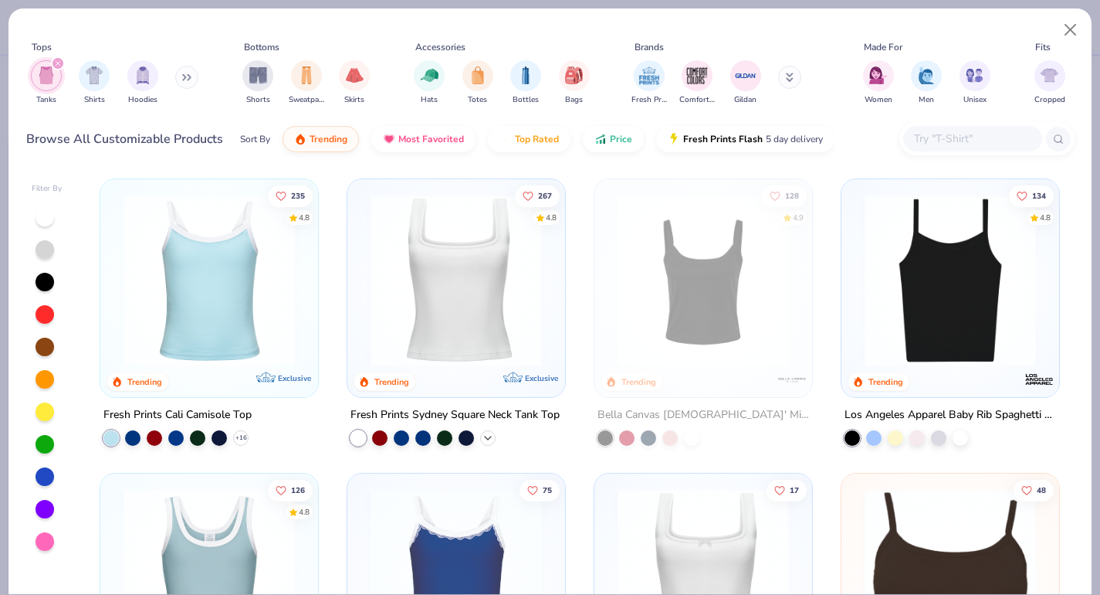
click at [484, 434] on icon at bounding box center [488, 438] width 12 height 12
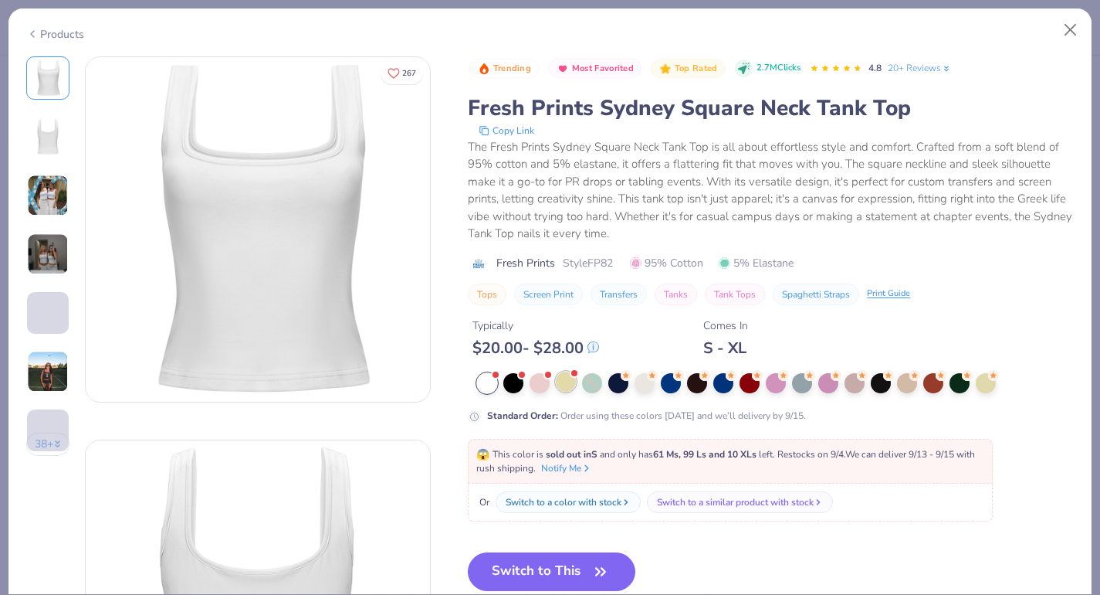
click at [561, 385] on div at bounding box center [566, 381] width 20 height 20
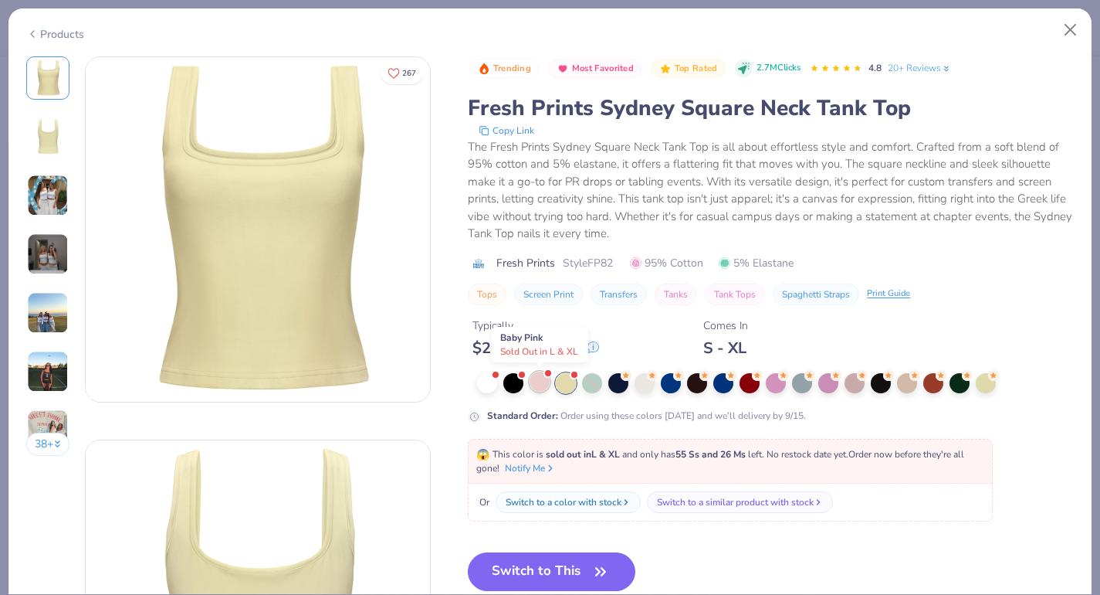
click at [546, 385] on div at bounding box center [540, 381] width 20 height 20
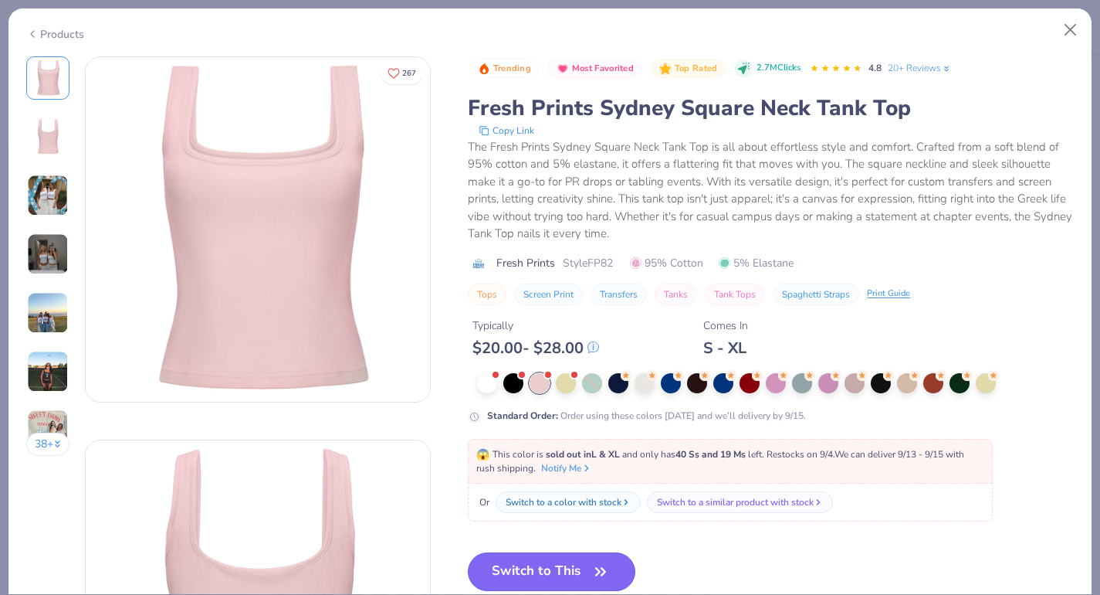
click at [581, 570] on button "Switch to This" at bounding box center [552, 571] width 168 height 39
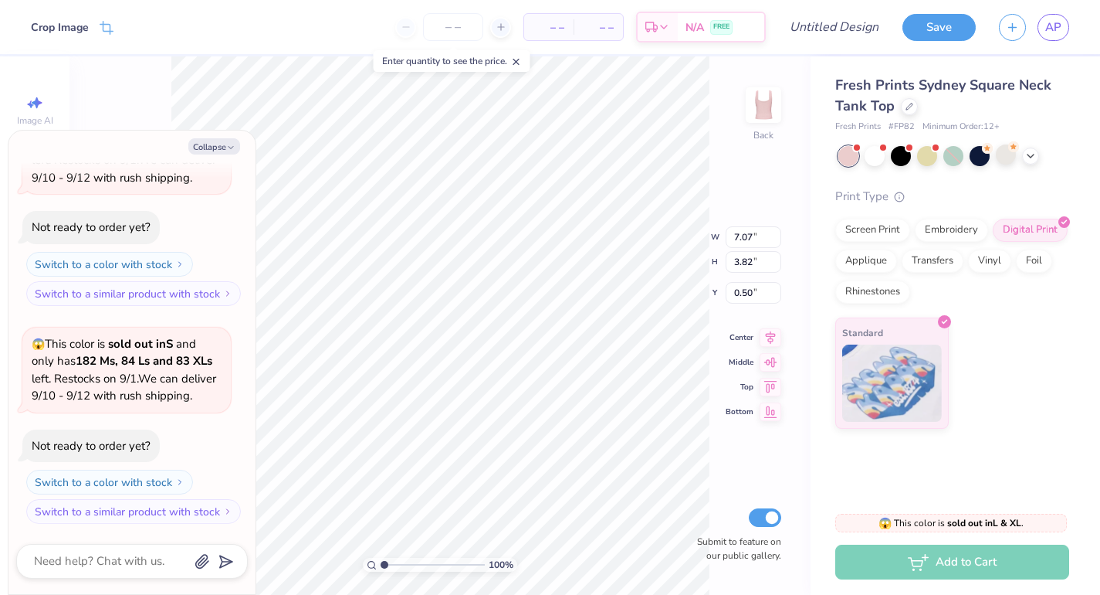
type textarea "x"
type input "1.42"
type textarea "x"
type input "6.85"
type input "3.70"
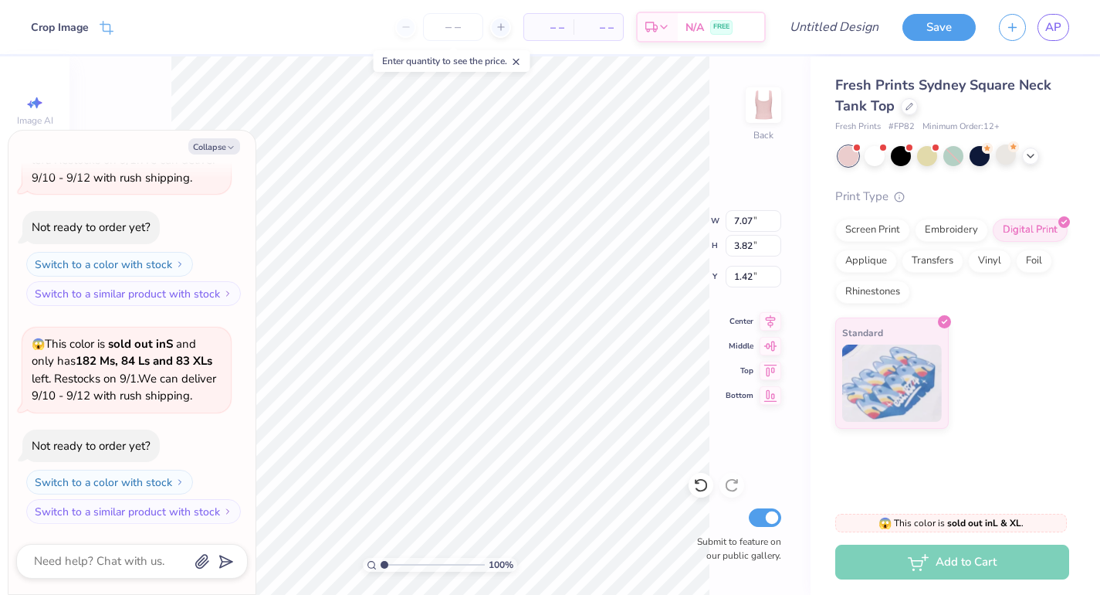
type input "1.54"
type textarea "x"
type input "6.23"
type input "3.36"
type input "1.88"
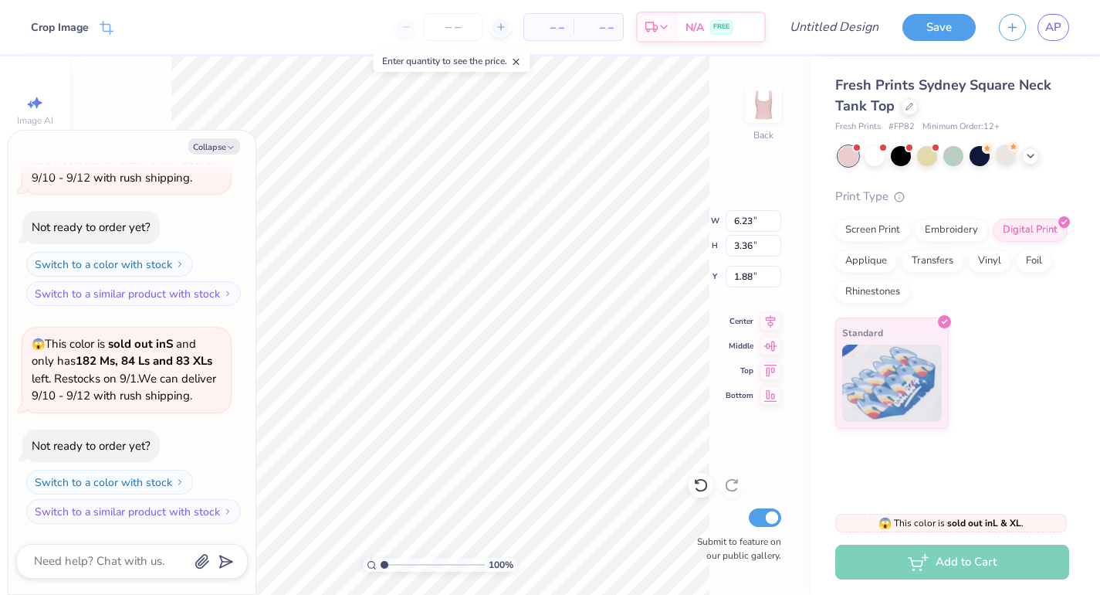
type textarea "x"
type input "1.89"
type textarea "x"
type input "5.70"
type input "3.08"
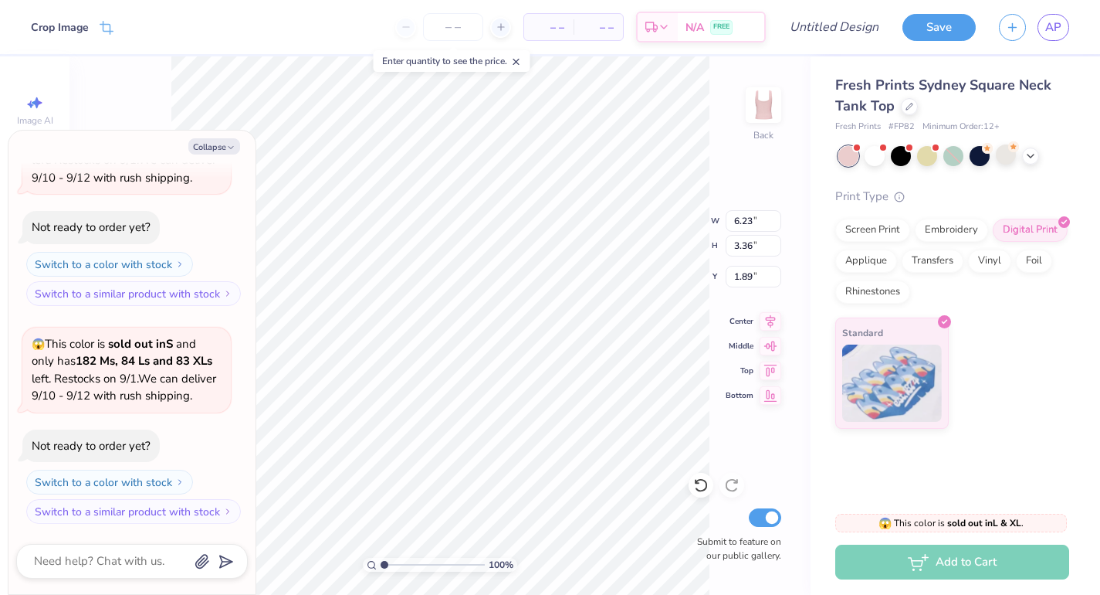
type input "2.17"
type textarea "x"
type input "5.32"
type input "2.87"
type input "2.38"
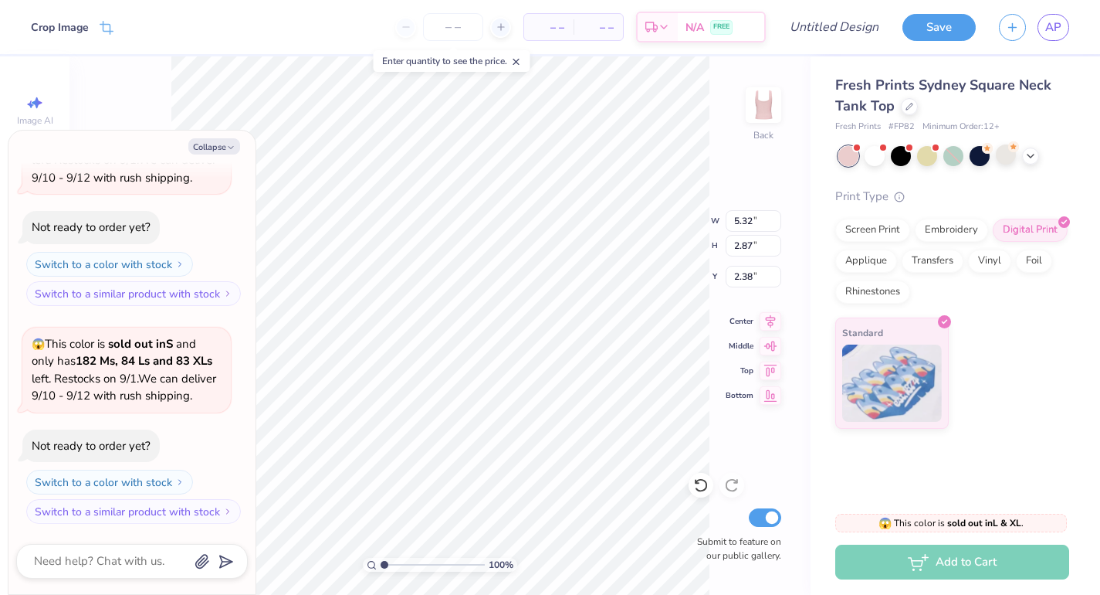
type textarea "x"
type input "1.32"
type textarea "x"
type input "6.09"
type input "3.29"
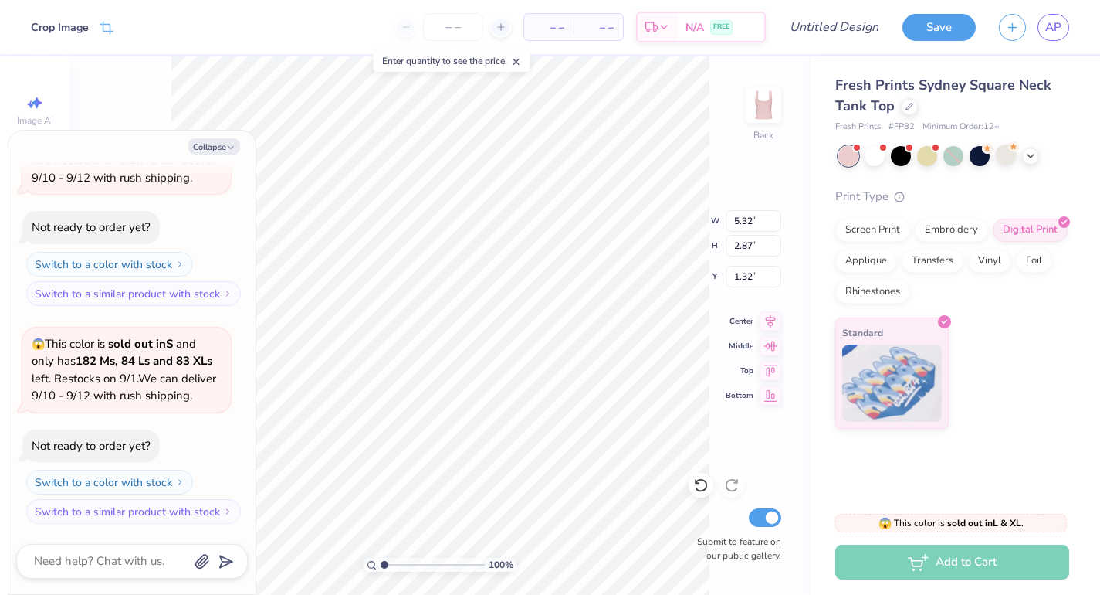
type input "0.91"
type textarea "x"
type input "6.67"
type input "3.60"
type textarea "x"
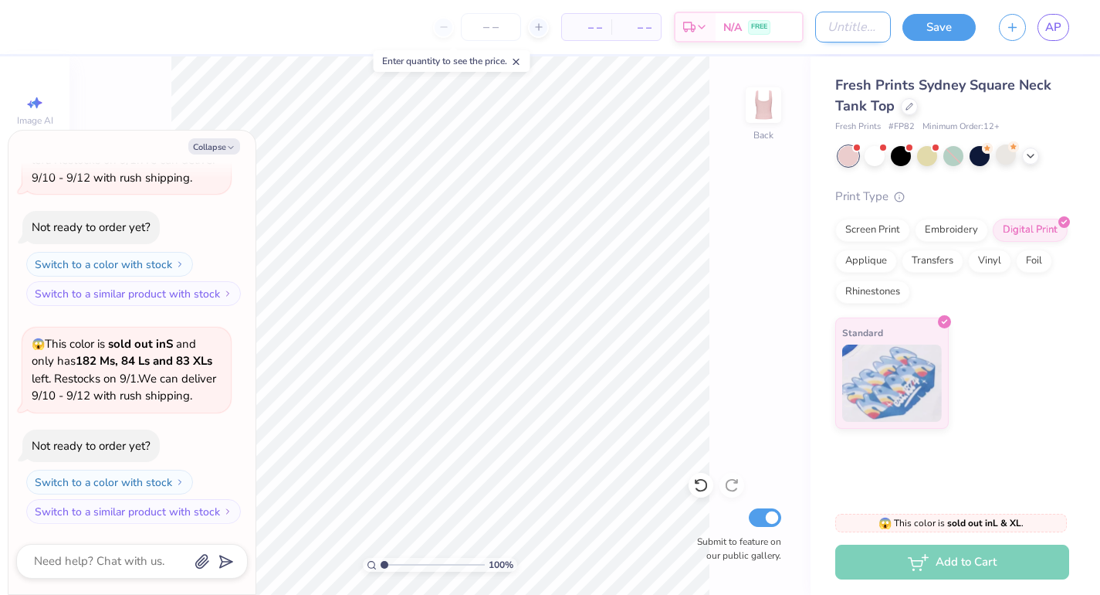
click at [849, 32] on input "Design Title" at bounding box center [853, 27] width 76 height 31
type input "t"
type textarea "x"
type input "ta"
type textarea "x"
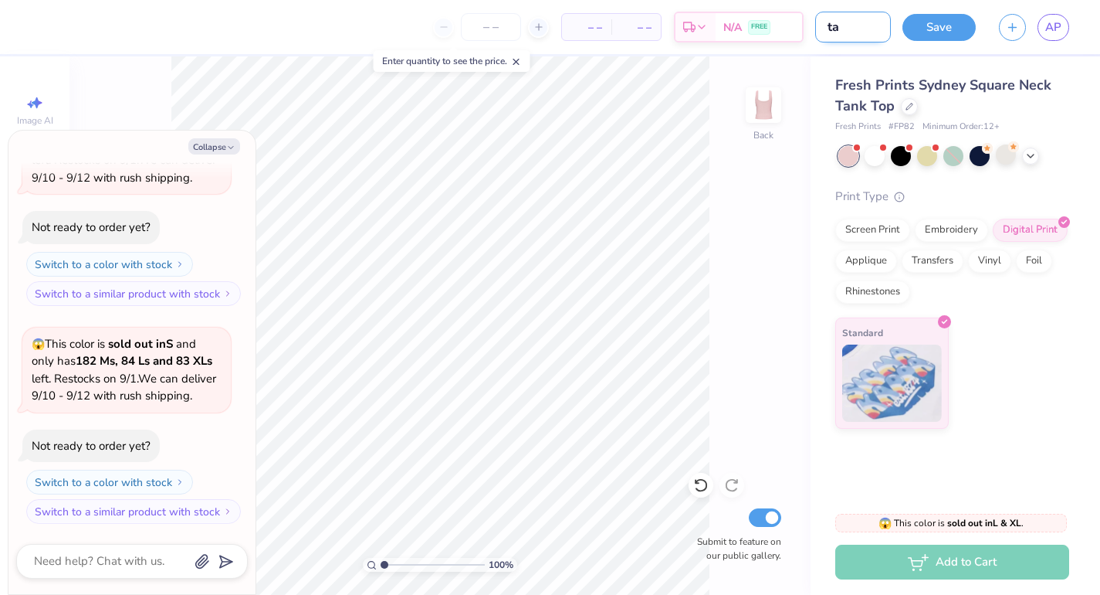
type input "tan"
type textarea "x"
type input "tank"
type textarea "x"
type input "tan"
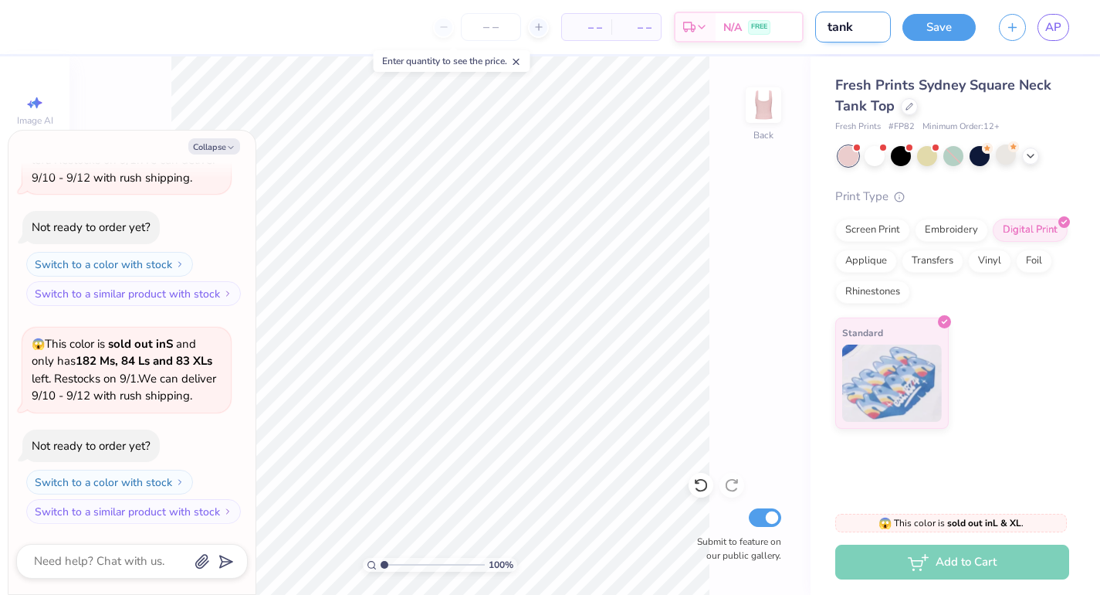
type textarea "x"
type input "ta"
type textarea "x"
type input "t"
type textarea "x"
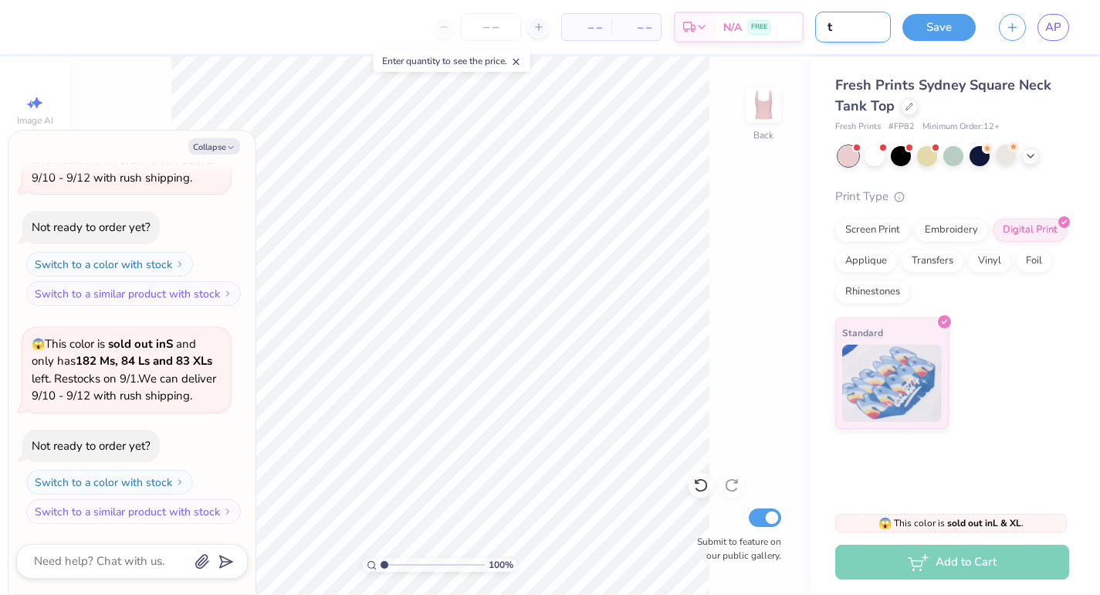
type textarea "x"
type input "o"
type textarea "x"
type input "ou"
type textarea "x"
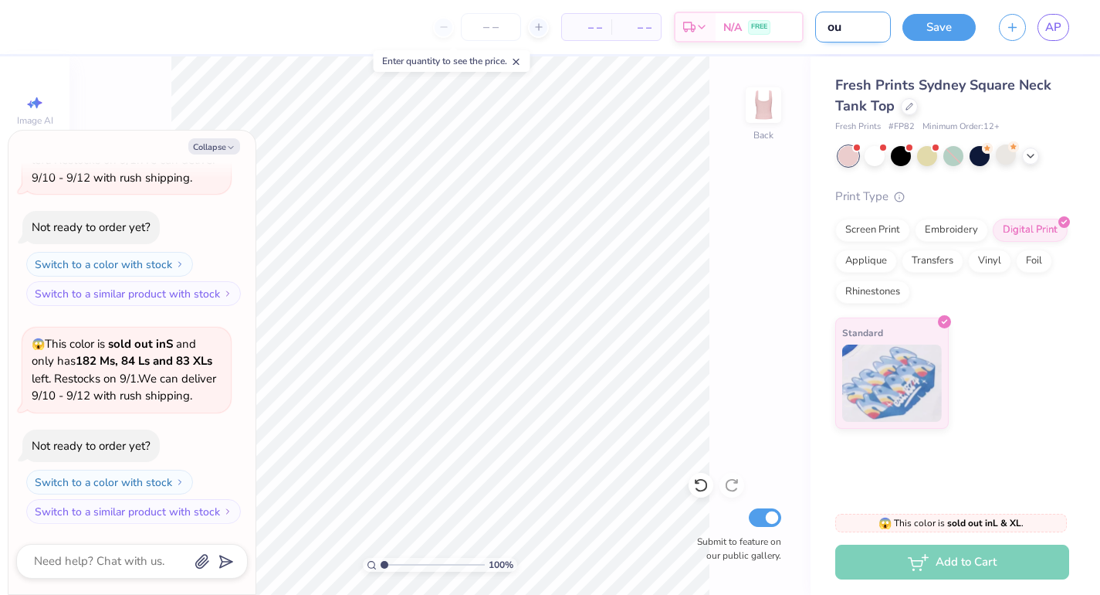
type input "ou"
type textarea "x"
type input "ou t"
type textarea "x"
type input "ou ta"
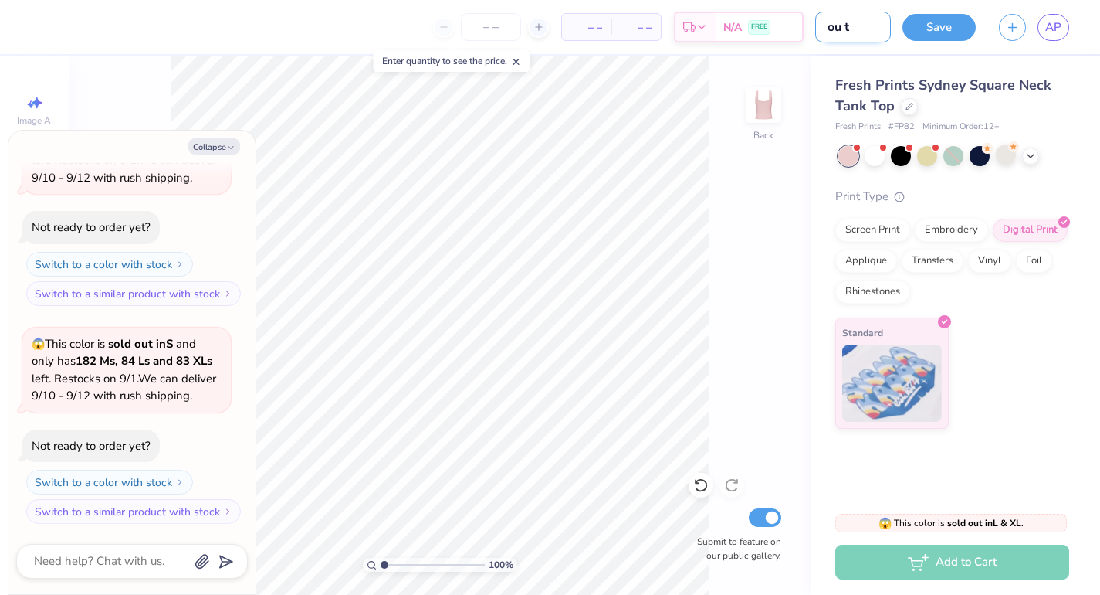
type textarea "x"
type input "ou tan"
type textarea "x"
type input "ou tank"
type textarea "x"
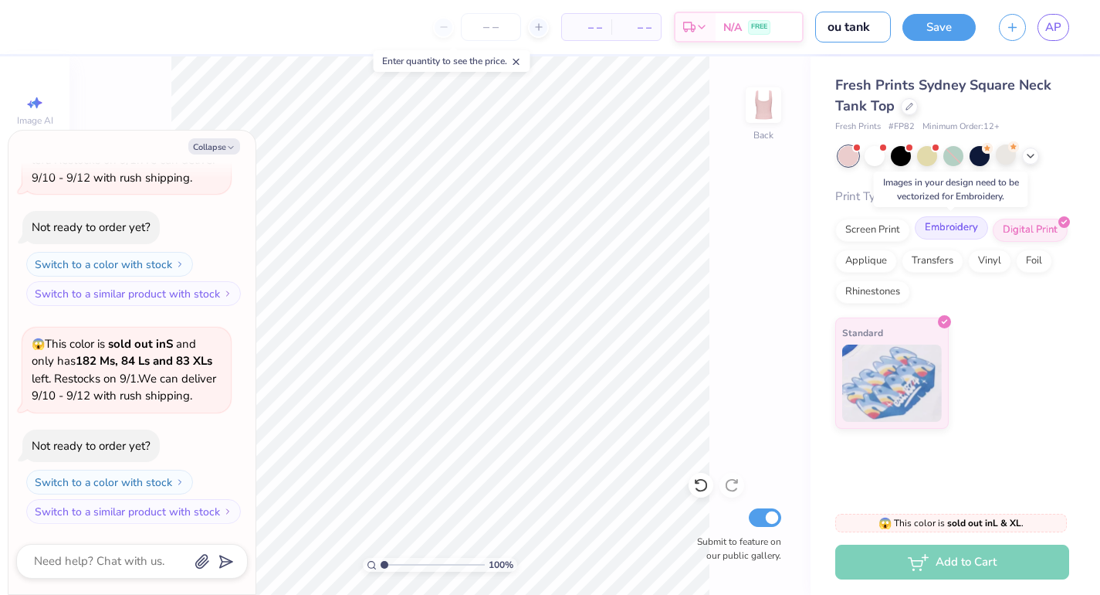
type input "ou tank"
click at [930, 229] on div "Embroidery" at bounding box center [951, 227] width 73 height 23
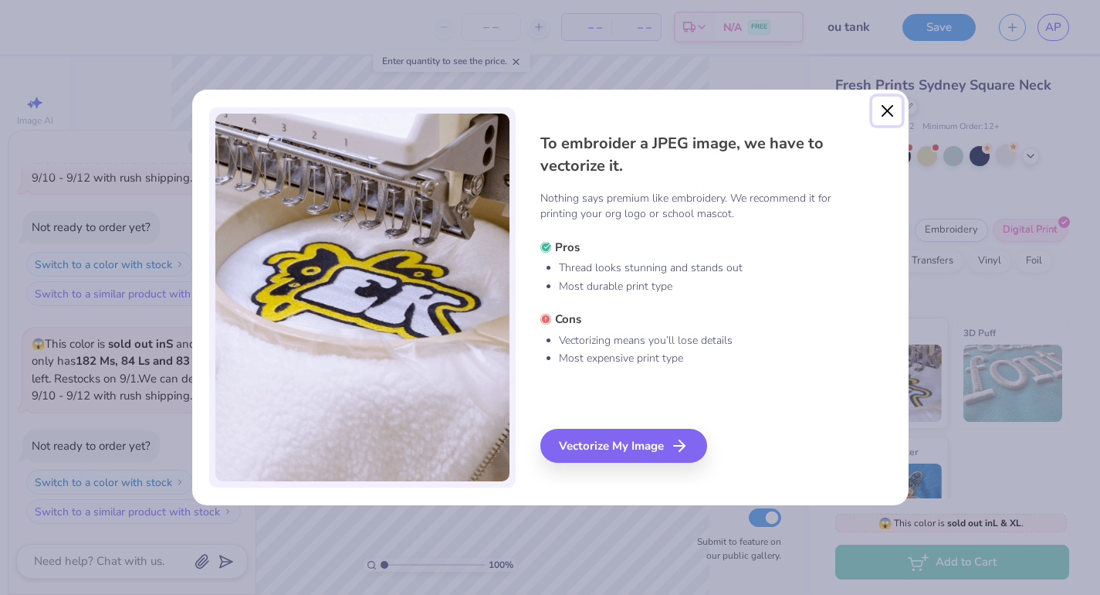
click at [883, 110] on button "Close" at bounding box center [886, 111] width 29 height 29
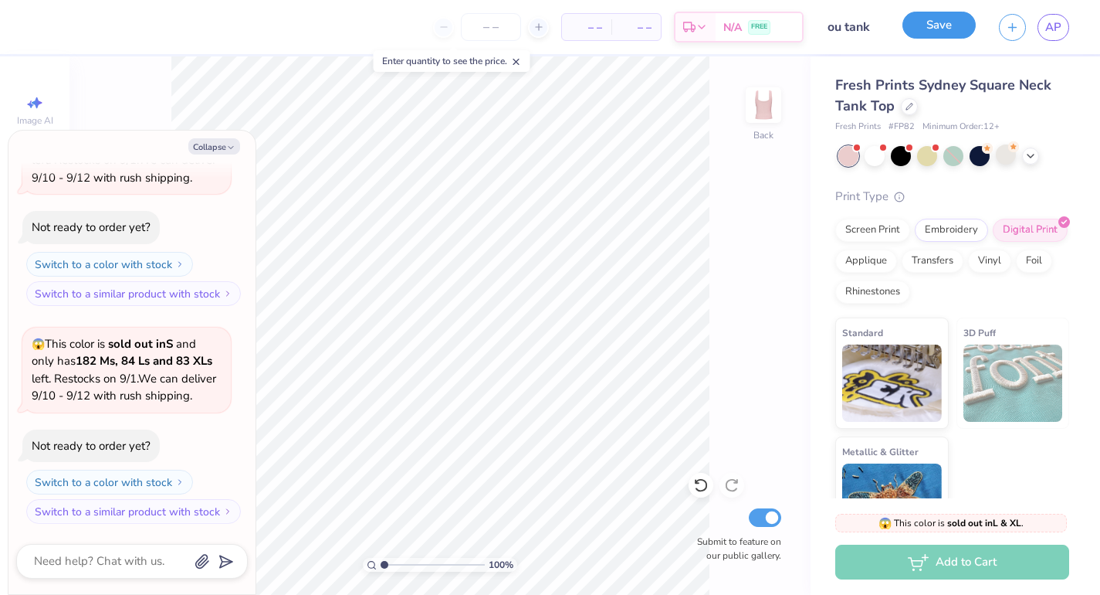
click at [931, 37] on button "Save" at bounding box center [939, 25] width 73 height 27
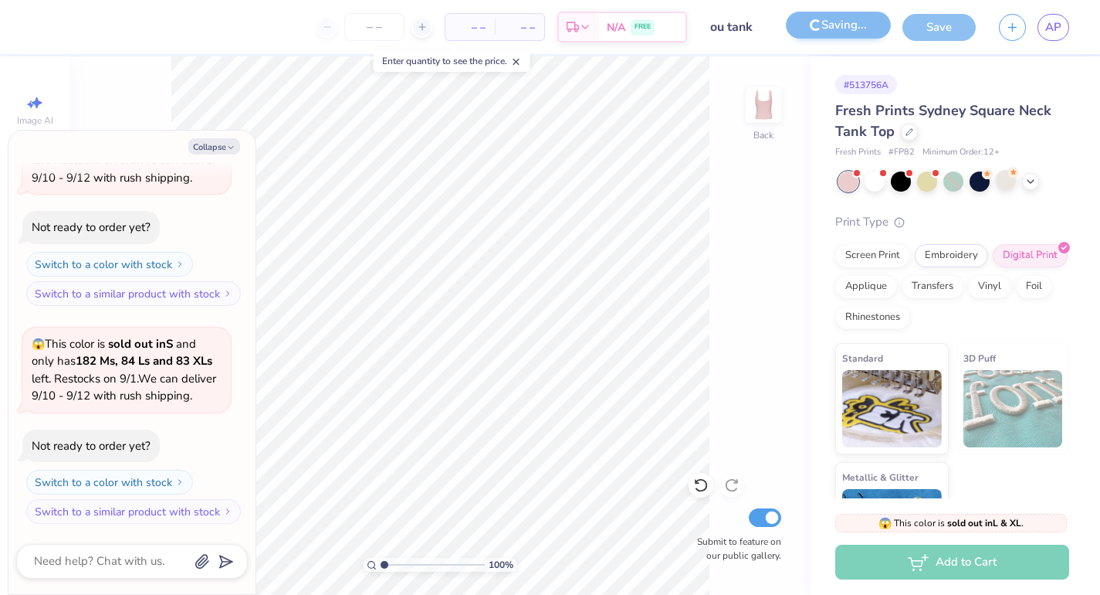
type textarea "x"
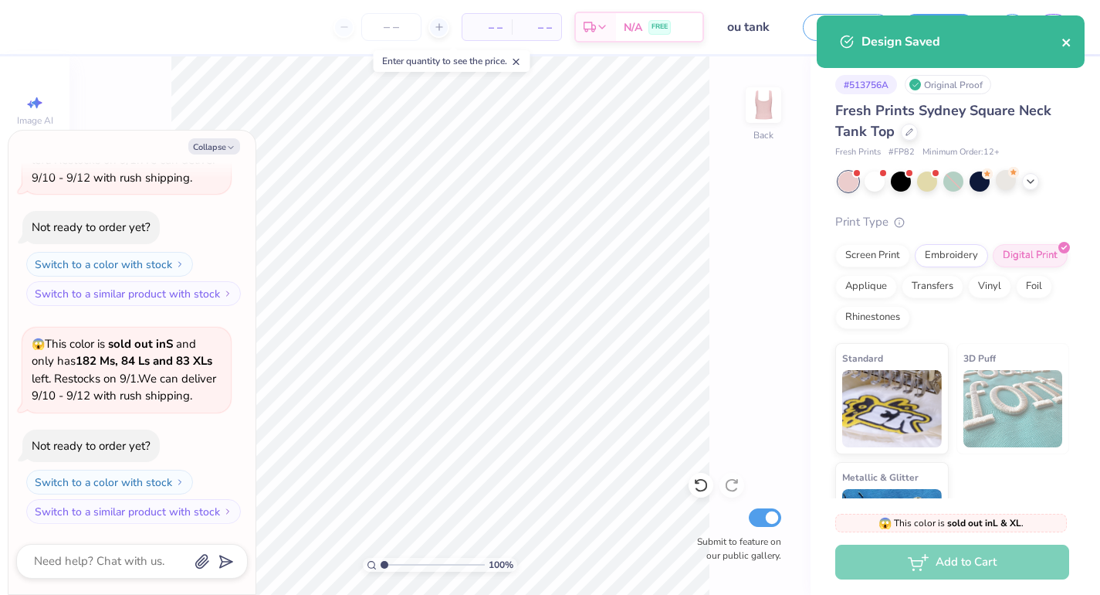
click at [1065, 47] on icon "close" at bounding box center [1067, 42] width 11 height 12
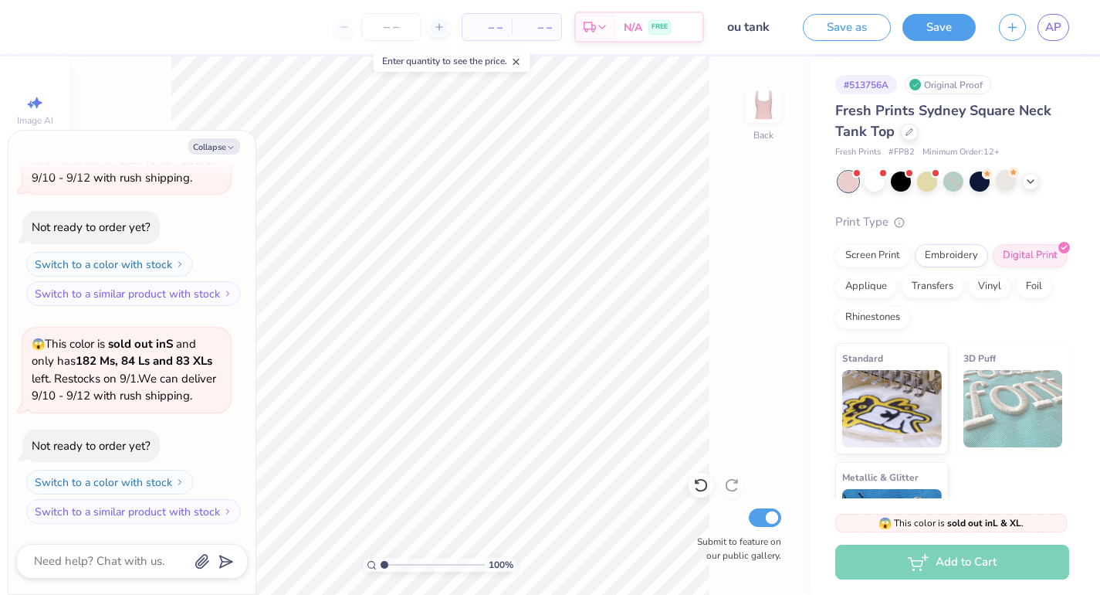
click at [1059, 26] on div "Design Saved" at bounding box center [951, 47] width 274 height 70
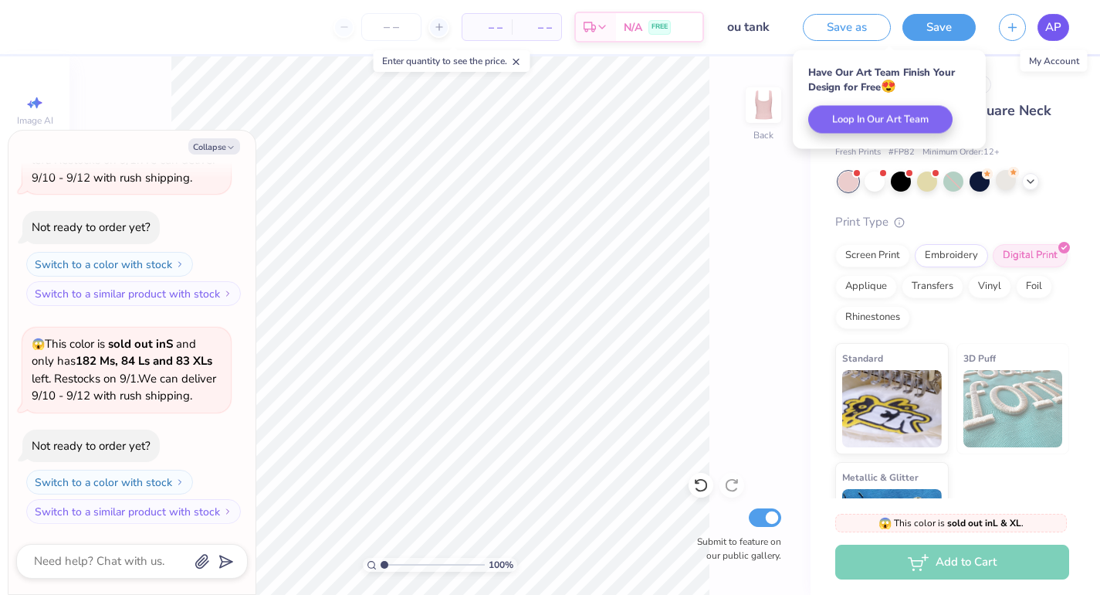
click at [1059, 36] on link "AP" at bounding box center [1054, 27] width 32 height 27
